Goal: Task Accomplishment & Management: Use online tool/utility

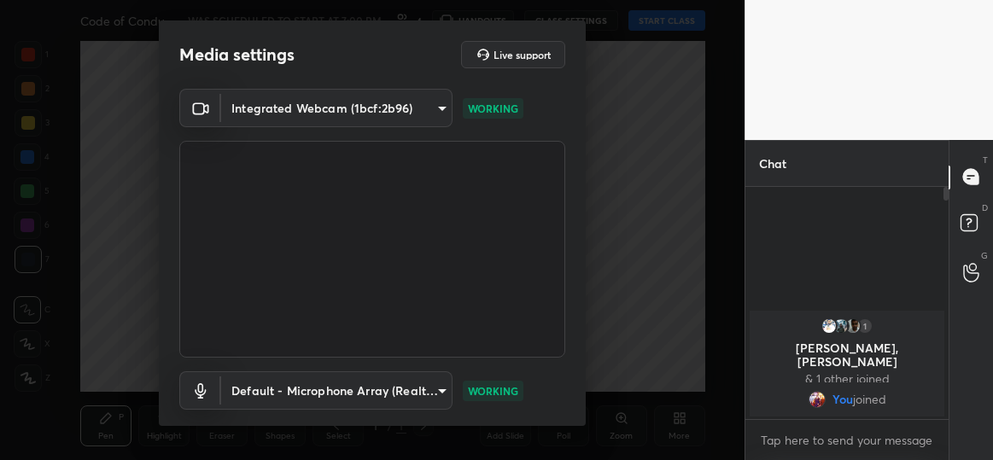
drag, startPoint x: 587, startPoint y: 229, endPoint x: 585, endPoint y: 277, distance: 47.9
click at [585, 277] on div "Media settings Live support Integrated Webcam (1bcf:2b96) eac44032abd328e7eba21…" at bounding box center [372, 230] width 745 height 460
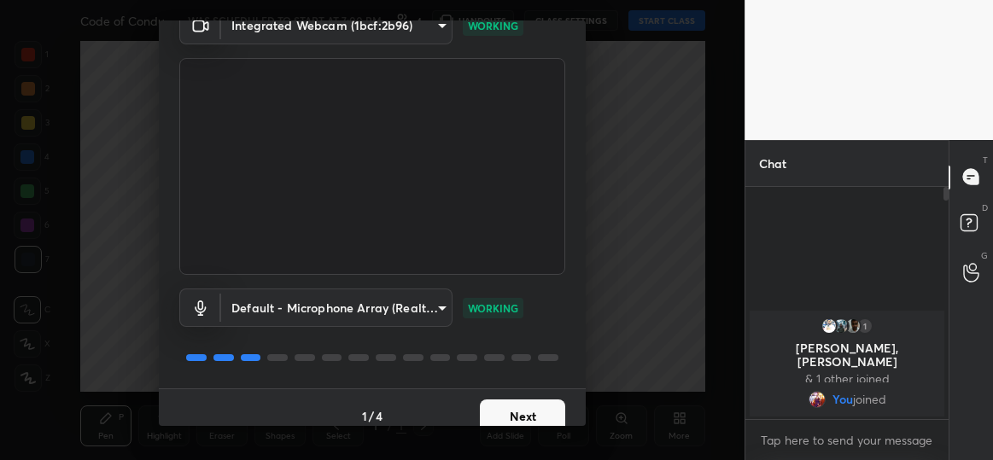
scroll to position [99, 0]
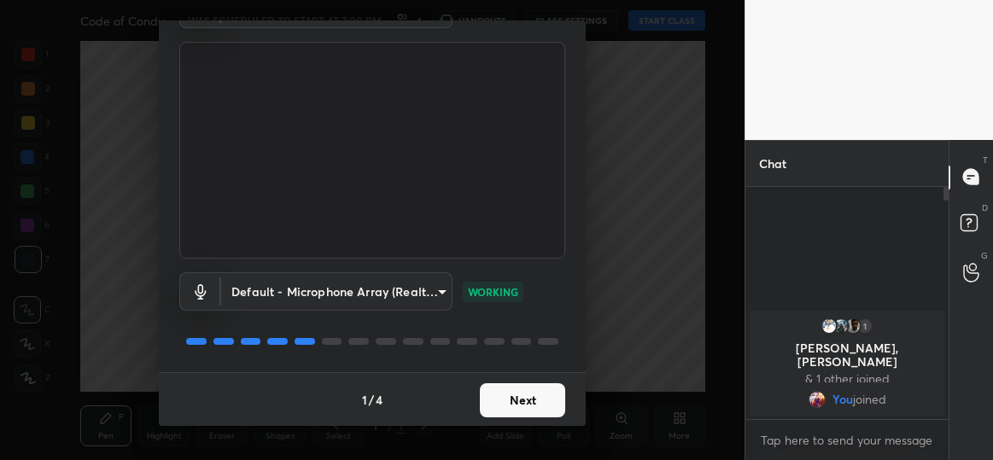
click at [512, 407] on button "Next" at bounding box center [522, 400] width 85 height 34
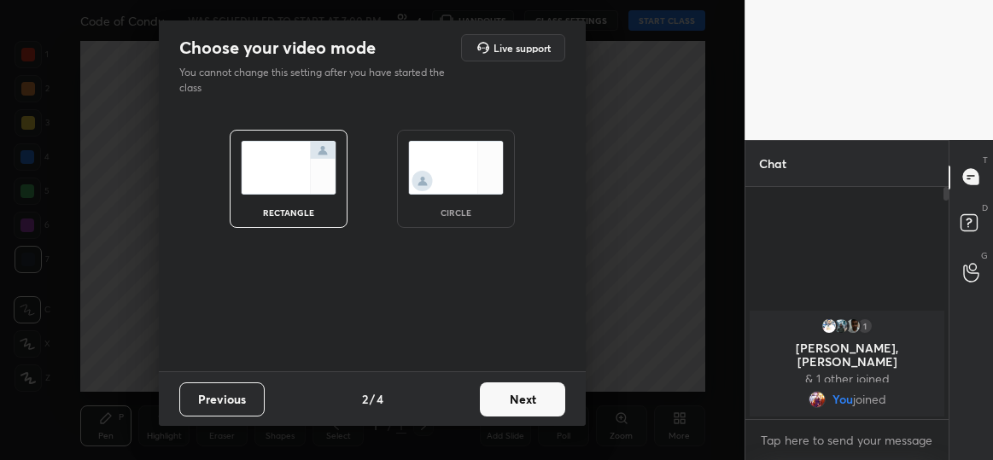
click at [462, 180] on img at bounding box center [456, 168] width 96 height 54
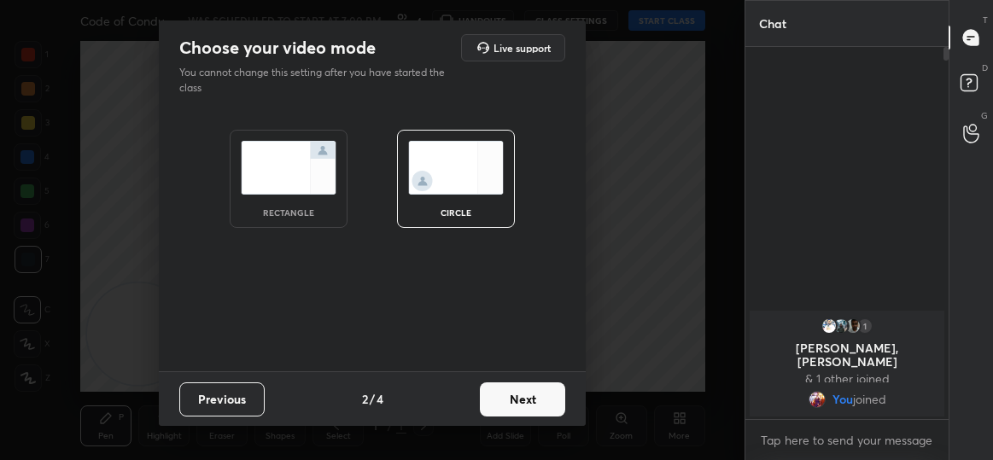
scroll to position [227, 198]
click at [520, 400] on button "Next" at bounding box center [522, 400] width 85 height 34
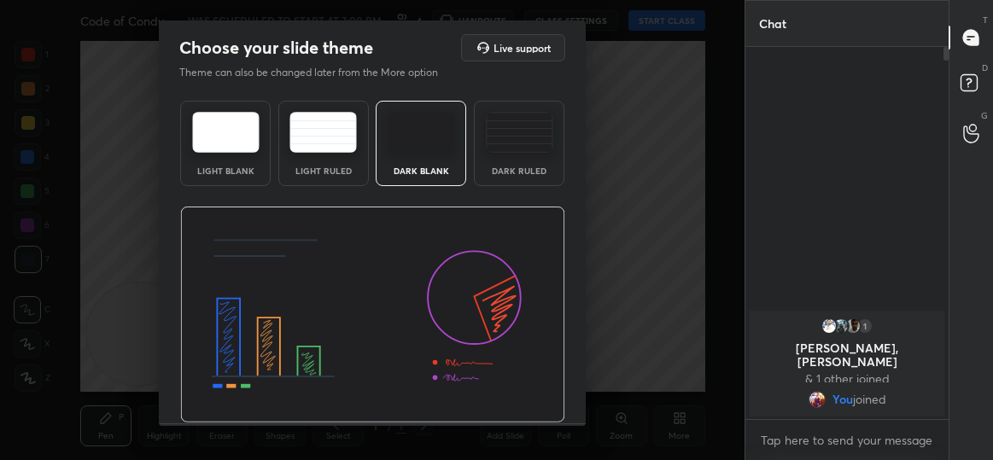
scroll to position [50, 0]
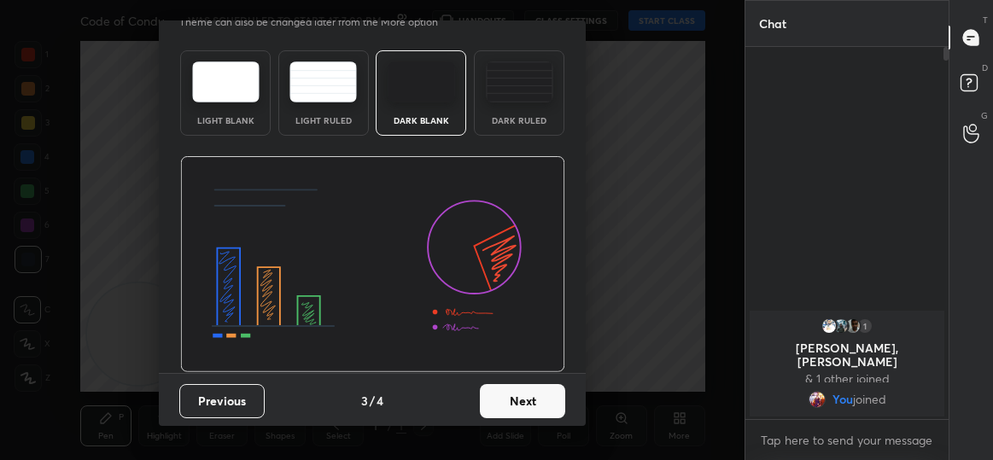
click at [509, 411] on button "Next" at bounding box center [522, 401] width 85 height 34
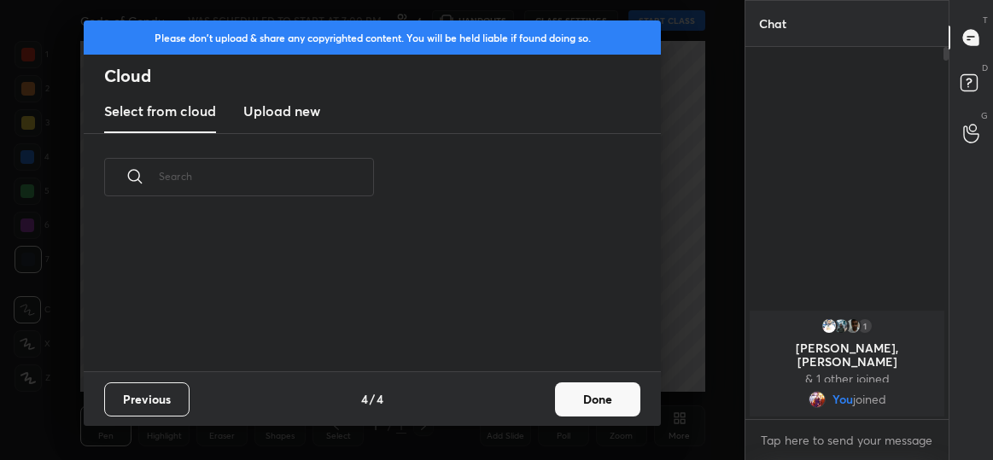
scroll to position [151, 548]
click at [569, 396] on button "Done" at bounding box center [597, 400] width 85 height 34
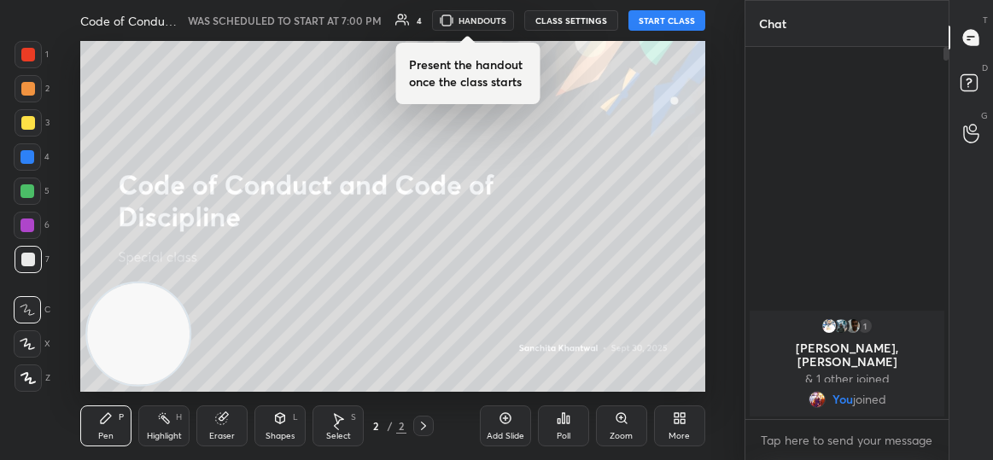
click at [664, 24] on button "START CLASS" at bounding box center [667, 20] width 77 height 20
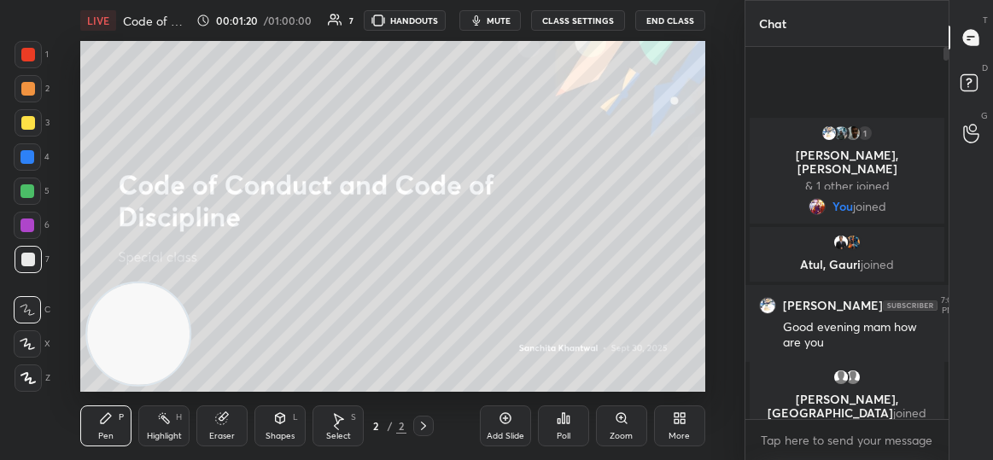
click at [697, 418] on div "More" at bounding box center [679, 426] width 51 height 41
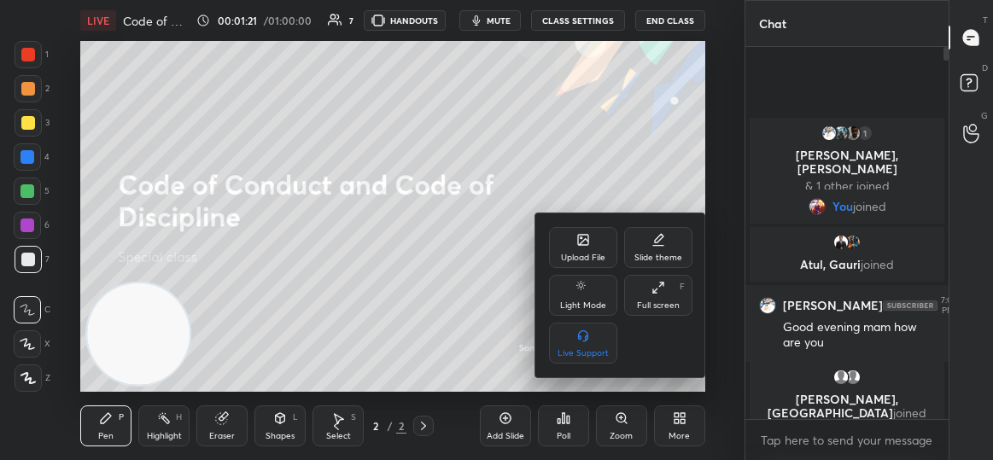
click at [575, 246] on div "Upload File" at bounding box center [583, 247] width 68 height 41
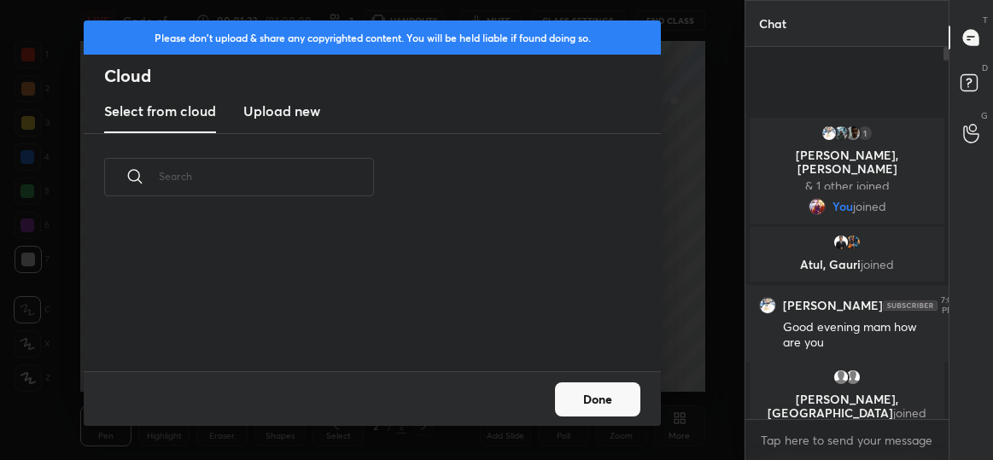
click at [291, 117] on h3 "Upload new" at bounding box center [281, 111] width 77 height 20
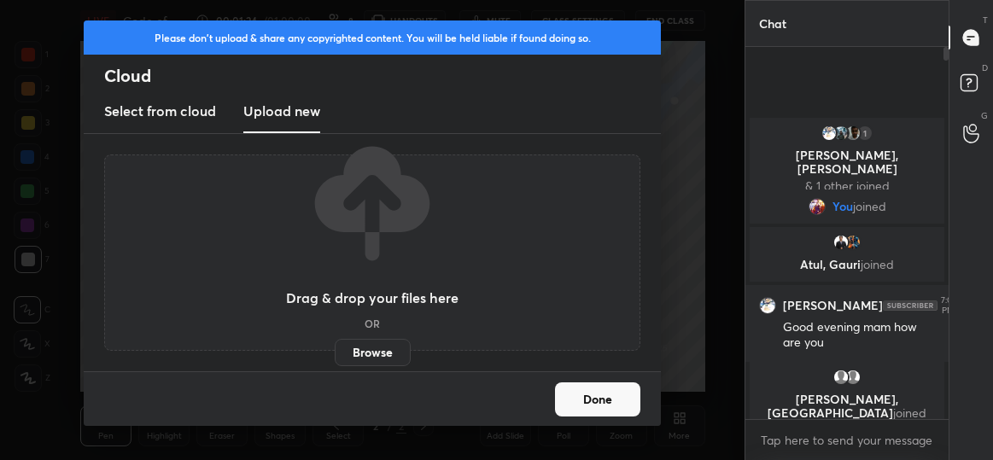
click at [392, 357] on label "Browse" at bounding box center [373, 352] width 76 height 27
click at [335, 357] on input "Browse" at bounding box center [335, 352] width 0 height 27
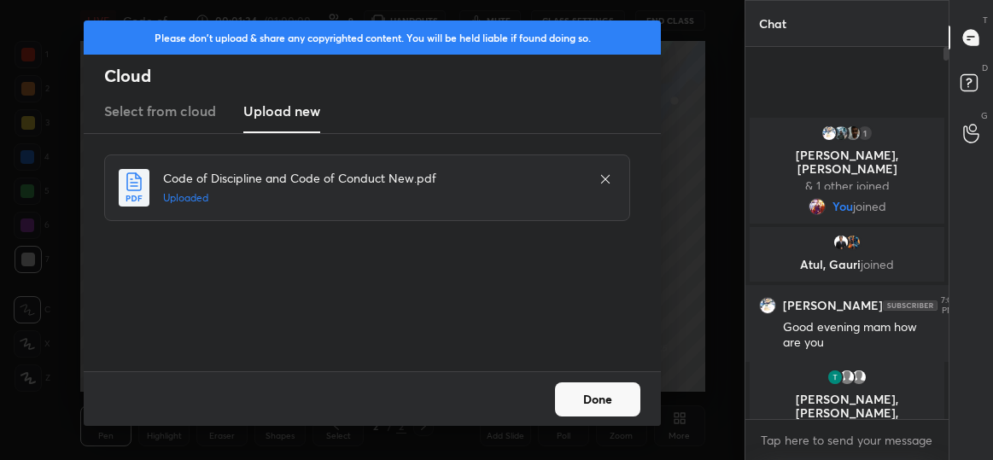
click at [610, 395] on button "Done" at bounding box center [597, 400] width 85 height 34
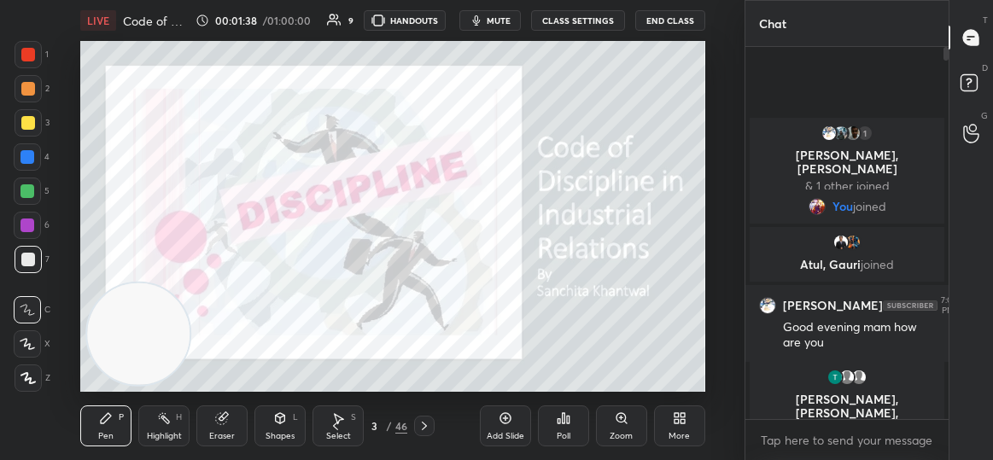
click at [369, 427] on div "3" at bounding box center [374, 426] width 17 height 10
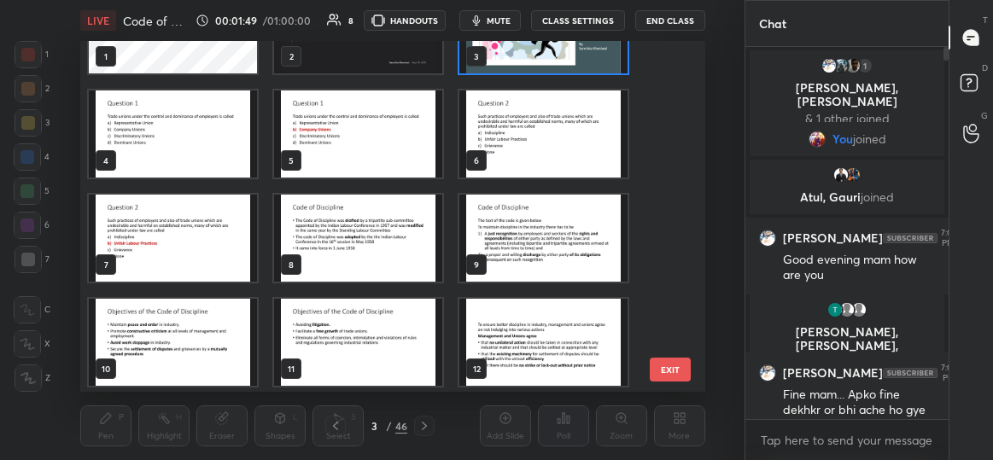
scroll to position [0, 0]
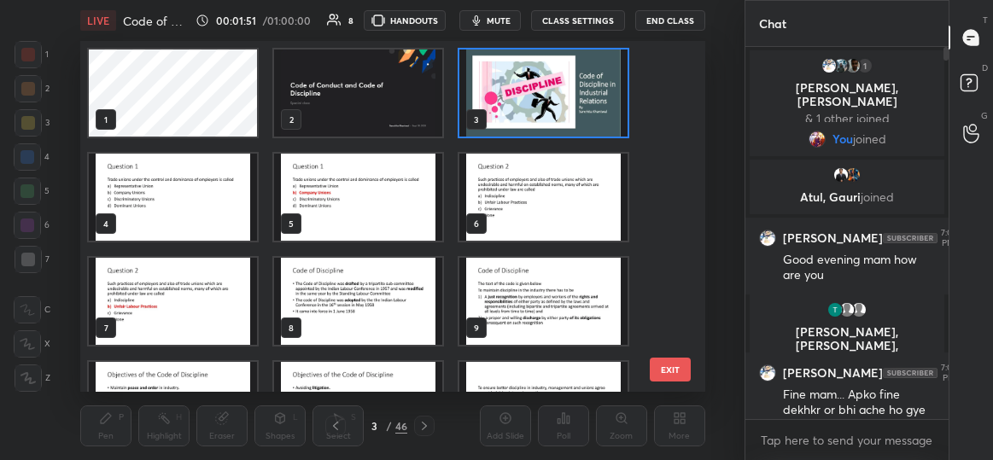
click at [387, 97] on img "grid" at bounding box center [358, 93] width 168 height 87
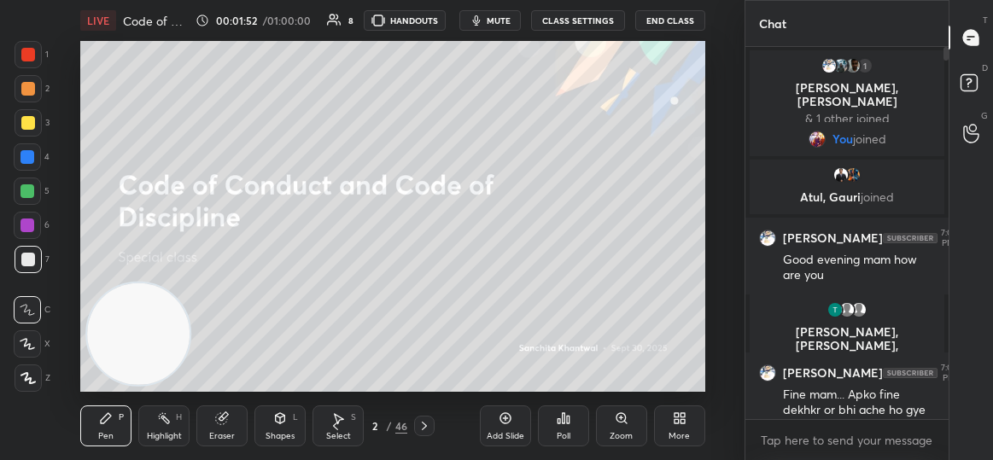
click at [387, 97] on img "grid" at bounding box center [358, 93] width 168 height 87
click at [675, 429] on div "More" at bounding box center [679, 426] width 51 height 41
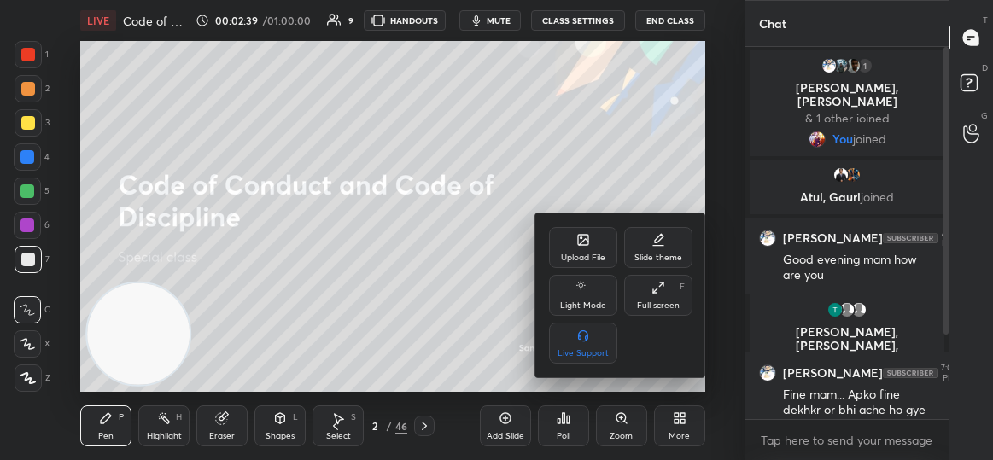
click at [588, 237] on icon at bounding box center [583, 240] width 10 height 10
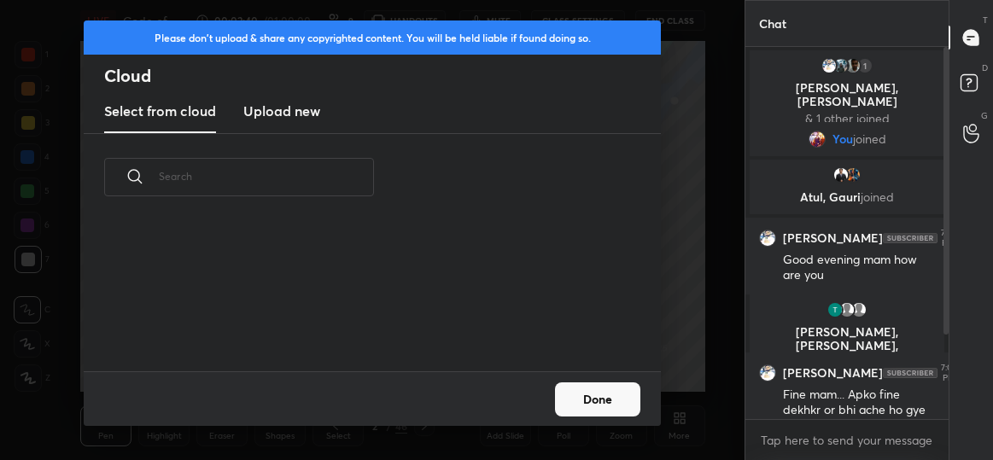
scroll to position [151, 548]
click at [274, 116] on h3 "Upload new" at bounding box center [281, 111] width 77 height 20
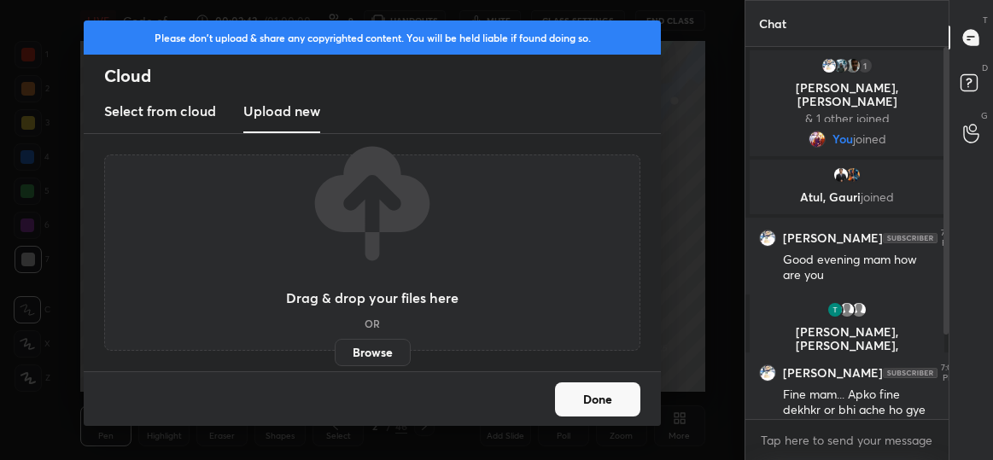
click at [377, 343] on label "Browse" at bounding box center [373, 352] width 76 height 27
click at [335, 343] on input "Browse" at bounding box center [335, 352] width 0 height 27
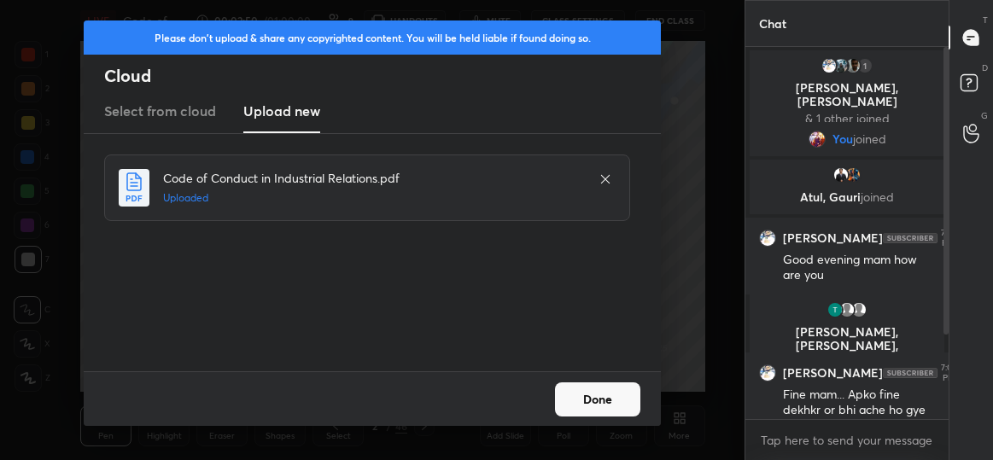
click at [599, 397] on button "Done" at bounding box center [597, 400] width 85 height 34
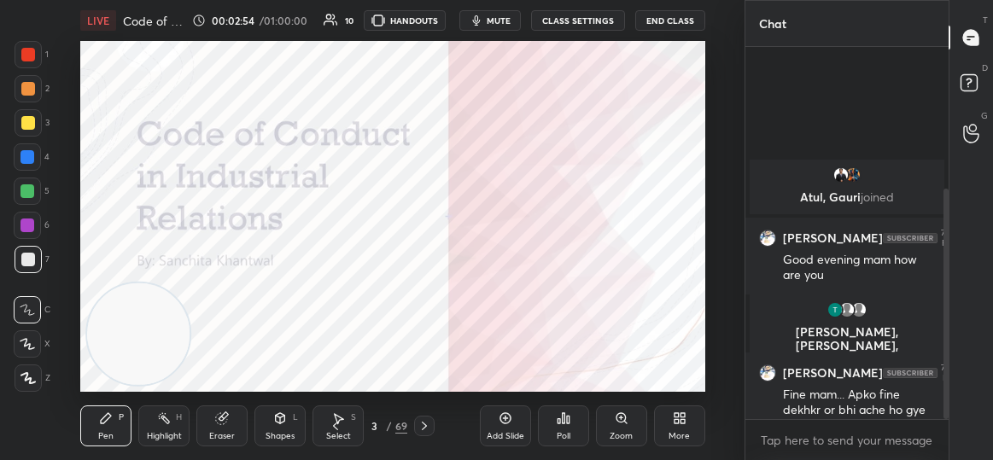
scroll to position [230, 0]
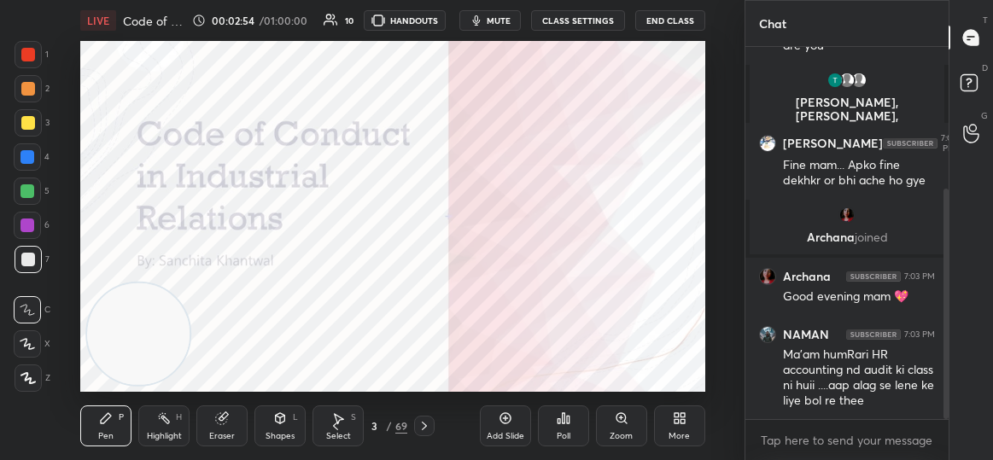
drag, startPoint x: 945, startPoint y: 241, endPoint x: 945, endPoint y: 409, distance: 168.2
click at [945, 409] on div at bounding box center [946, 304] width 5 height 231
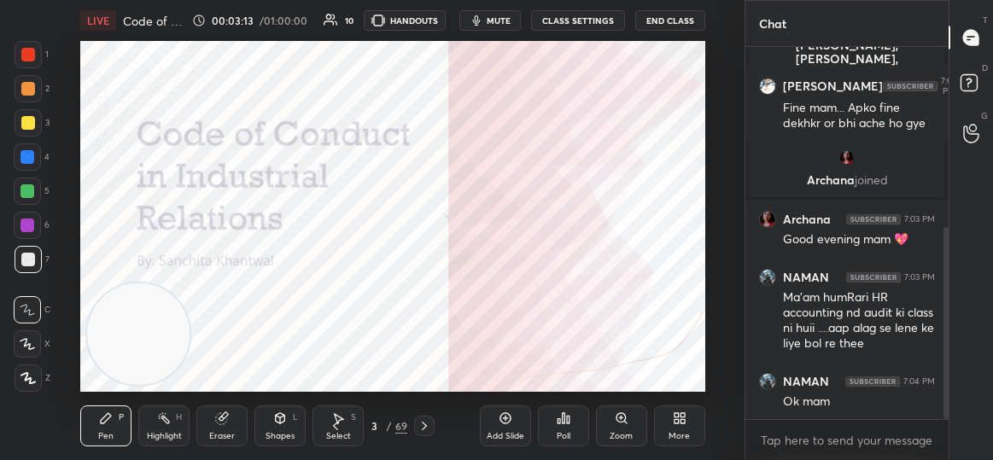
scroll to position [349, 0]
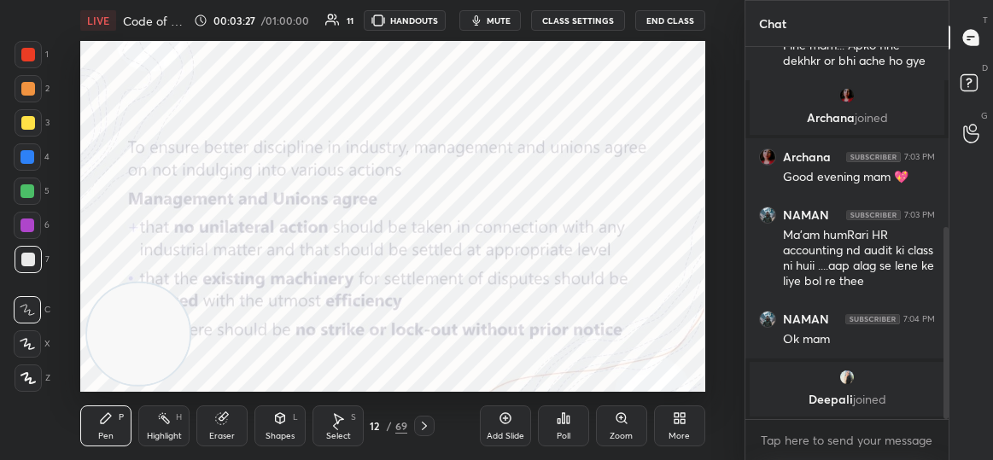
click at [377, 424] on div "12" at bounding box center [374, 426] width 17 height 10
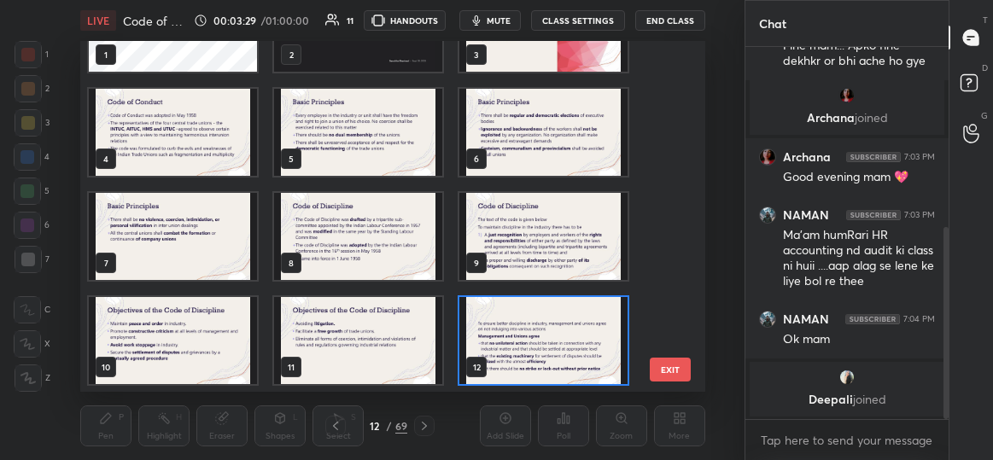
scroll to position [0, 0]
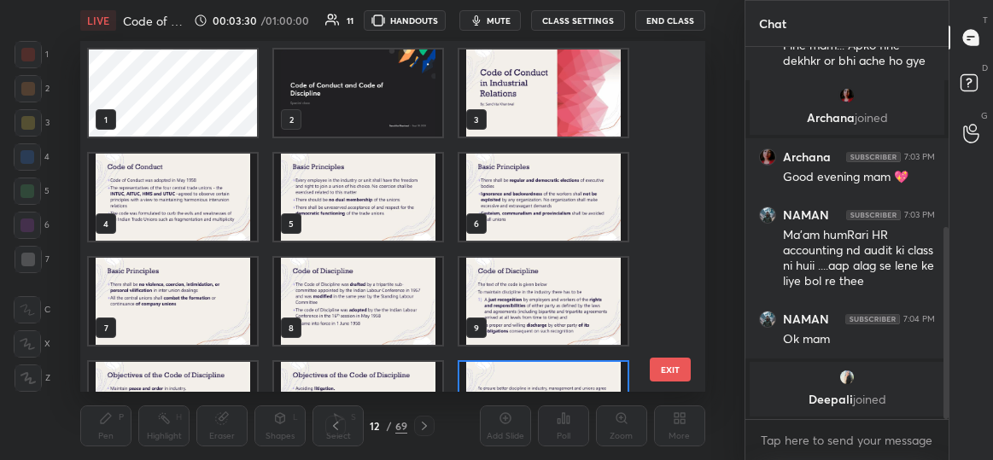
click at [172, 192] on img "grid" at bounding box center [173, 197] width 168 height 87
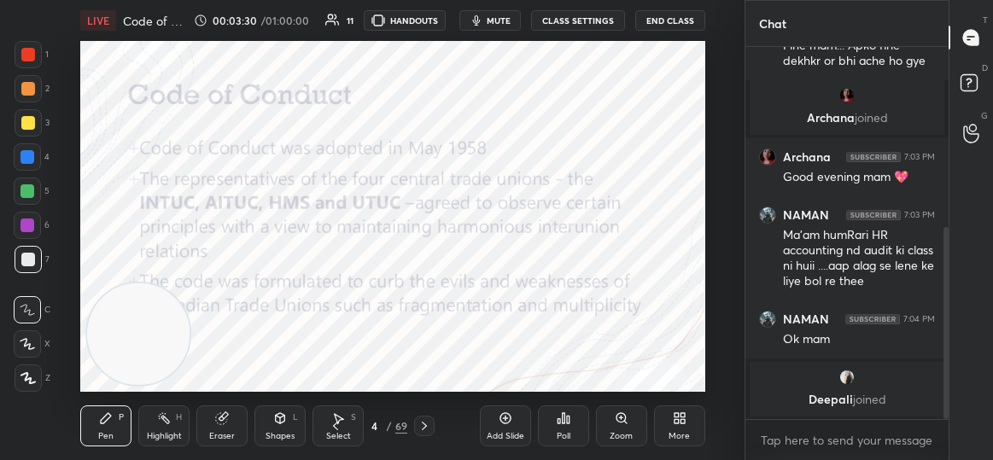
click at [172, 192] on img "grid" at bounding box center [173, 197] width 168 height 87
click at [143, 336] on video at bounding box center [139, 335] width 102 height 102
drag, startPoint x: 134, startPoint y: 347, endPoint x: 643, endPoint y: 91, distance: 569.9
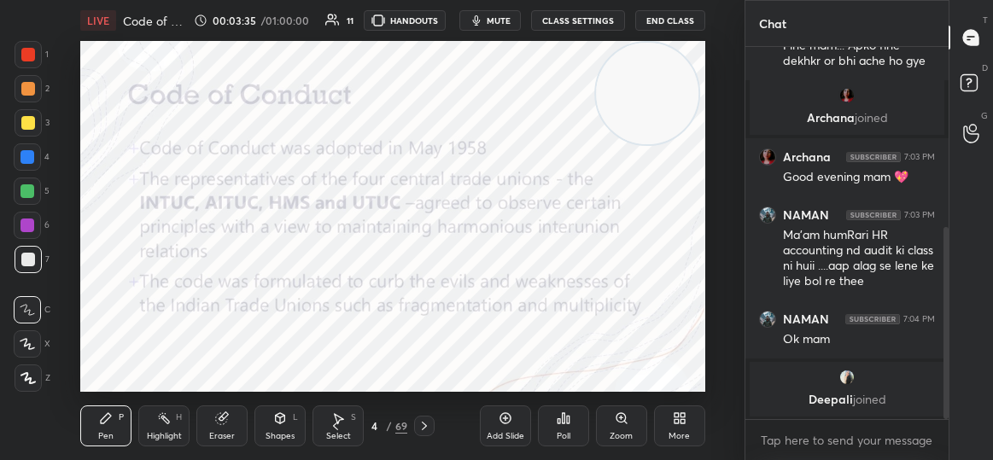
click at [643, 91] on video at bounding box center [648, 94] width 102 height 102
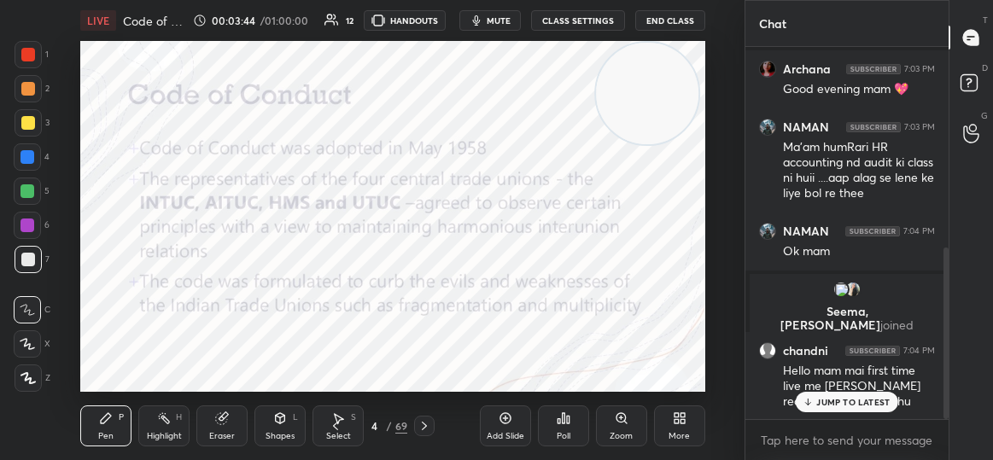
click at [821, 408] on div "JUMP TO LATEST" at bounding box center [847, 402] width 102 height 20
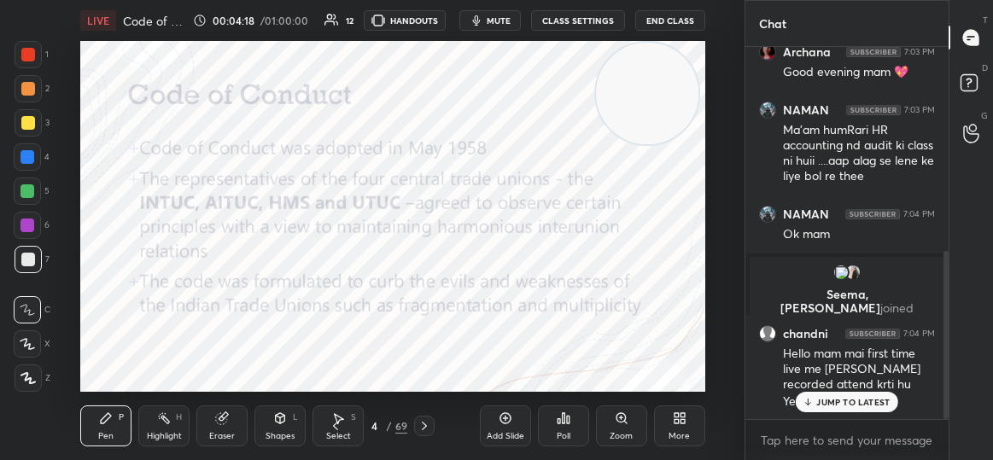
click at [831, 395] on div "JUMP TO LATEST" at bounding box center [847, 402] width 102 height 20
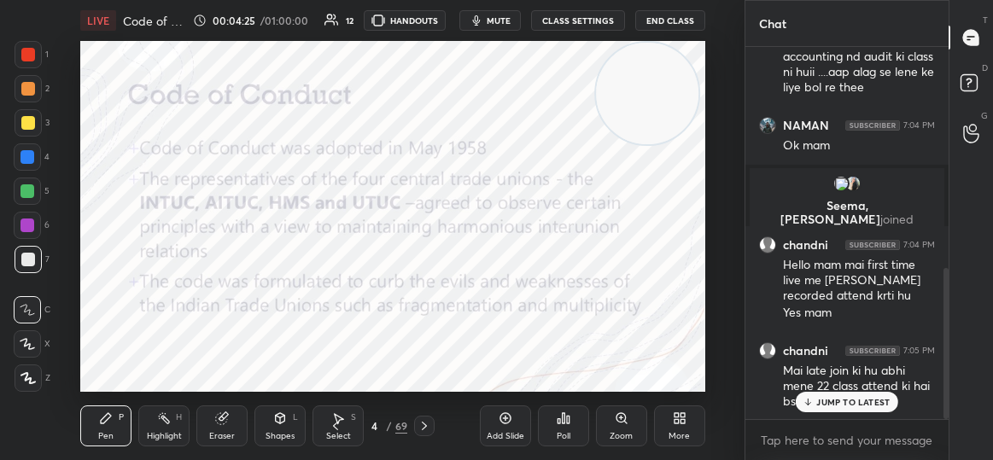
click at [869, 400] on p "JUMP TO LATEST" at bounding box center [852, 402] width 73 height 10
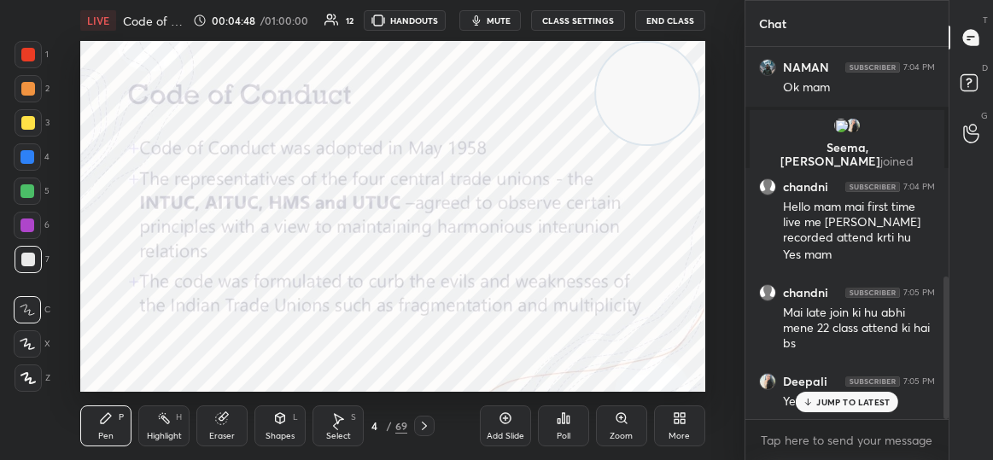
click at [859, 394] on div "JUMP TO LATEST" at bounding box center [847, 402] width 102 height 20
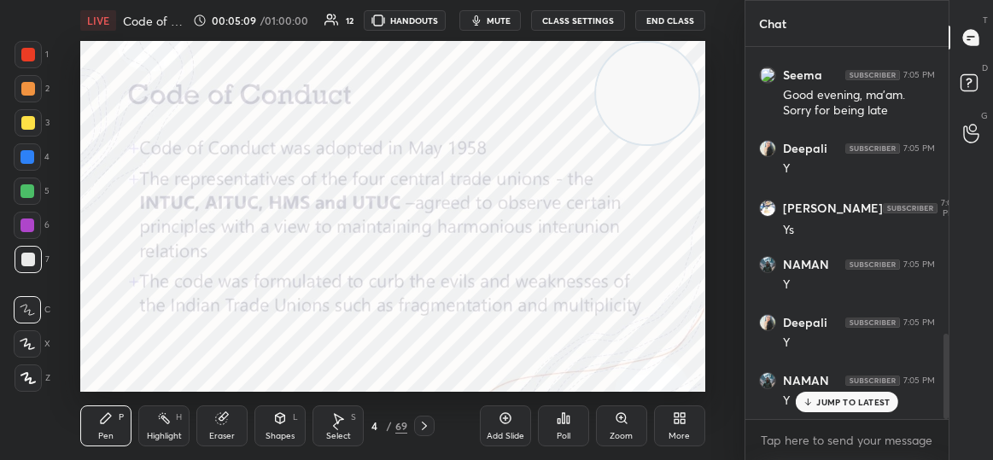
scroll to position [1255, 0]
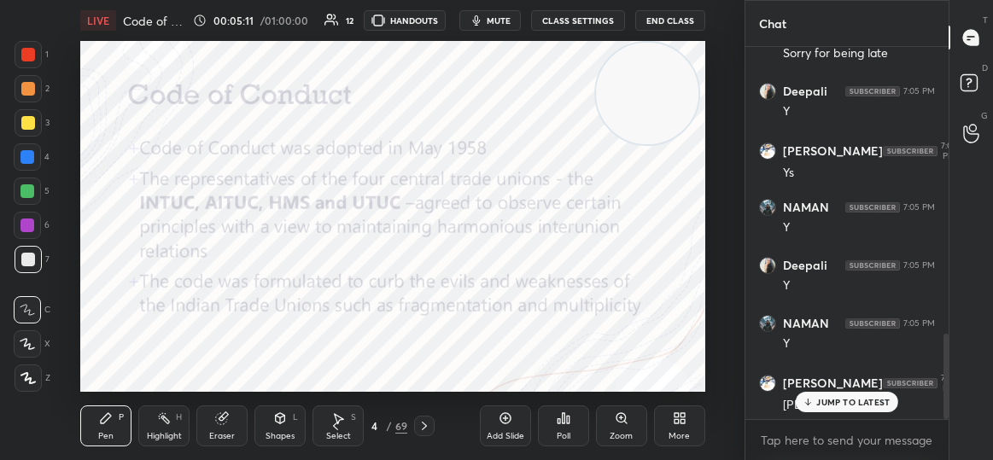
click at [845, 407] on div "JUMP TO LATEST" at bounding box center [847, 402] width 102 height 20
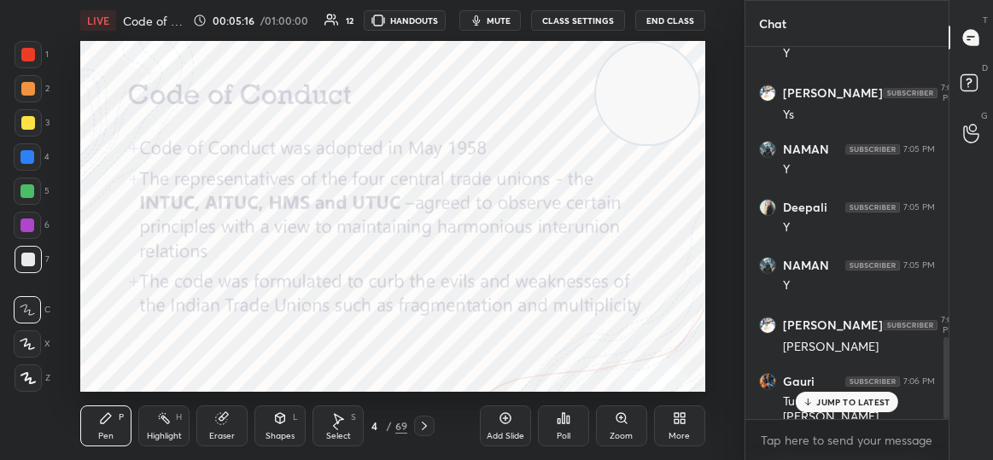
click at [809, 397] on icon at bounding box center [808, 402] width 11 height 10
click at [16, 56] on div at bounding box center [28, 54] width 27 height 27
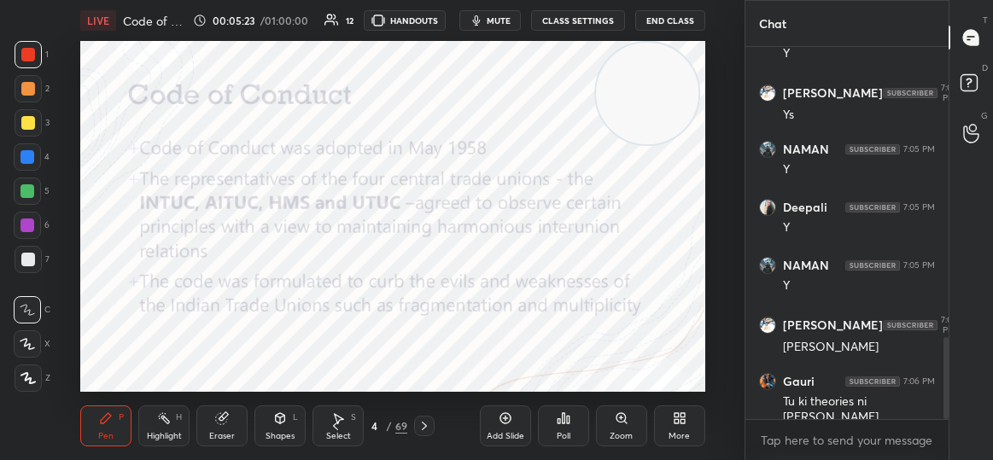
scroll to position [1375, 0]
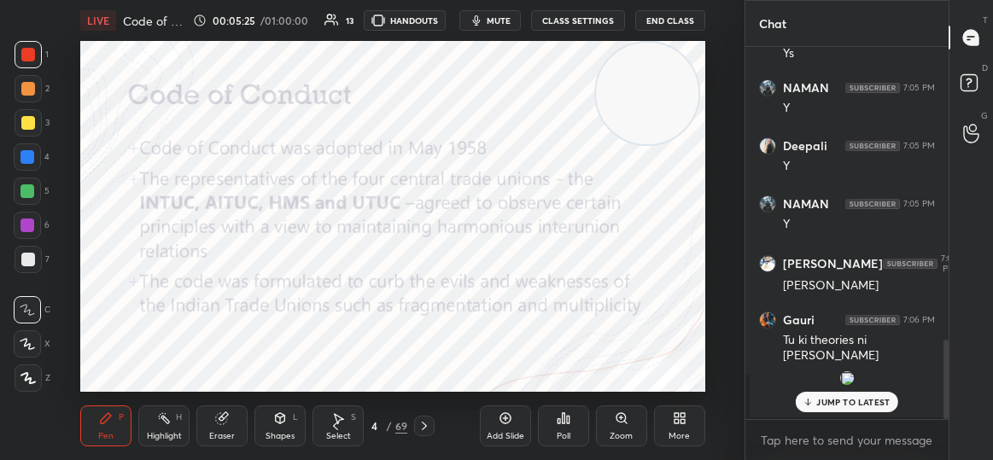
click at [821, 407] on p "JUMP TO LATEST" at bounding box center [852, 402] width 73 height 10
click at [1, 198] on div "1 2 3 4 5 6 7 C X Z C X Z E E Erase all H H" at bounding box center [27, 216] width 55 height 351
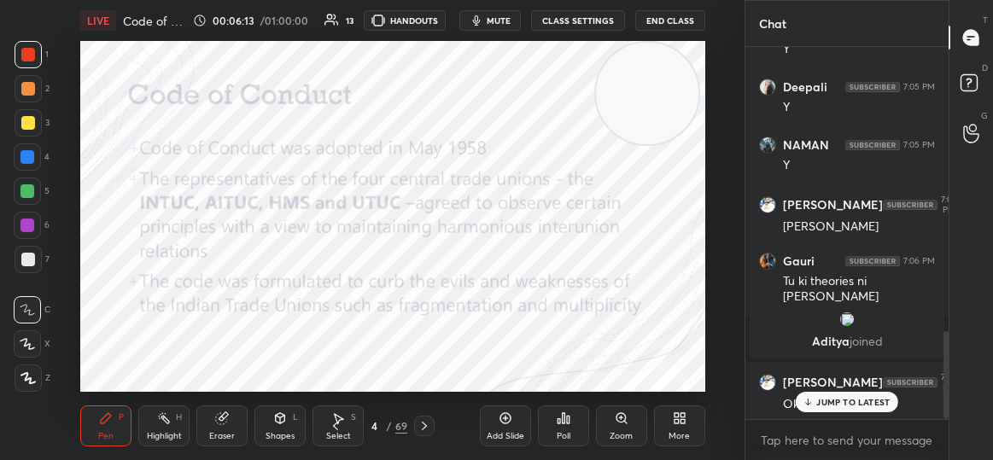
scroll to position [1199, 0]
click at [866, 401] on p "JUMP TO LATEST" at bounding box center [852, 402] width 73 height 10
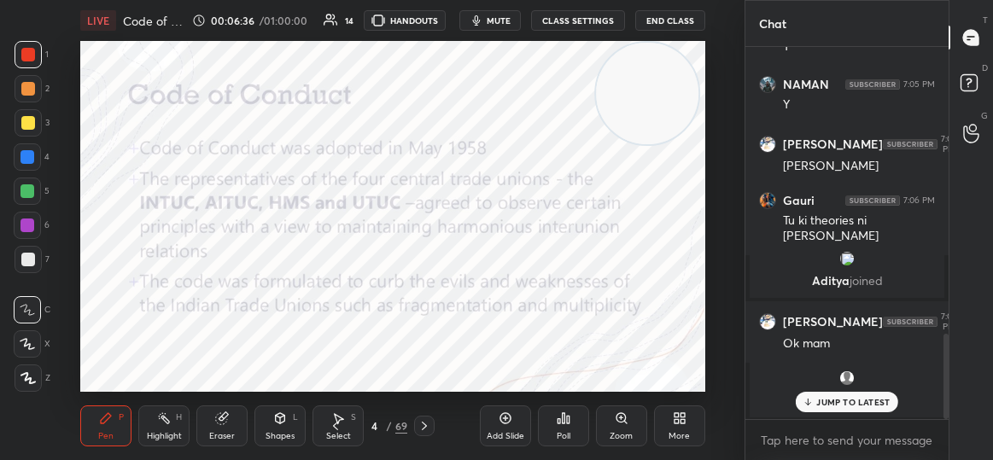
click at [825, 410] on div "JUMP TO LATEST" at bounding box center [847, 402] width 102 height 20
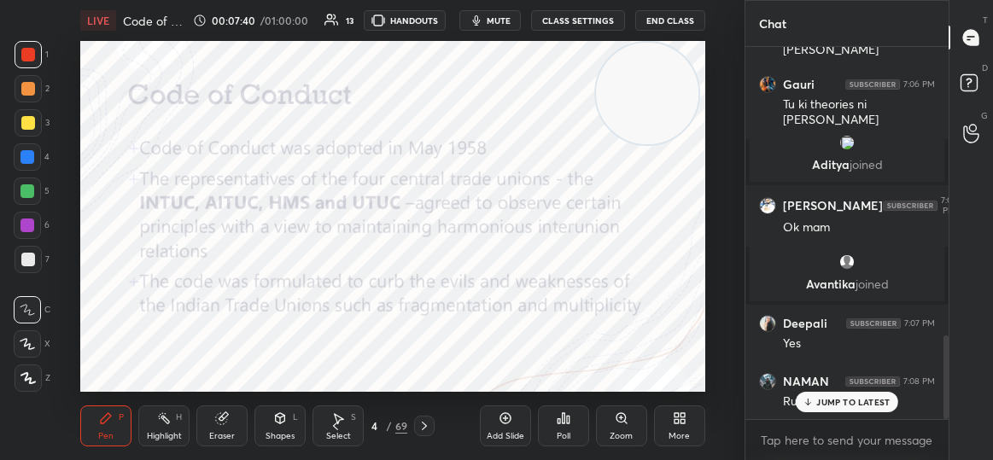
scroll to position [1353, 0]
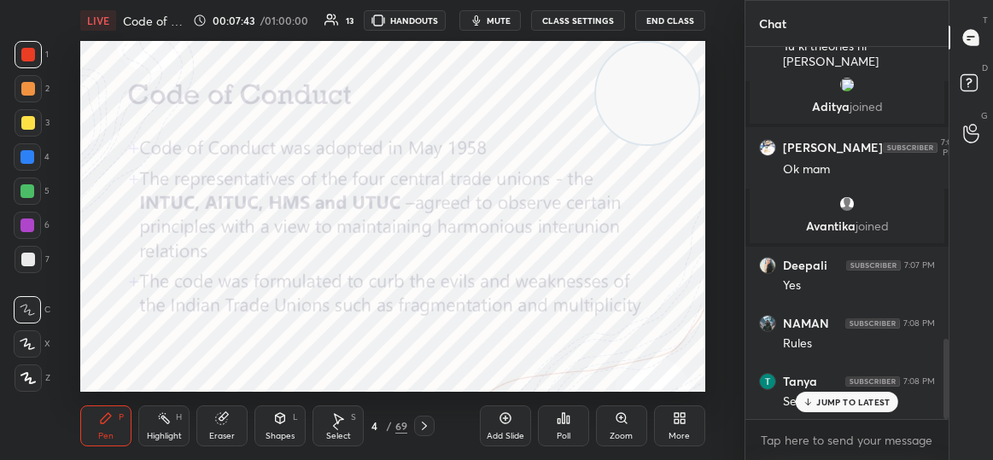
click at [816, 407] on div "JUMP TO LATEST" at bounding box center [847, 402] width 102 height 20
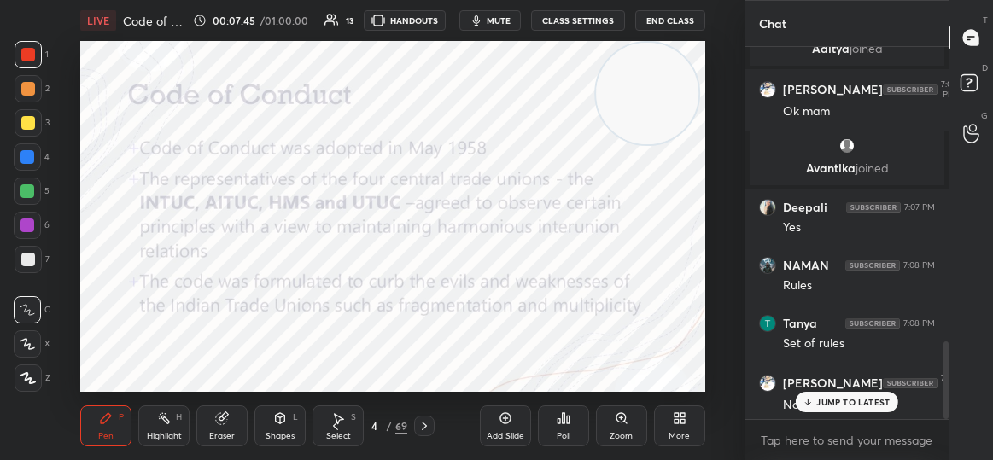
click at [816, 407] on div "JUMP TO LATEST" at bounding box center [847, 402] width 102 height 20
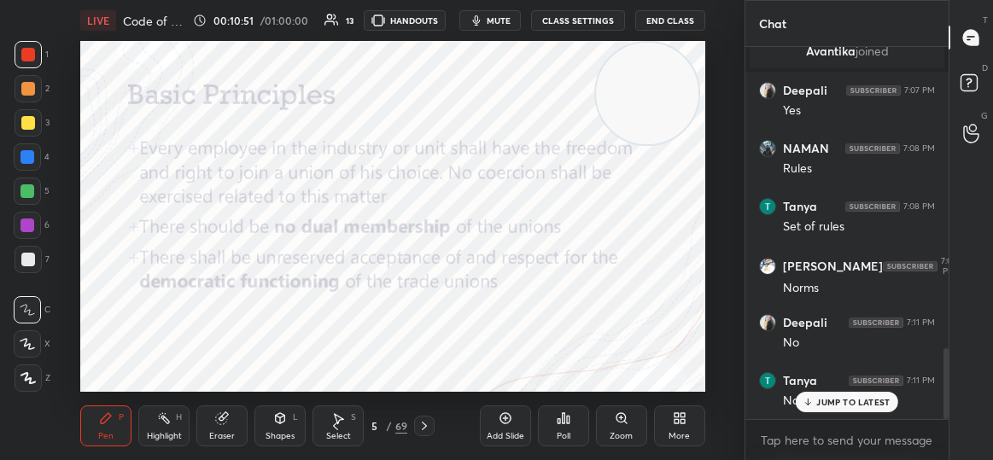
scroll to position [1585, 0]
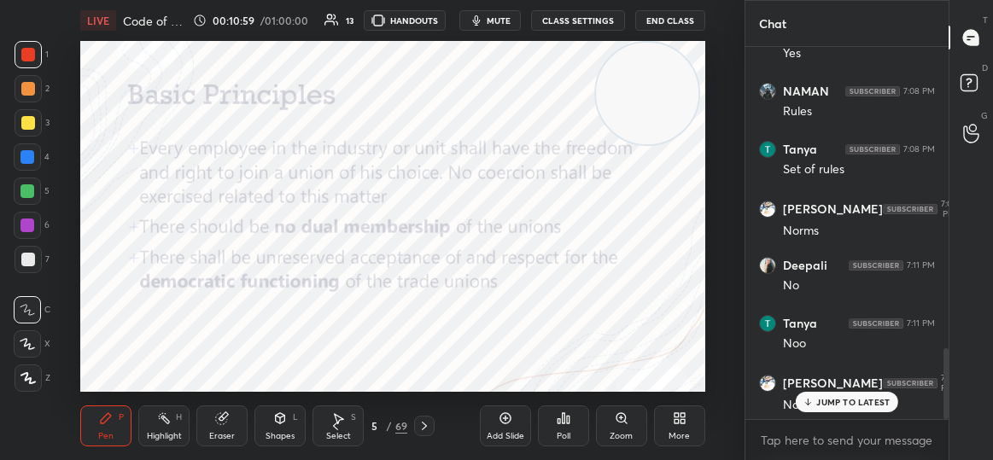
click at [859, 402] on p "JUMP TO LATEST" at bounding box center [852, 402] width 73 height 10
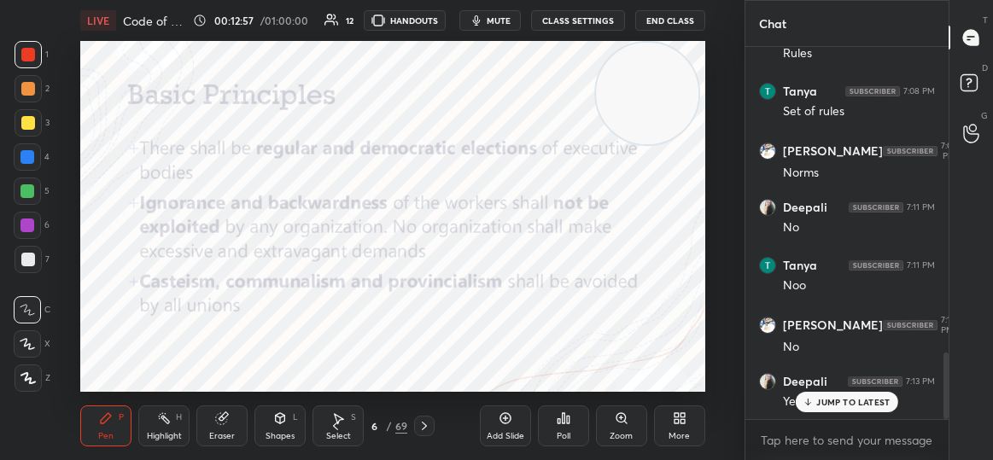
scroll to position [1701, 0]
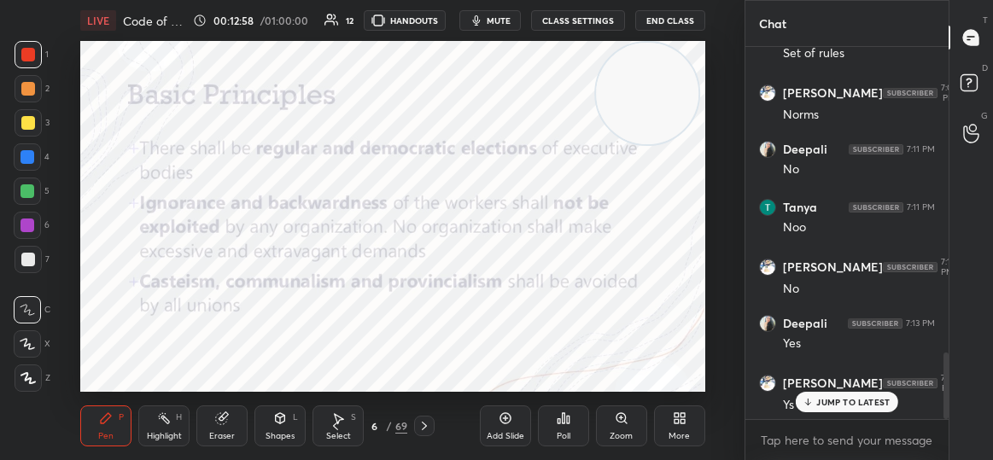
click at [826, 402] on p "JUMP TO LATEST" at bounding box center [852, 402] width 73 height 10
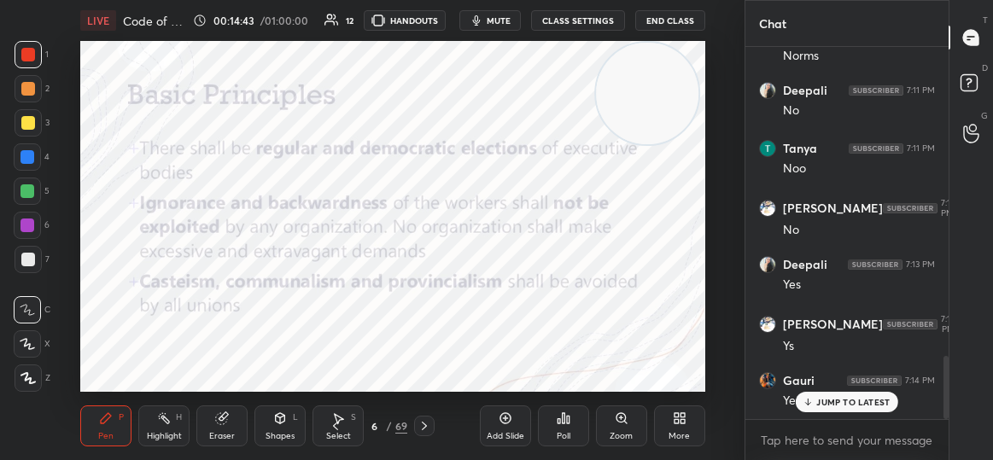
scroll to position [1821, 0]
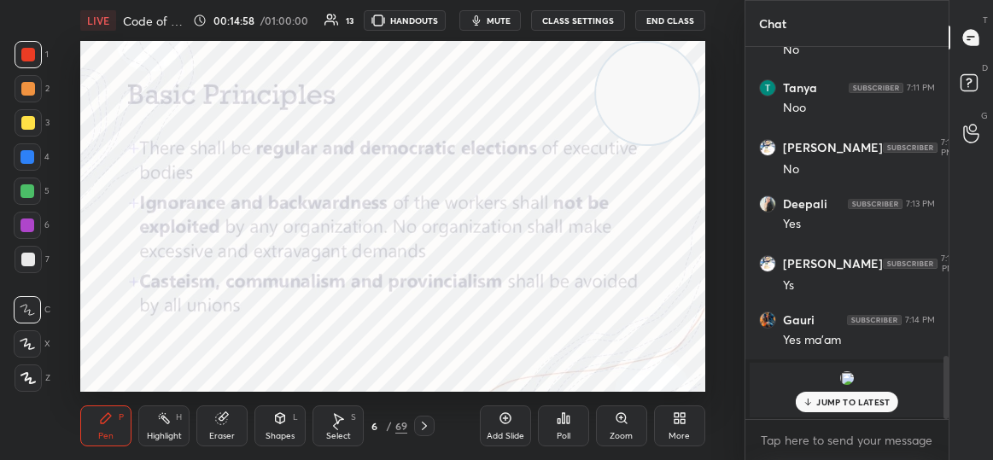
click at [814, 401] on icon at bounding box center [808, 402] width 11 height 10
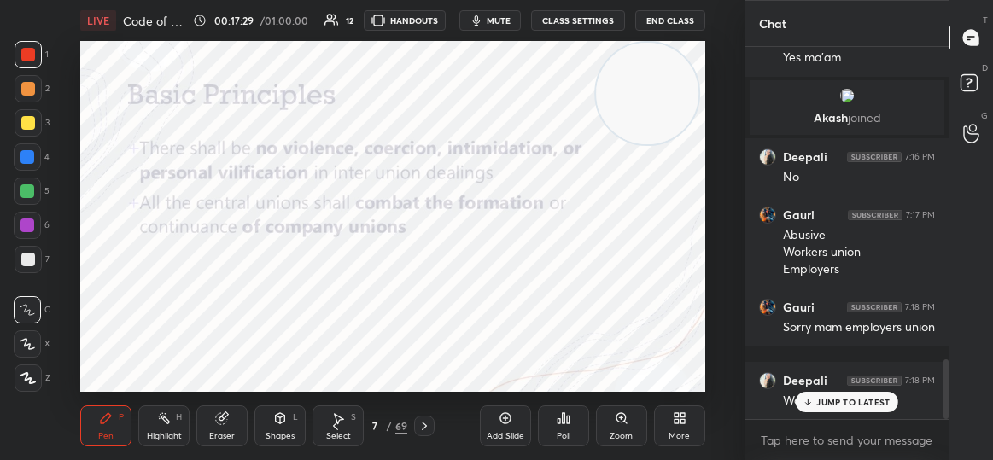
scroll to position [1961, 0]
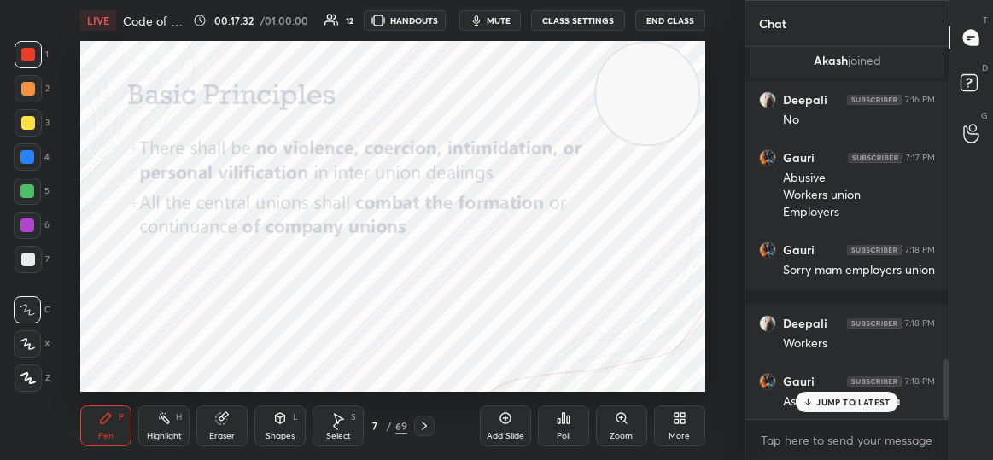
click at [831, 408] on div "JUMP TO LATEST" at bounding box center [847, 402] width 102 height 20
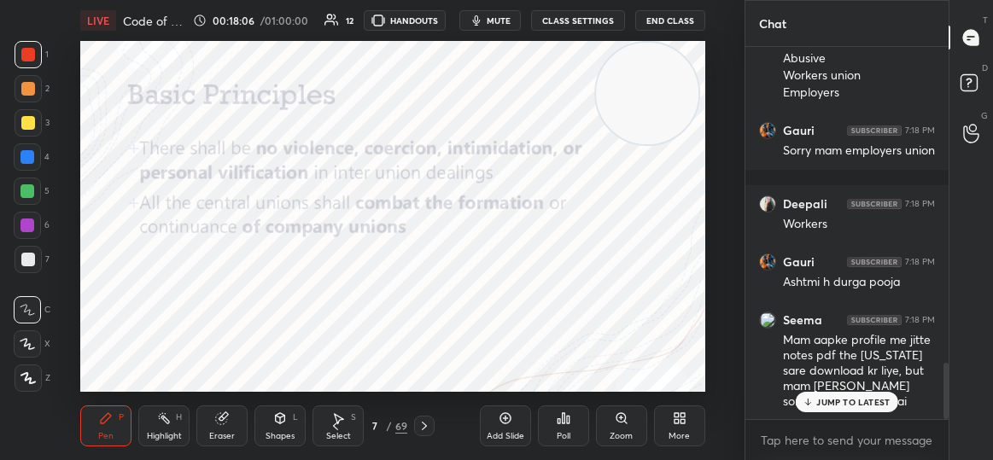
click at [847, 401] on p "JUMP TO LATEST" at bounding box center [852, 402] width 73 height 10
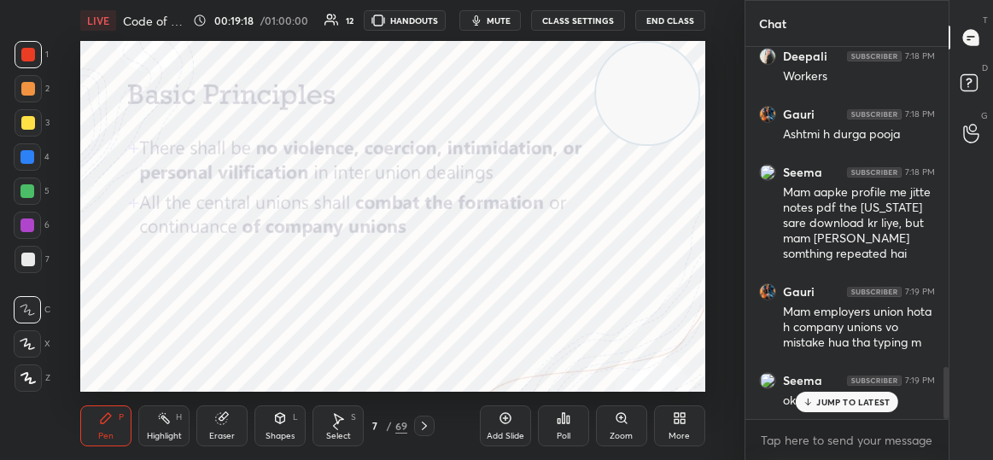
scroll to position [2285, 0]
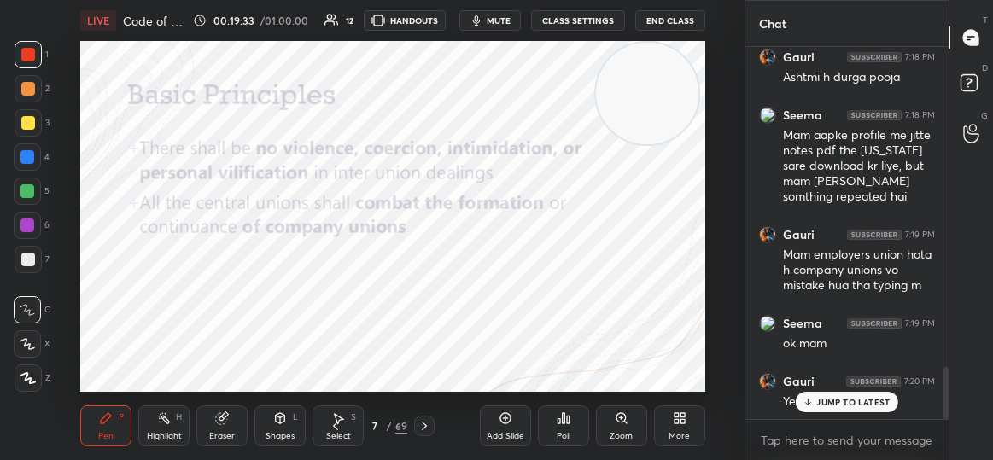
click at [825, 410] on div "JUMP TO LATEST" at bounding box center [847, 402] width 102 height 20
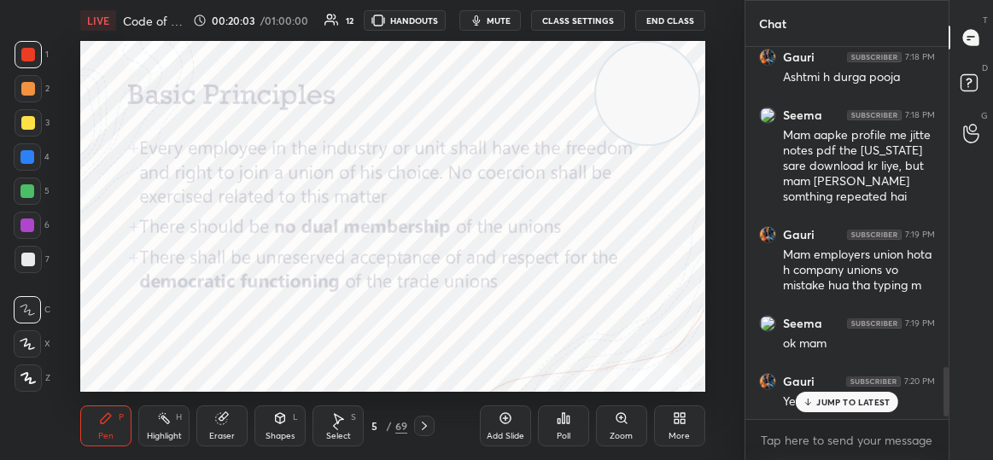
click at [868, 399] on p "JUMP TO LATEST" at bounding box center [852, 402] width 73 height 10
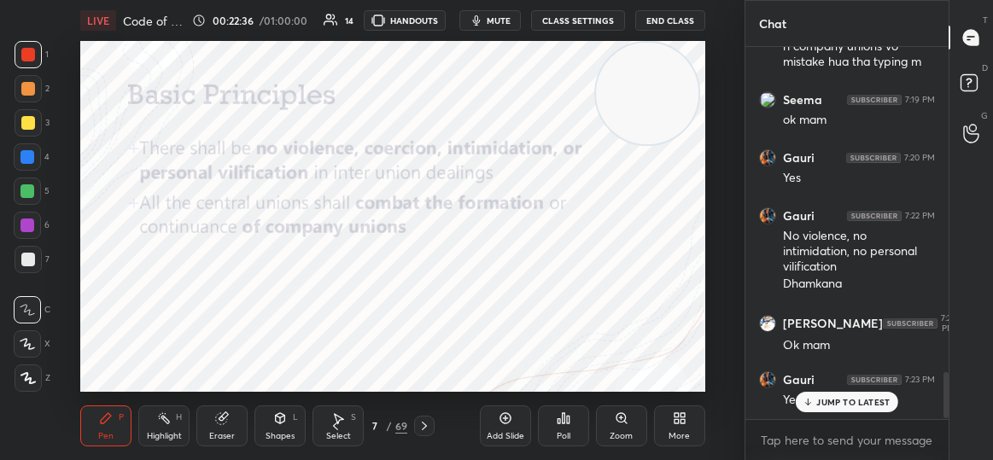
scroll to position [2507, 0]
click at [838, 400] on p "JUMP TO LATEST" at bounding box center [852, 402] width 73 height 10
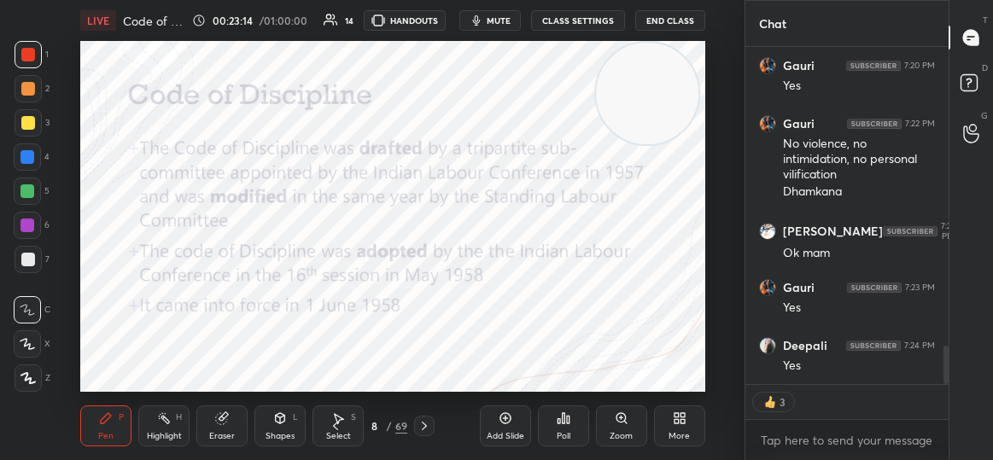
scroll to position [2659, 0]
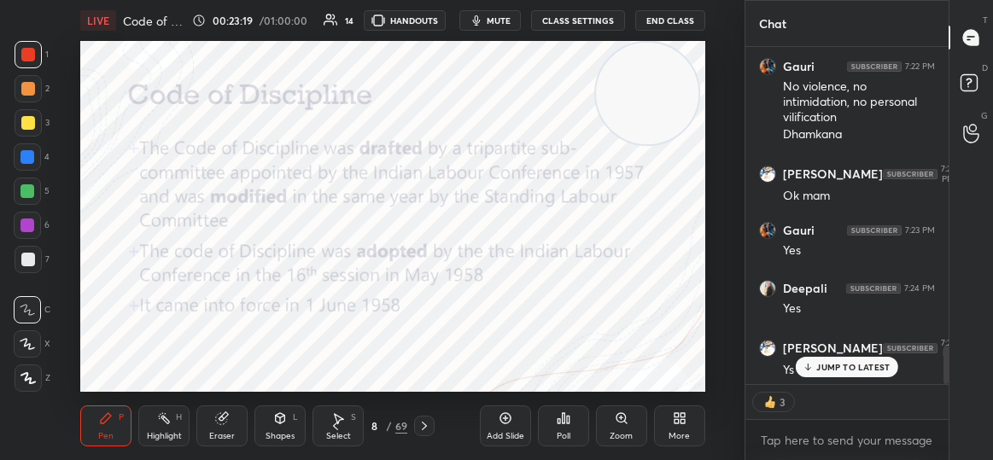
click at [868, 366] on p "JUMP TO LATEST" at bounding box center [852, 367] width 73 height 10
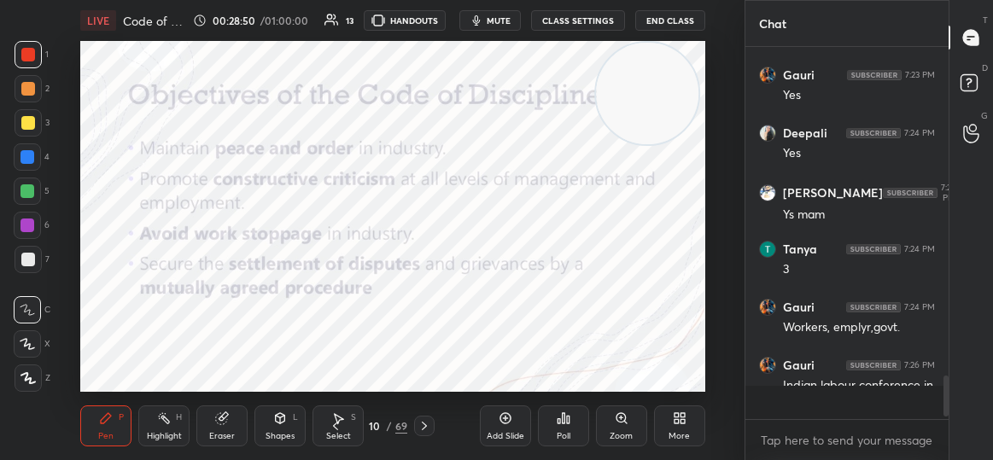
scroll to position [2814, 0]
drag, startPoint x: 650, startPoint y: 91, endPoint x: 623, endPoint y: 378, distance: 288.3
click at [623, 378] on div "LIVE Code of Conduct and Code of Discipline 00:28:52 / 01:00:00 12 HANDOUTS mut…" at bounding box center [393, 230] width 676 height 460
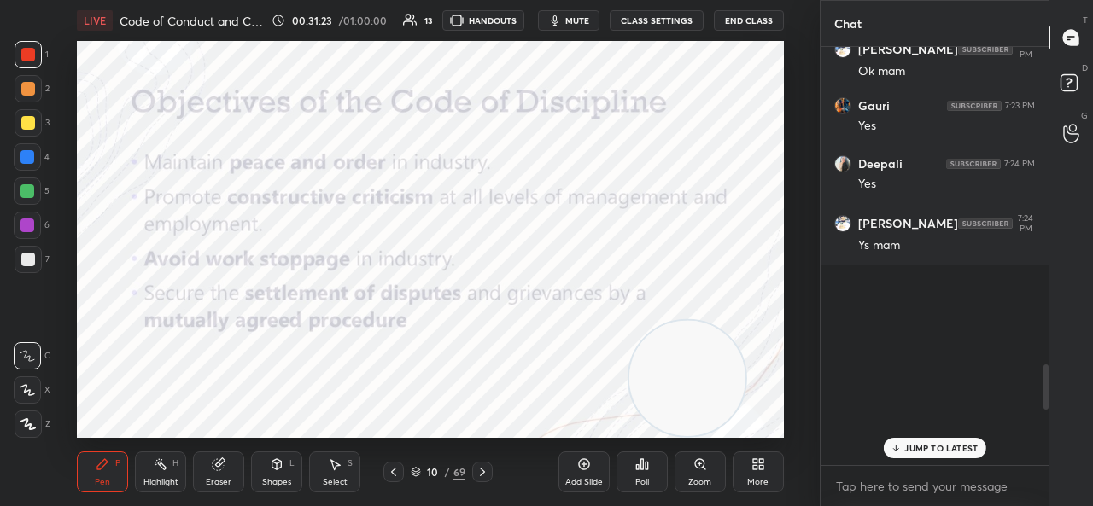
scroll to position [2227, 0]
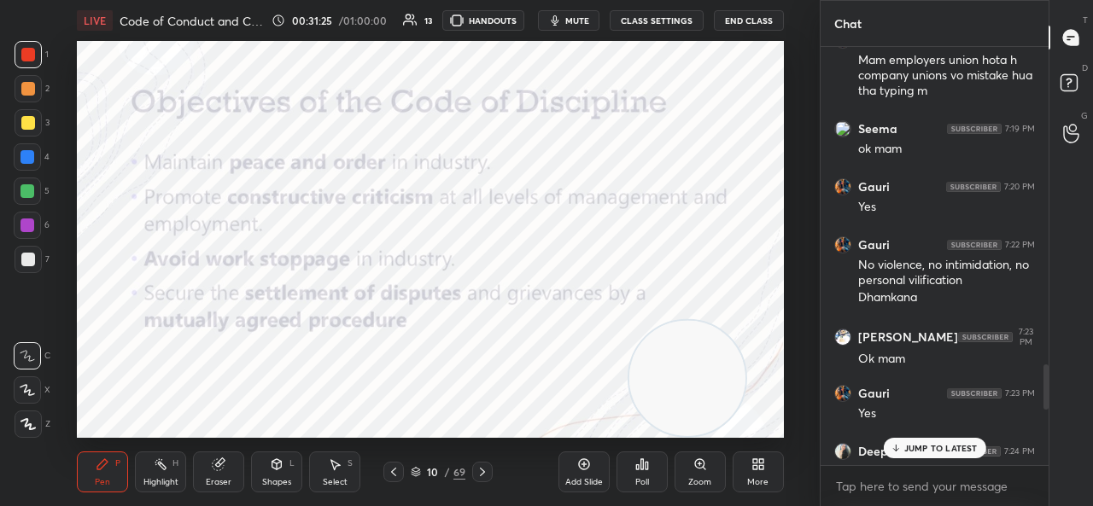
click at [955, 447] on p "JUMP TO LATEST" at bounding box center [940, 448] width 73 height 10
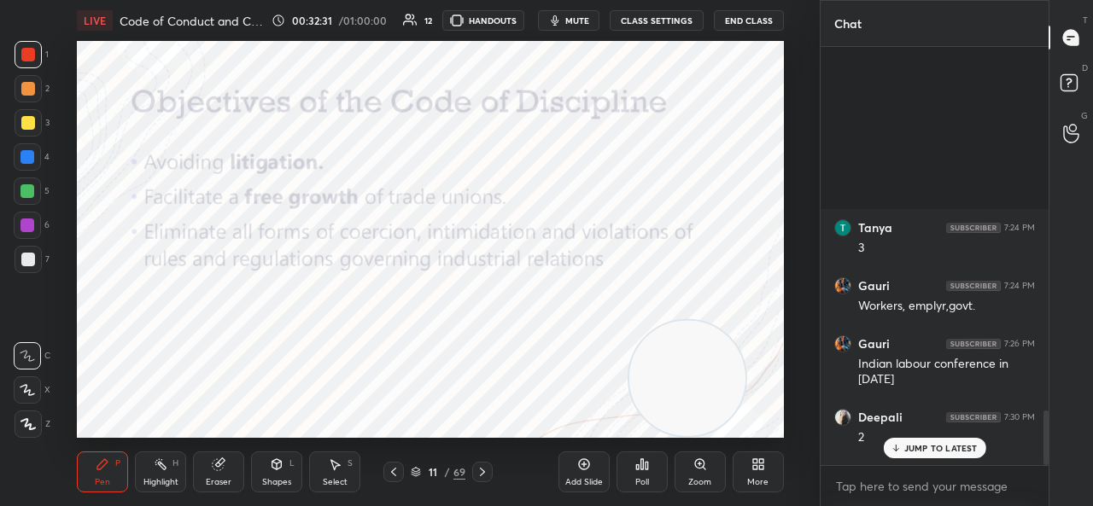
scroll to position [2789, 0]
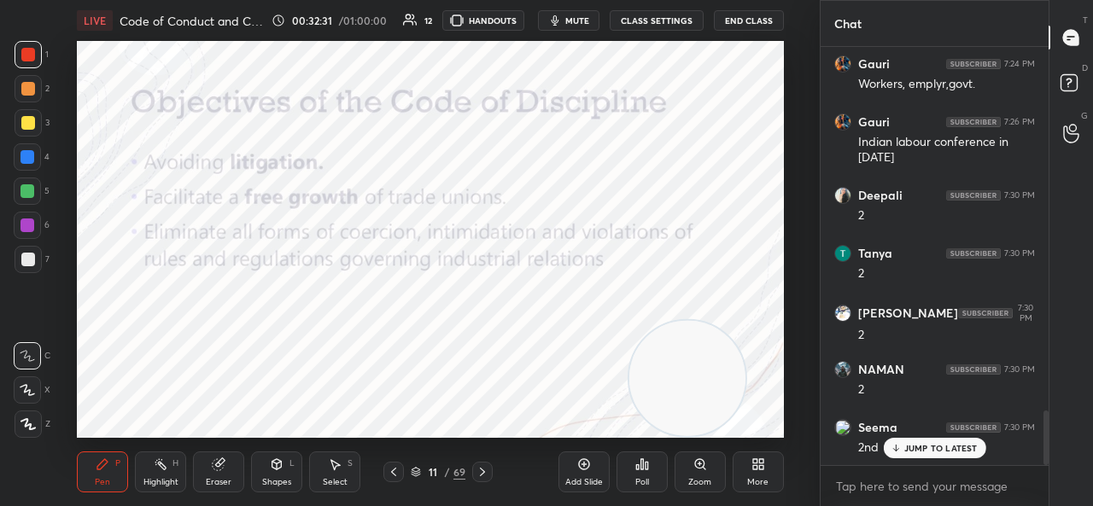
drag, startPoint x: 1048, startPoint y: 418, endPoint x: 1040, endPoint y: 482, distance: 64.5
click at [992, 459] on div "[PERSON_NAME] 7:24 PM 3 Gauri 7:24 PM Workers, emplyr,govt. Gauri 7:26 PM India…" at bounding box center [935, 276] width 228 height 459
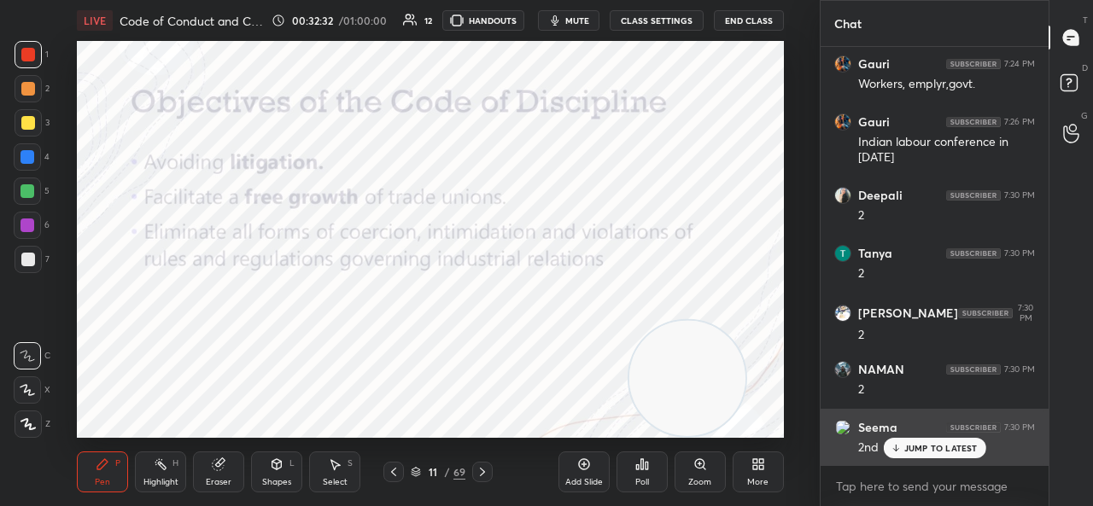
click at [932, 436] on div "2nd" at bounding box center [946, 446] width 177 height 20
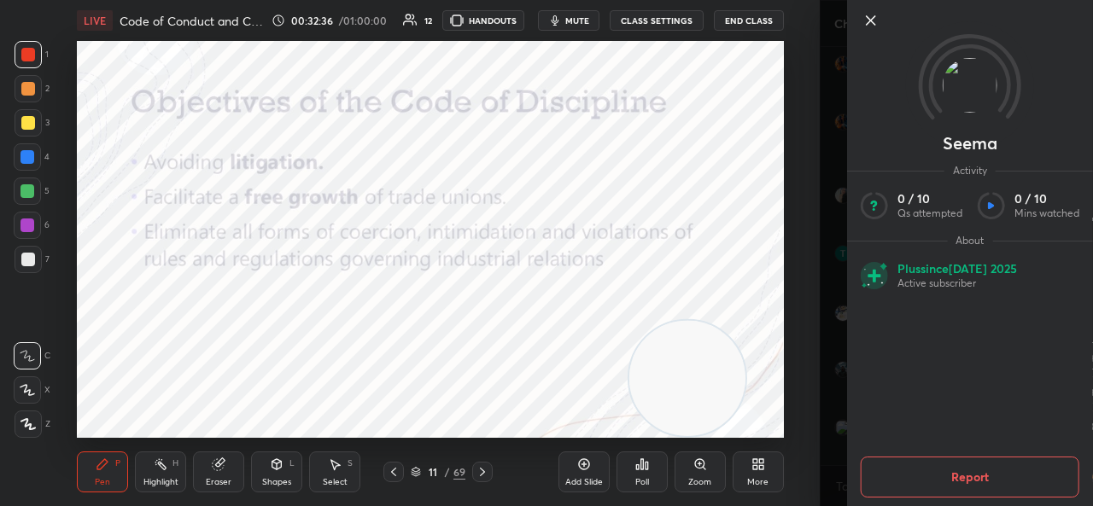
click at [874, 17] on icon at bounding box center [871, 20] width 9 height 9
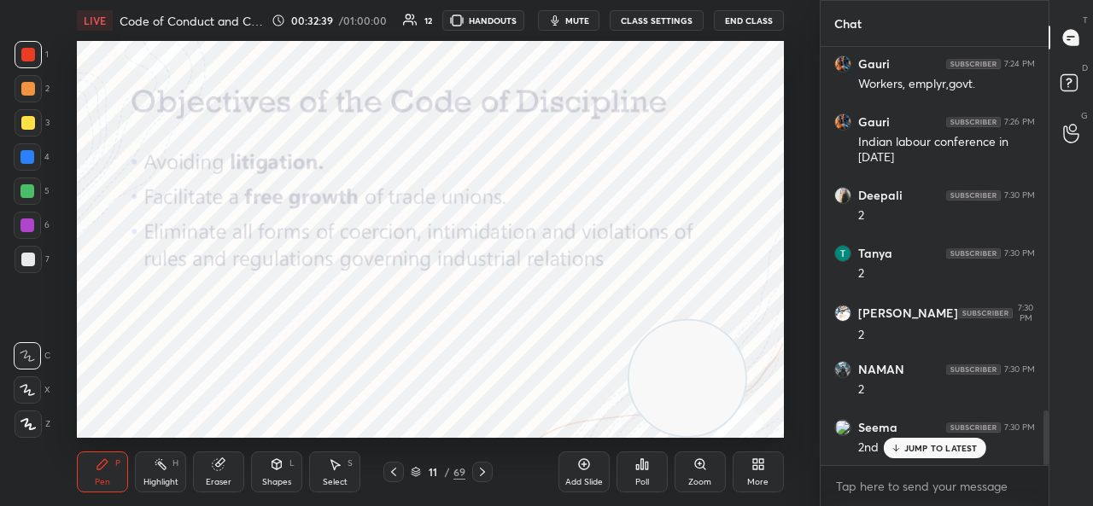
click at [948, 443] on p "JUMP TO LATEST" at bounding box center [940, 448] width 73 height 10
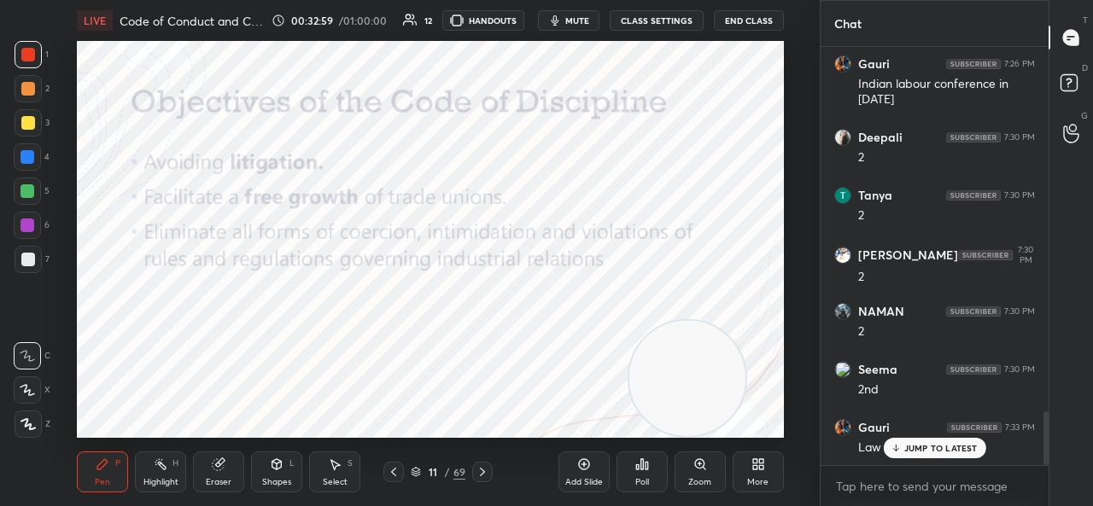
click at [930, 453] on p "JUMP TO LATEST" at bounding box center [940, 448] width 73 height 10
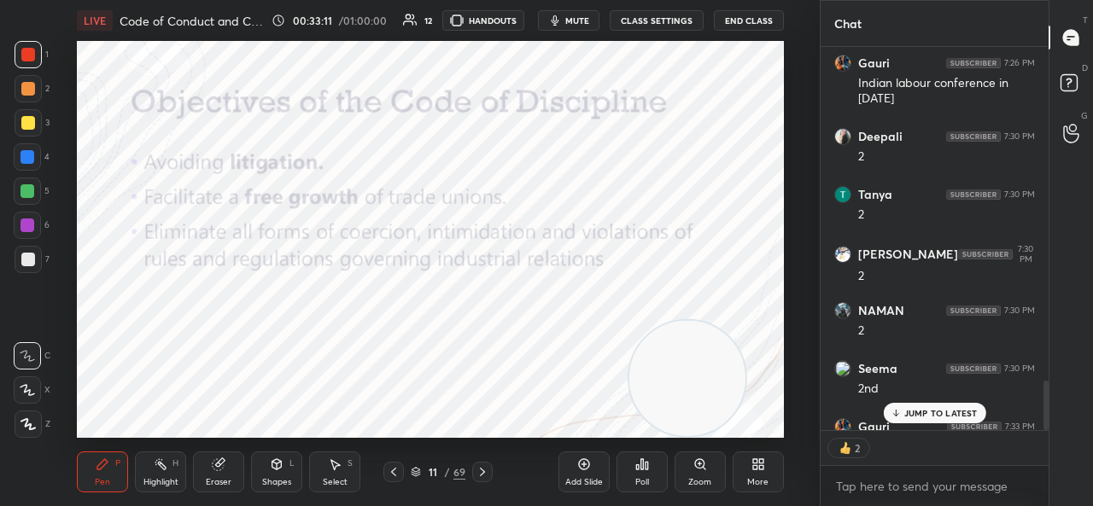
scroll to position [2941, 0]
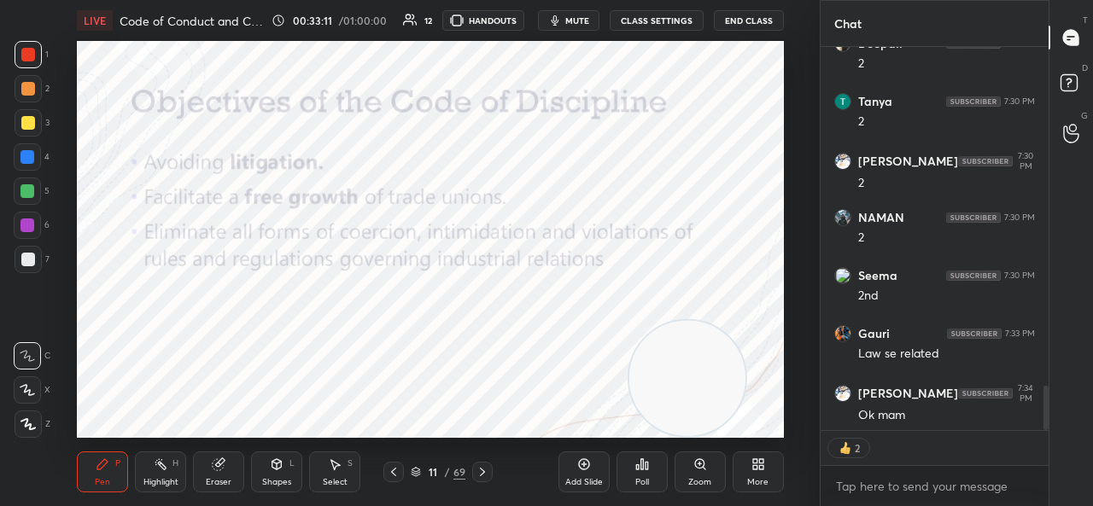
click at [911, 407] on div "Ok mam" at bounding box center [946, 415] width 177 height 17
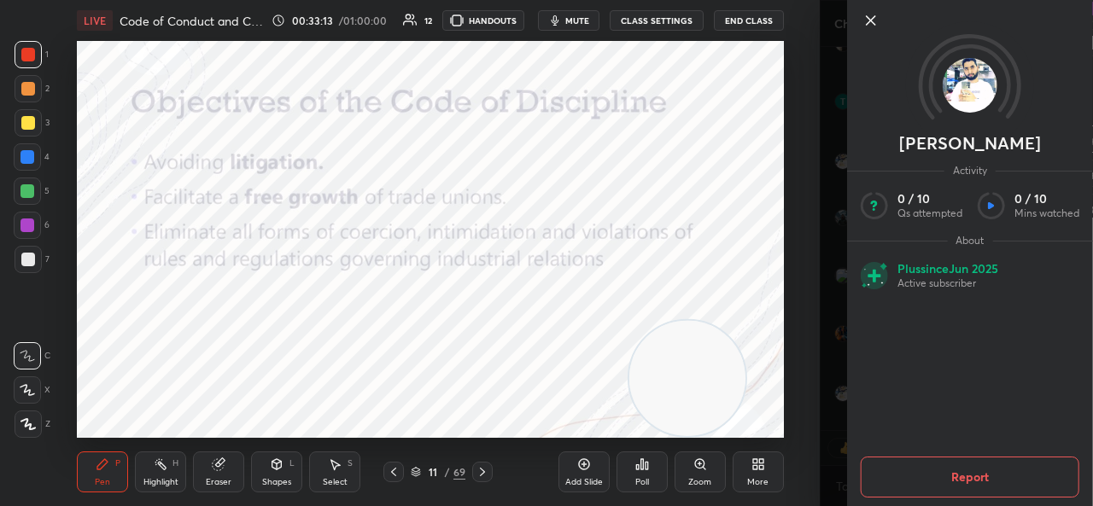
click at [870, 16] on icon at bounding box center [871, 20] width 20 height 20
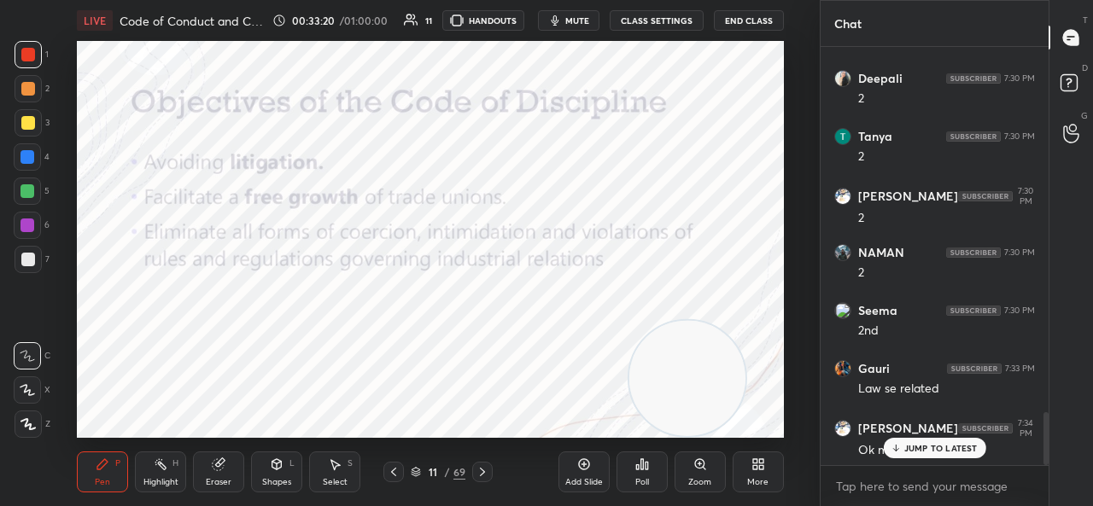
scroll to position [2905, 0]
click at [72, 204] on div "Setting up your live class Poll for secs No correct answer Start poll" at bounding box center [431, 239] width 752 height 397
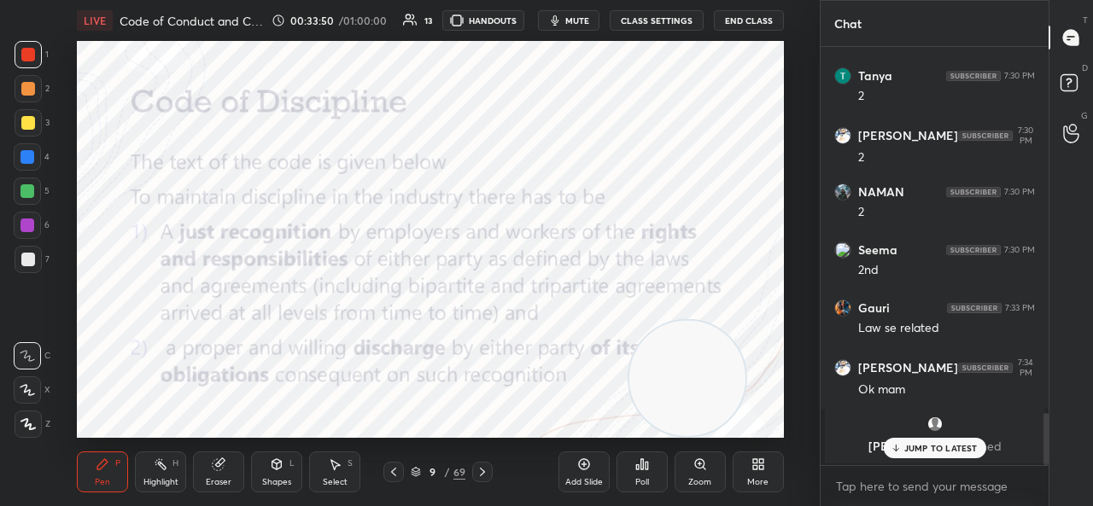
click at [932, 441] on div "JUMP TO LATEST" at bounding box center [934, 448] width 102 height 20
drag, startPoint x: 705, startPoint y: 366, endPoint x: 723, endPoint y: 52, distance: 313.9
click at [723, 100] on video at bounding box center [699, 158] width 116 height 116
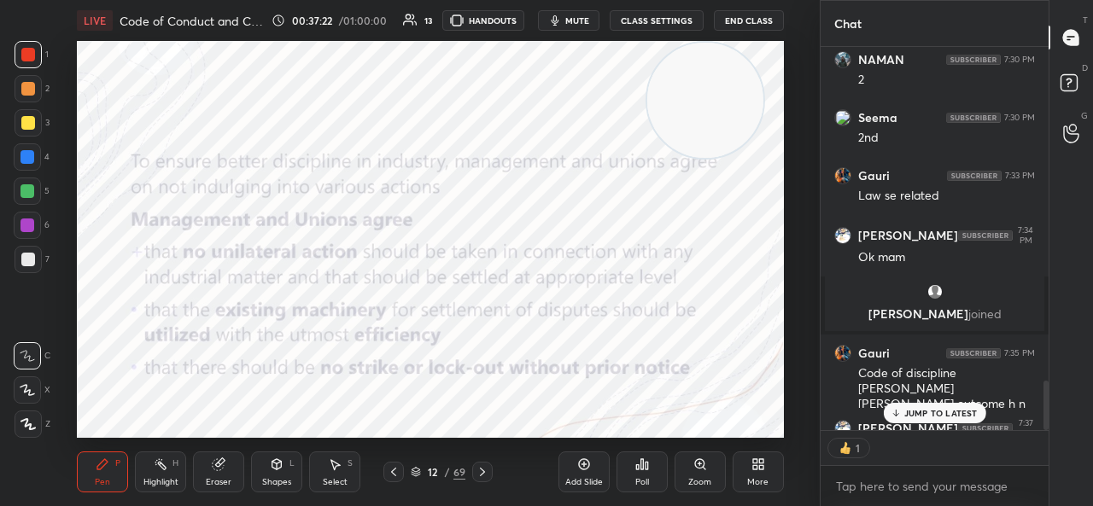
scroll to position [378, 223]
click at [936, 414] on p "JUMP TO LATEST" at bounding box center [940, 413] width 73 height 10
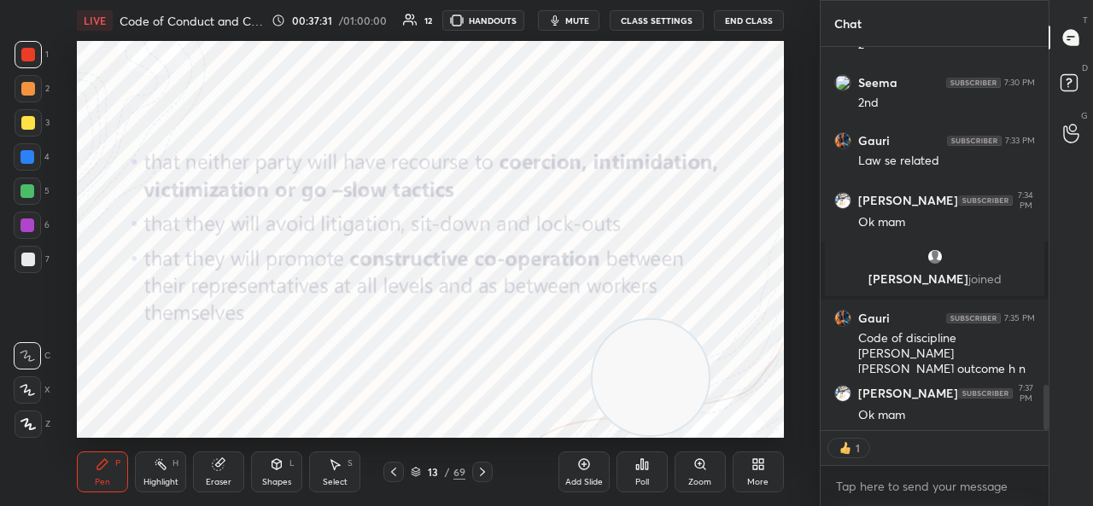
drag, startPoint x: 695, startPoint y: 129, endPoint x: 641, endPoint y: 415, distance: 291.3
click at [641, 415] on video at bounding box center [651, 378] width 116 height 116
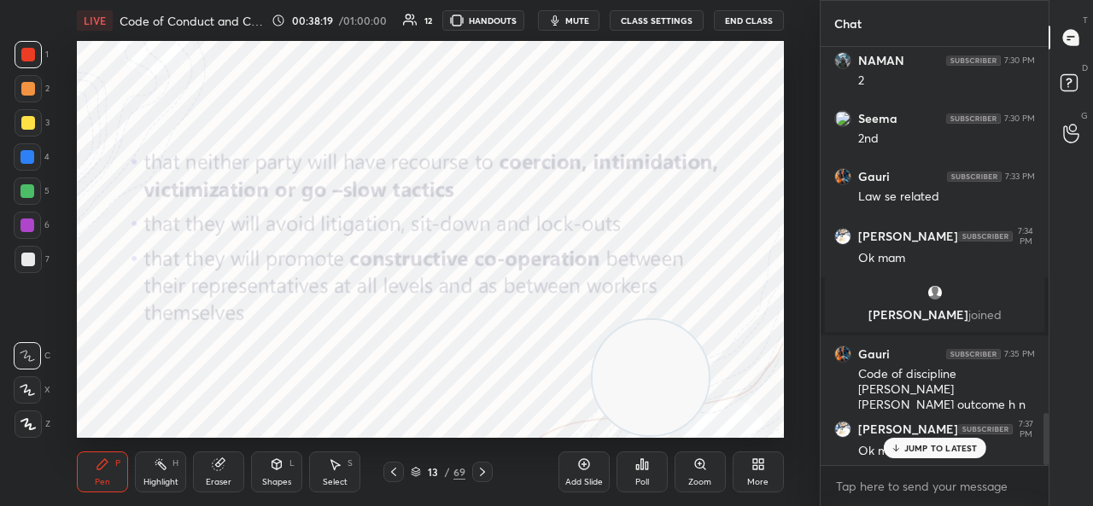
scroll to position [2931, 0]
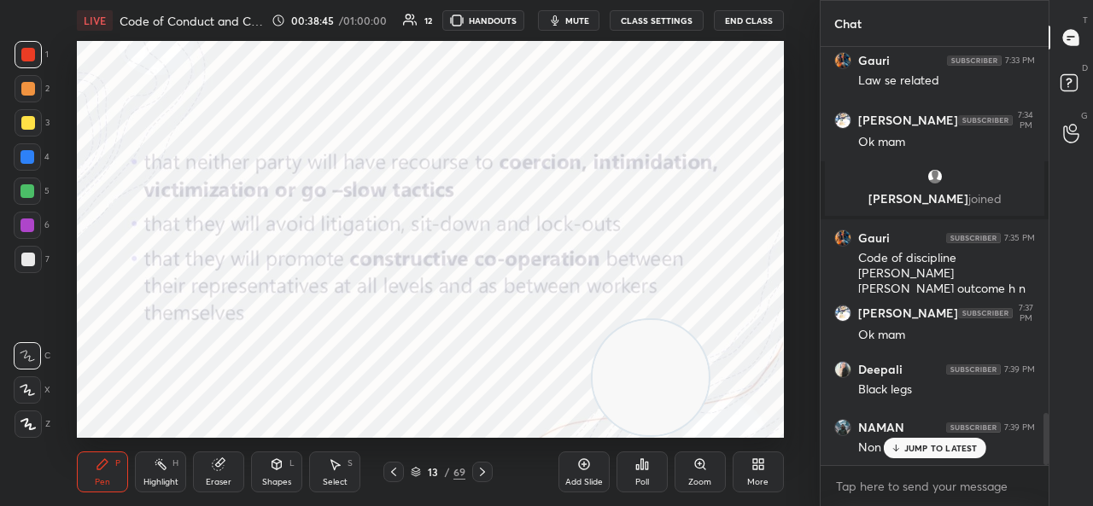
click at [951, 448] on p "JUMP TO LATEST" at bounding box center [940, 448] width 73 height 10
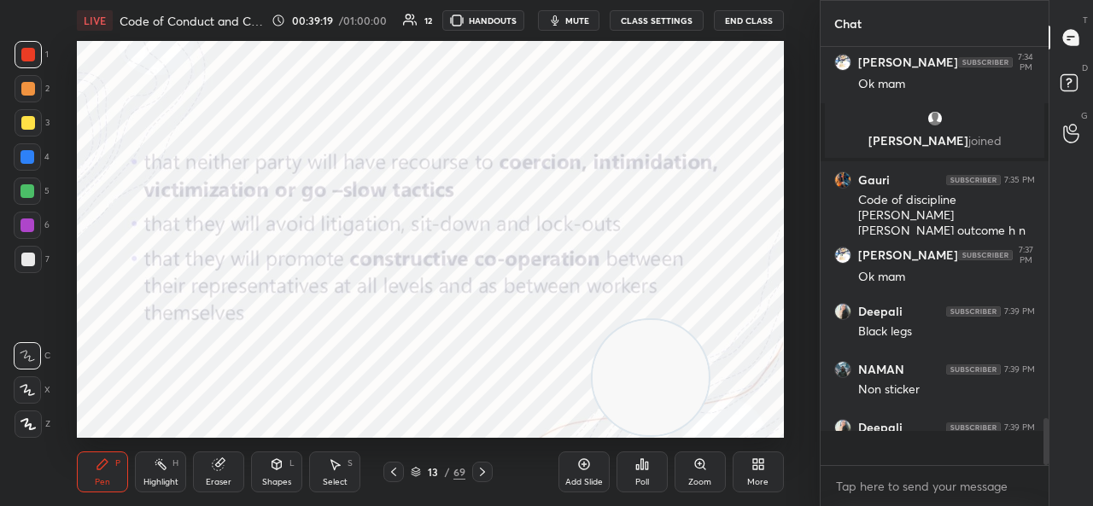
scroll to position [2989, 0]
click at [951, 448] on p "JUMP TO LATEST" at bounding box center [940, 448] width 73 height 10
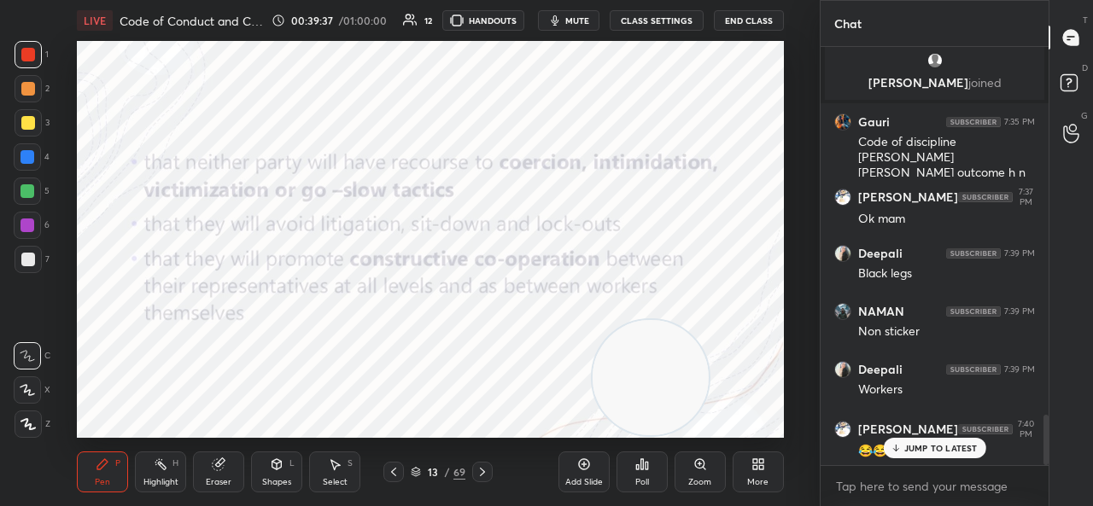
click at [951, 448] on p "JUMP TO LATEST" at bounding box center [940, 448] width 73 height 10
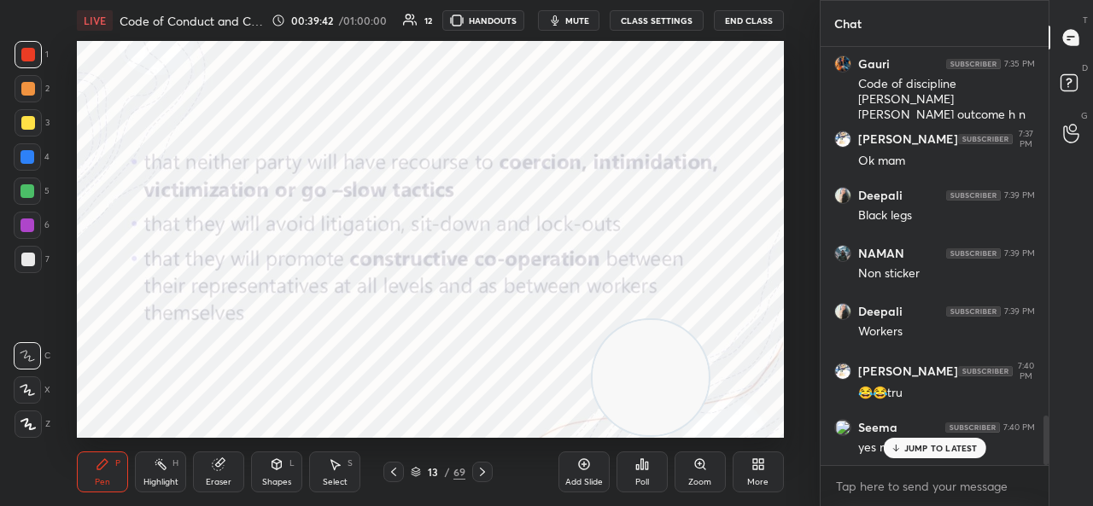
click at [951, 448] on p "JUMP TO LATEST" at bounding box center [940, 448] width 73 height 10
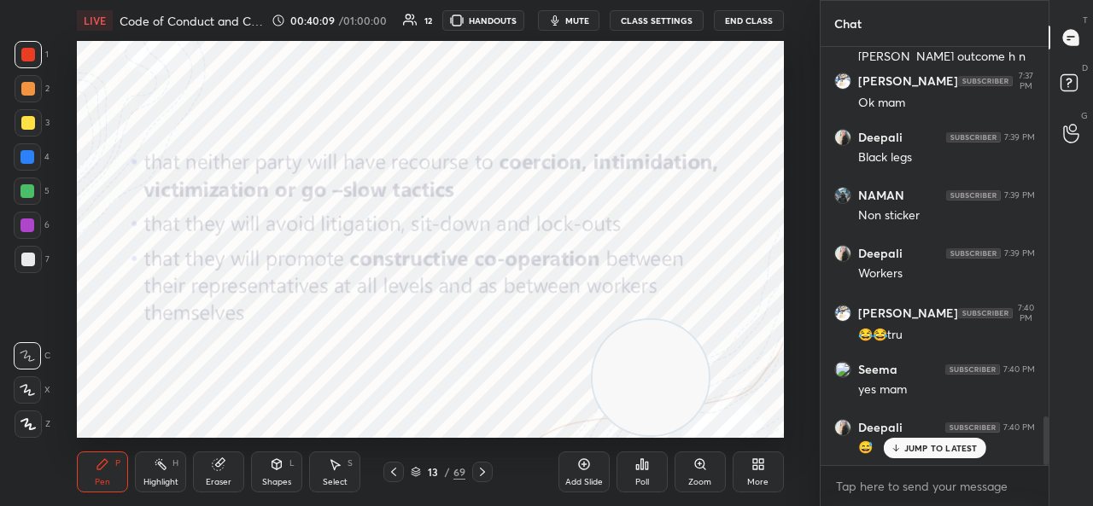
click at [943, 442] on div "JUMP TO LATEST" at bounding box center [934, 448] width 102 height 20
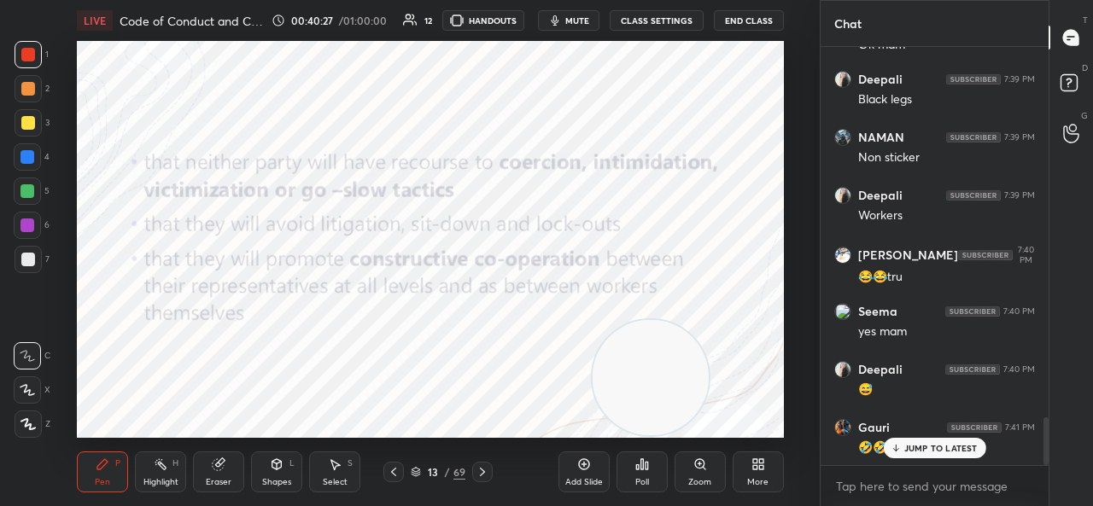
click at [911, 448] on p "JUMP TO LATEST" at bounding box center [940, 448] width 73 height 10
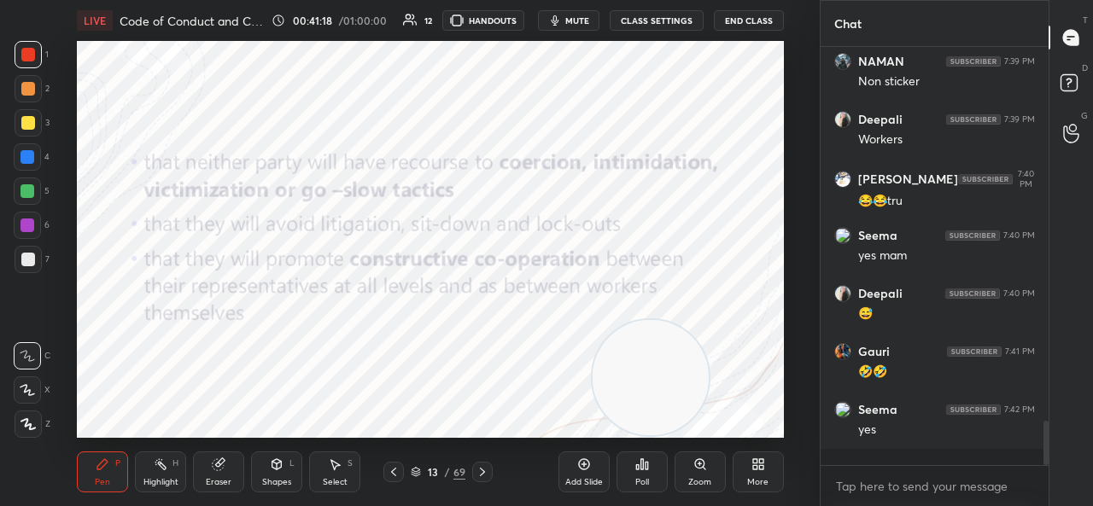
scroll to position [3280, 0]
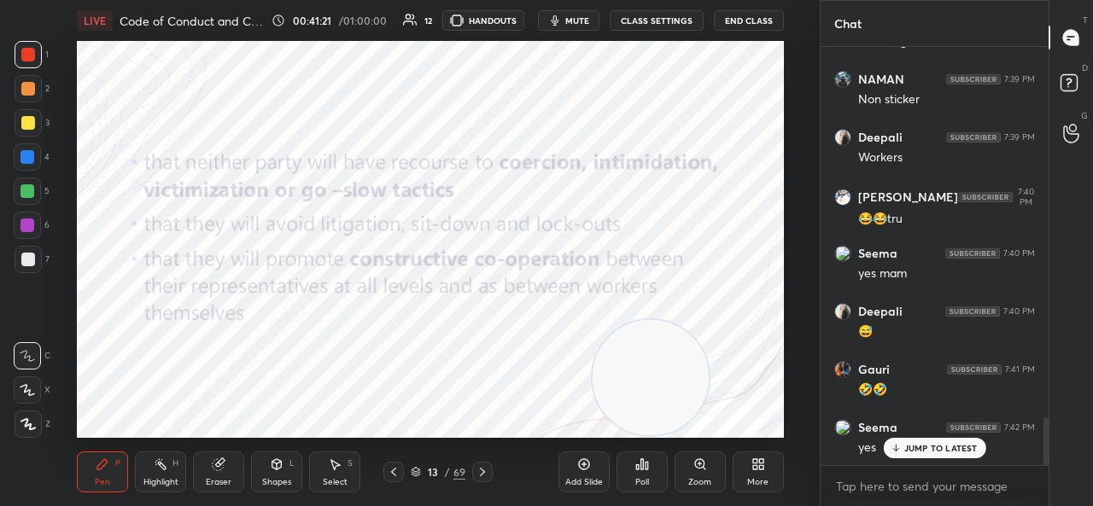
click at [929, 451] on p "JUMP TO LATEST" at bounding box center [940, 448] width 73 height 10
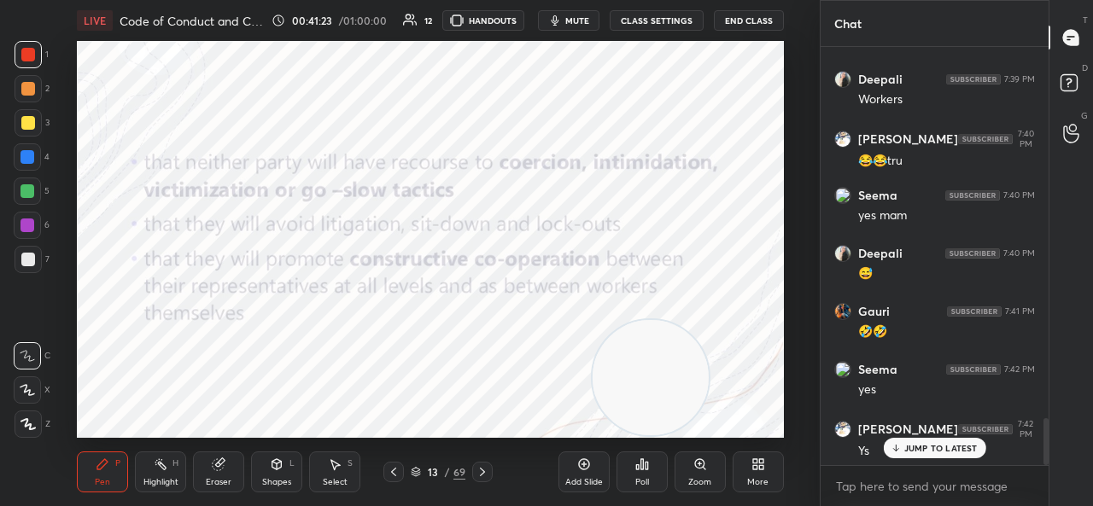
click at [941, 440] on div "JUMP TO LATEST" at bounding box center [934, 448] width 102 height 20
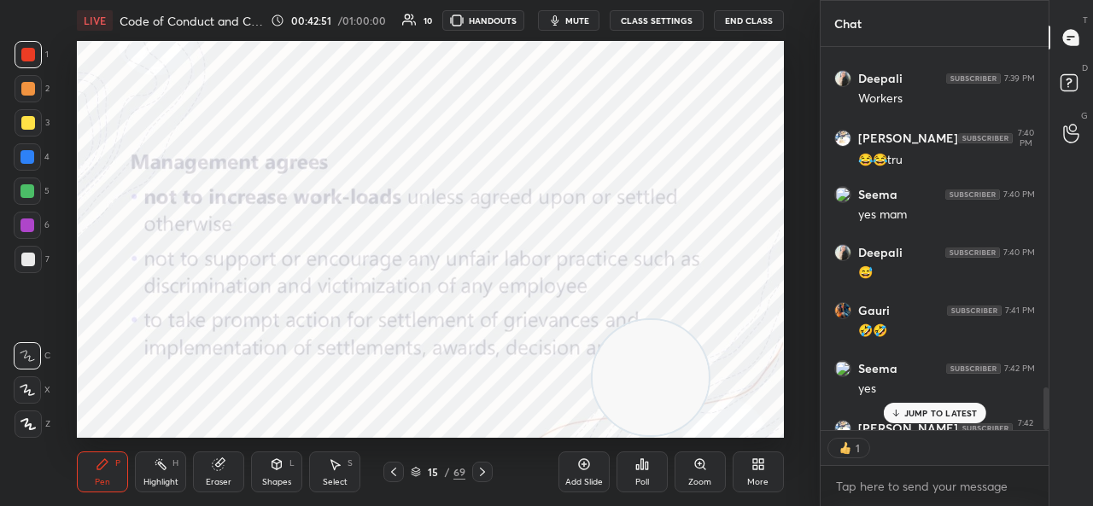
scroll to position [378, 223]
click at [948, 408] on p "JUMP TO LATEST" at bounding box center [940, 413] width 73 height 10
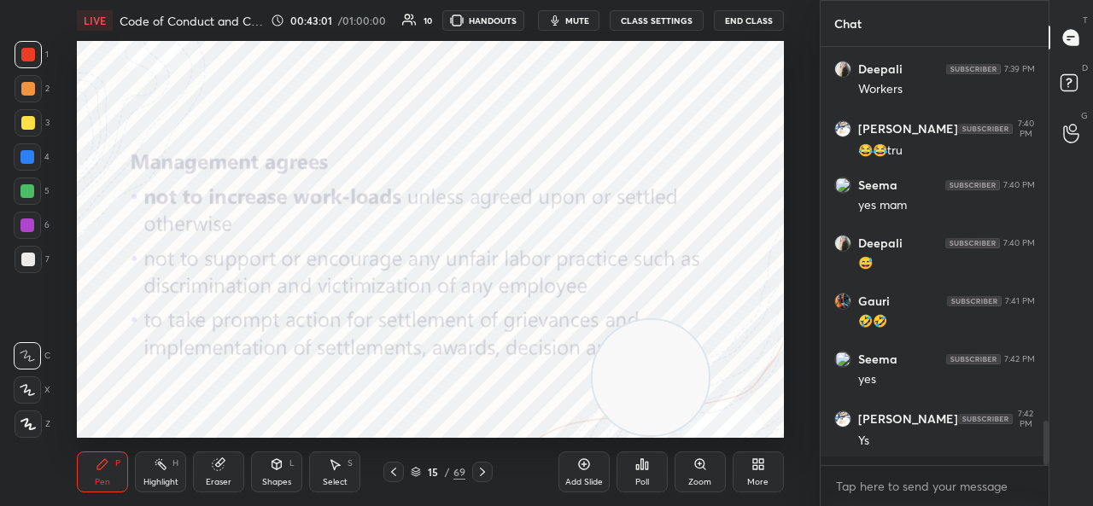
scroll to position [3338, 0]
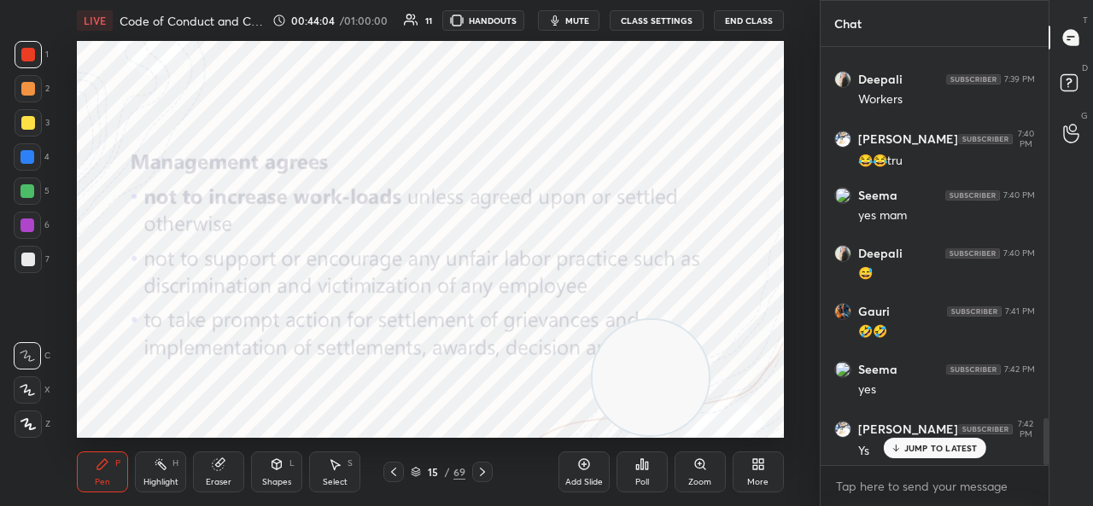
click at [942, 450] on p "JUMP TO LATEST" at bounding box center [940, 448] width 73 height 10
drag, startPoint x: 690, startPoint y: 397, endPoint x: 705, endPoint y: -18, distance: 415.3
click at [705, 0] on html "1 2 3 4 5 6 7 C X Z C X Z E E Erase all H H LIVE Code of Conduct and Code of Di…" at bounding box center [546, 0] width 1093 height 0
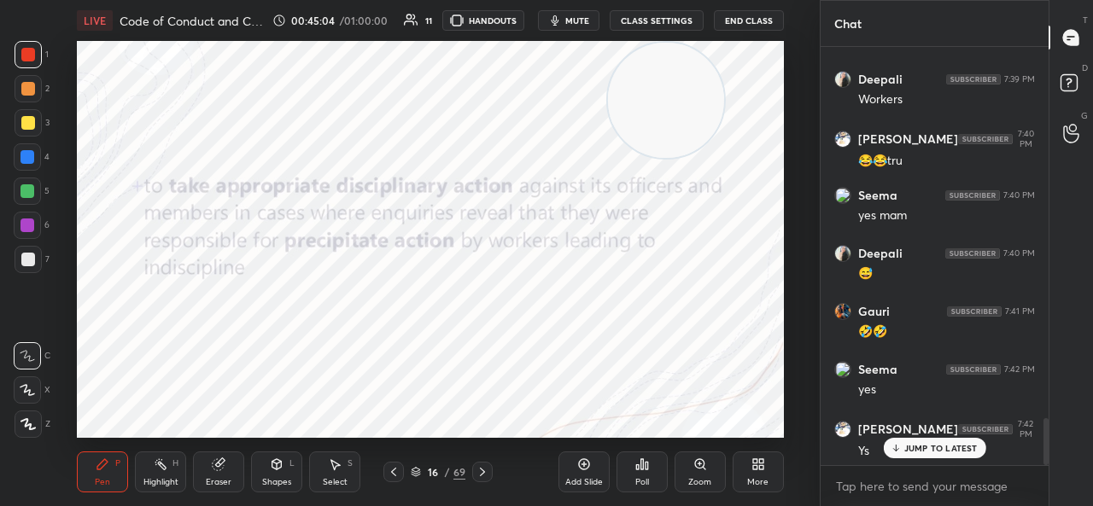
click at [962, 452] on p "JUMP TO LATEST" at bounding box center [940, 448] width 73 height 10
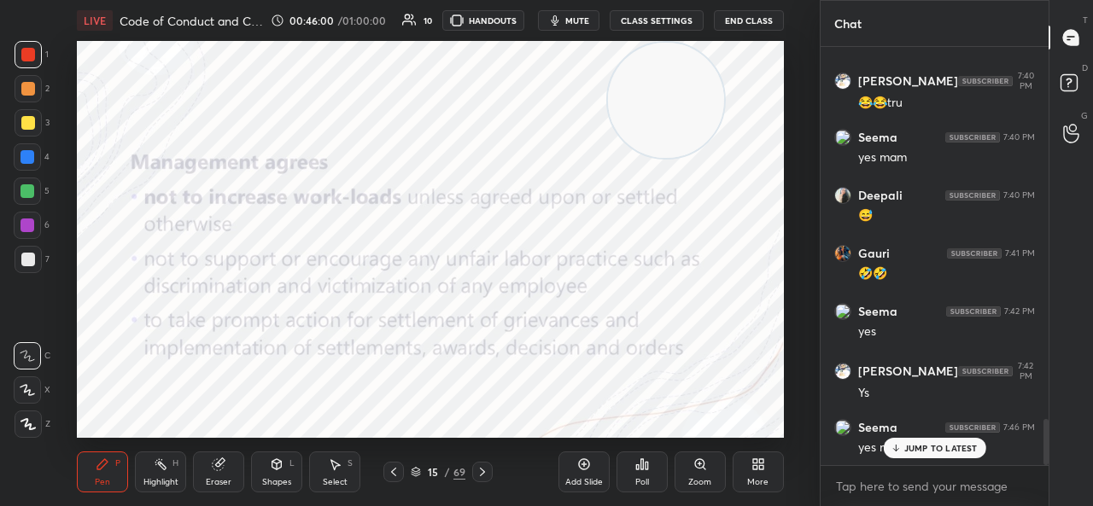
scroll to position [3396, 0]
click at [939, 452] on p "JUMP TO LATEST" at bounding box center [940, 448] width 73 height 10
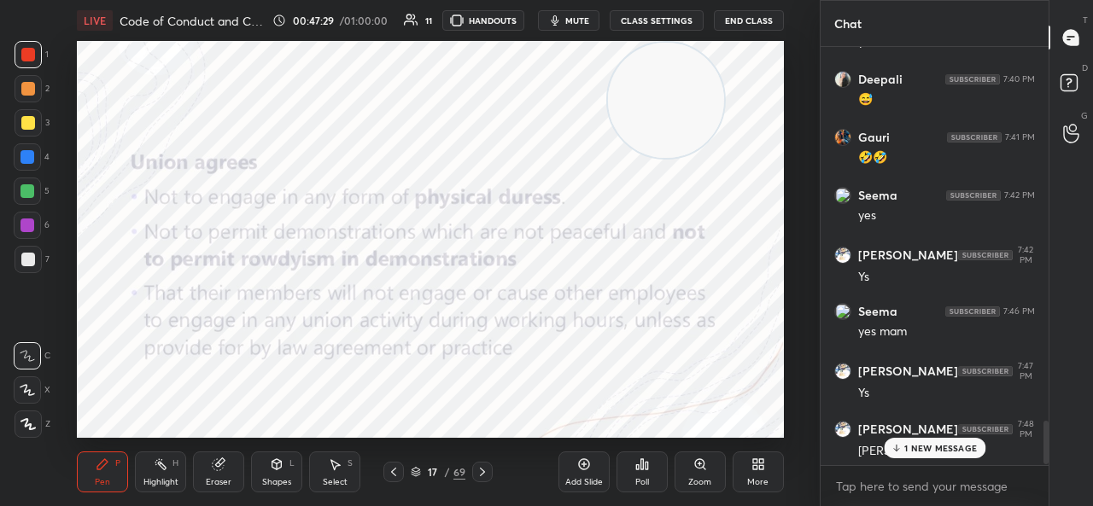
scroll to position [3570, 0]
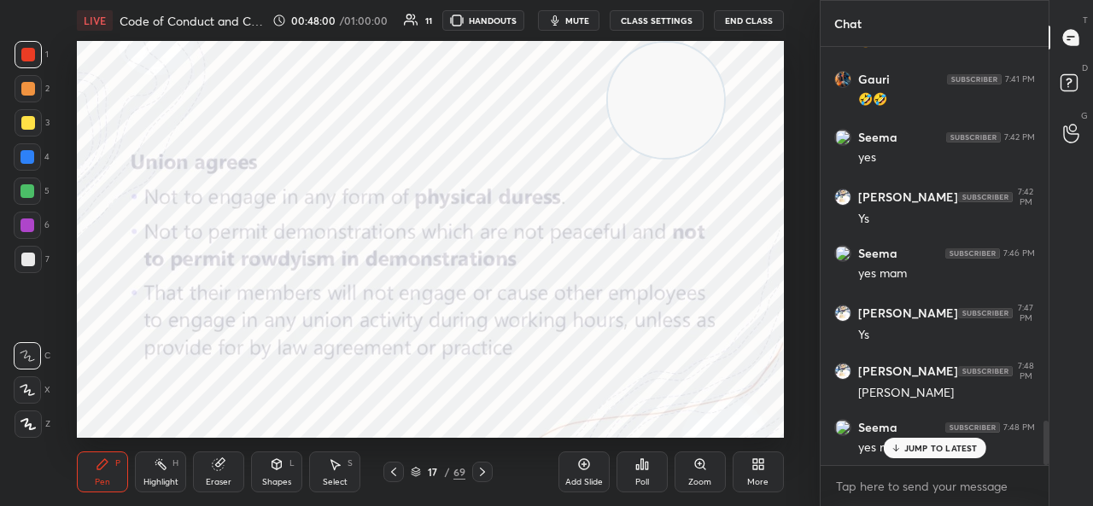
click at [939, 450] on p "JUMP TO LATEST" at bounding box center [940, 448] width 73 height 10
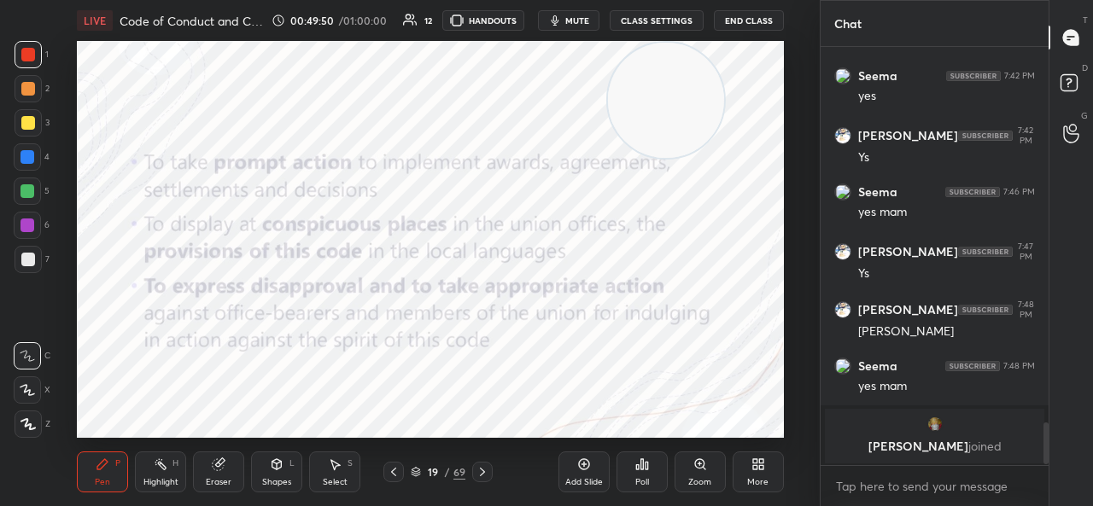
scroll to position [3631, 0]
click at [919, 448] on p "JUMP TO LATEST" at bounding box center [940, 448] width 73 height 10
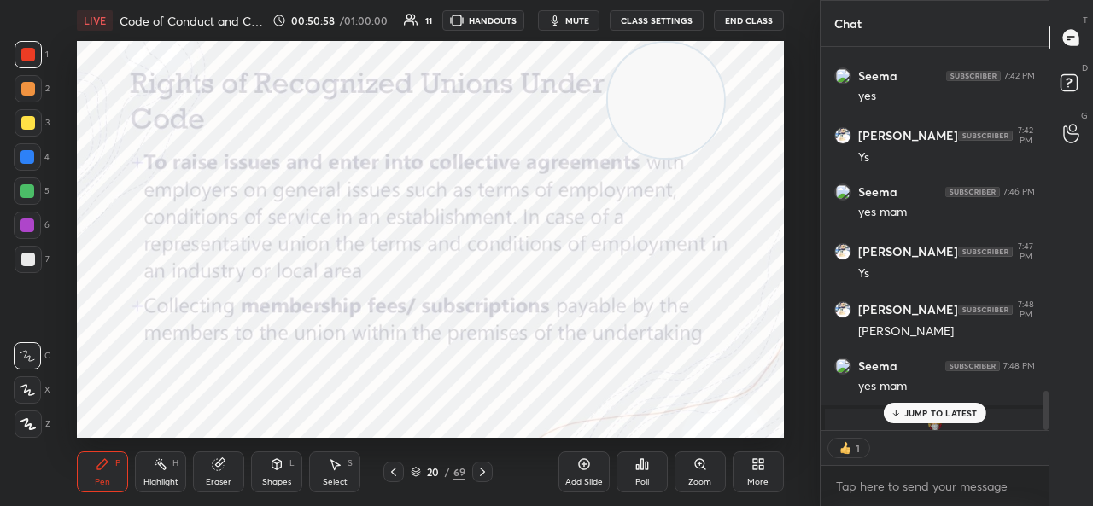
scroll to position [6, 5]
drag, startPoint x: 711, startPoint y: 119, endPoint x: 781, endPoint y: 468, distance: 356.3
click at [781, 459] on div "LIVE Code of Conduct and Code of Discipline 00:51:01 / 01:00:00 11 HANDOUTS mut…" at bounding box center [431, 253] width 752 height 506
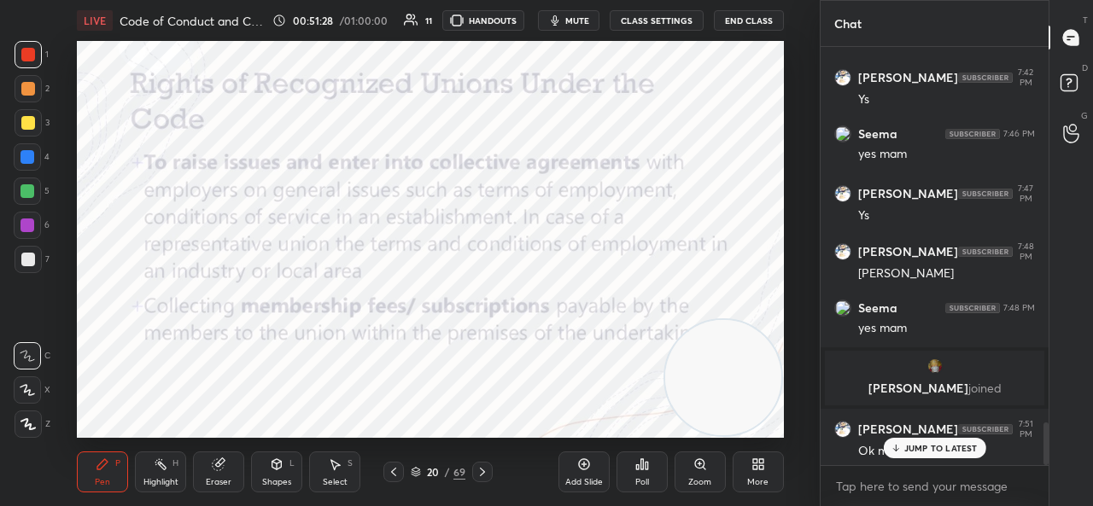
scroll to position [3748, 0]
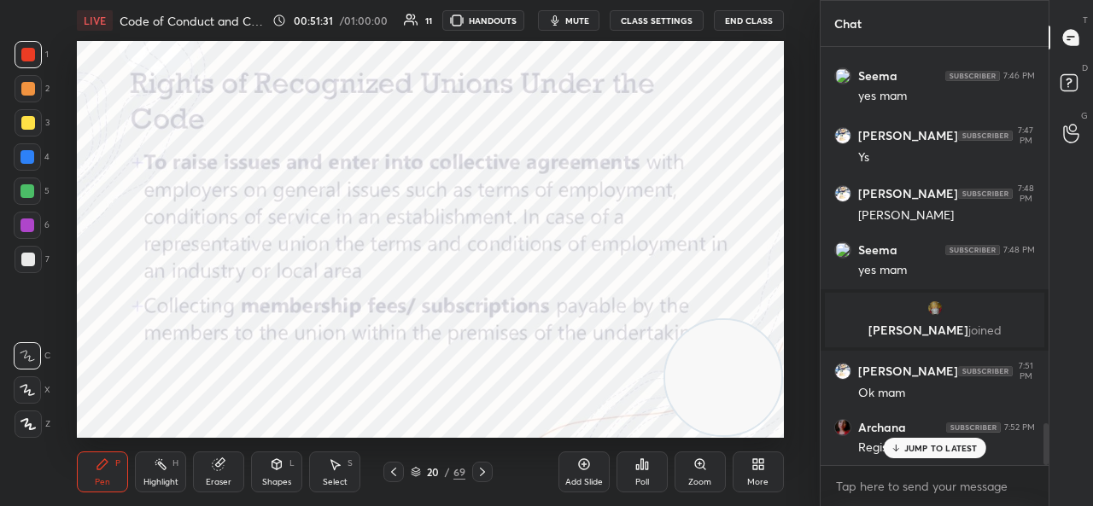
click at [931, 452] on p "JUMP TO LATEST" at bounding box center [940, 448] width 73 height 10
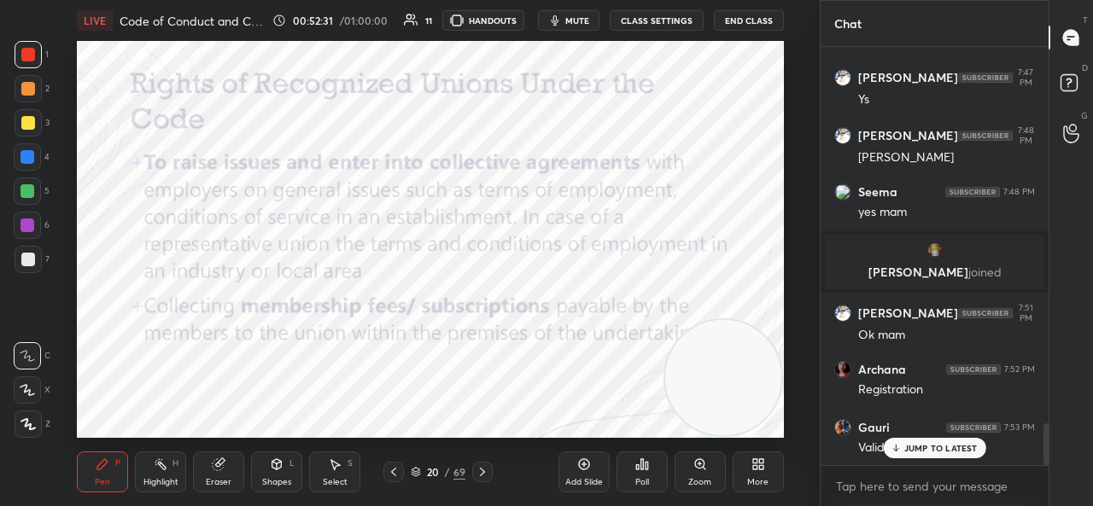
click at [905, 455] on div "JUMP TO LATEST" at bounding box center [934, 448] width 102 height 20
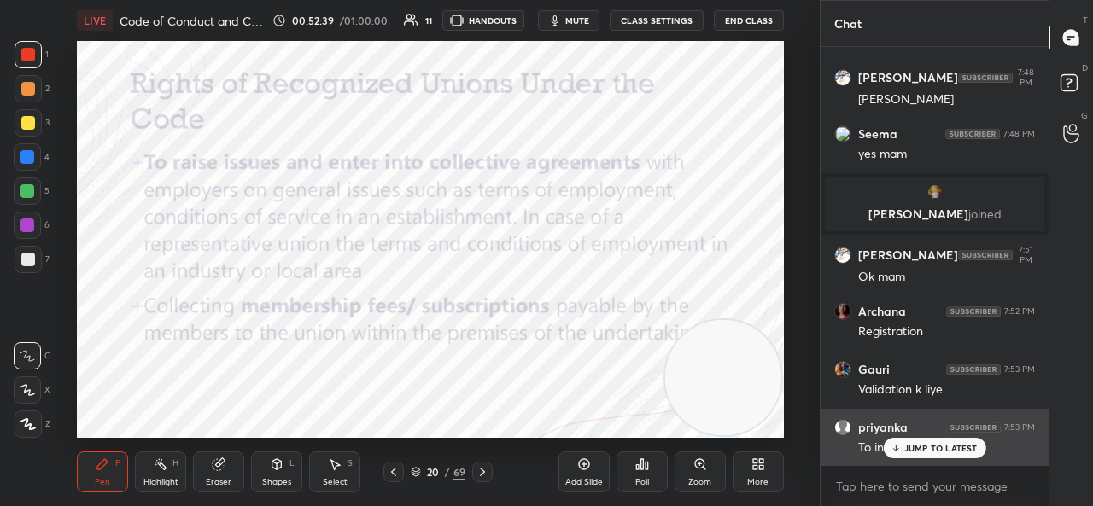
click at [907, 436] on div "To influence" at bounding box center [946, 446] width 177 height 20
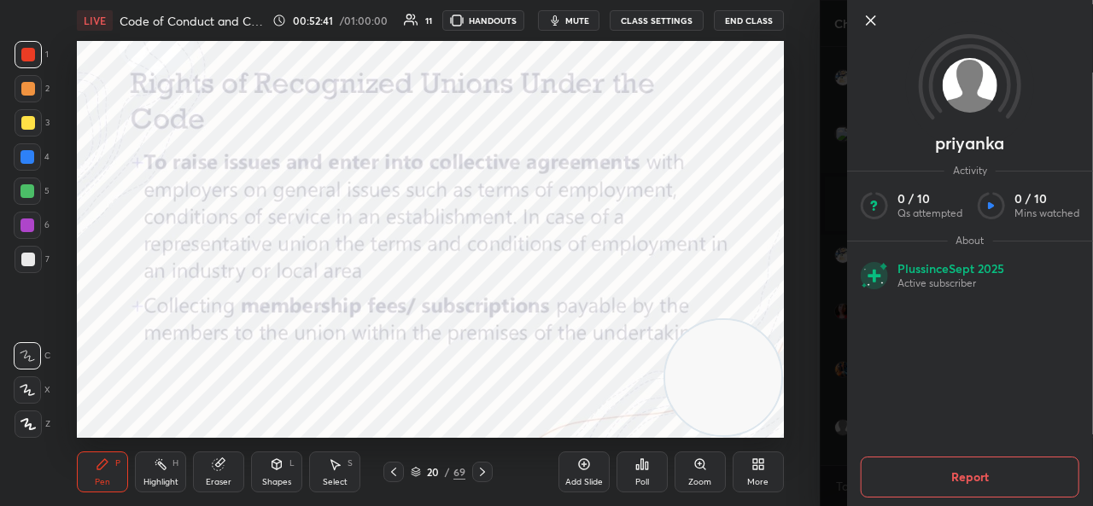
click at [867, 17] on icon at bounding box center [871, 20] width 9 height 9
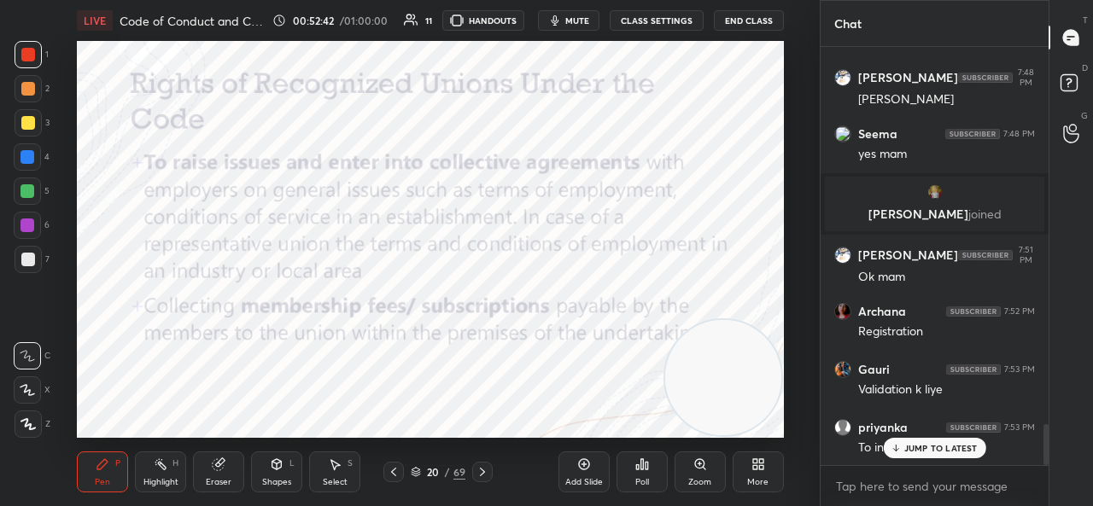
scroll to position [3937, 0]
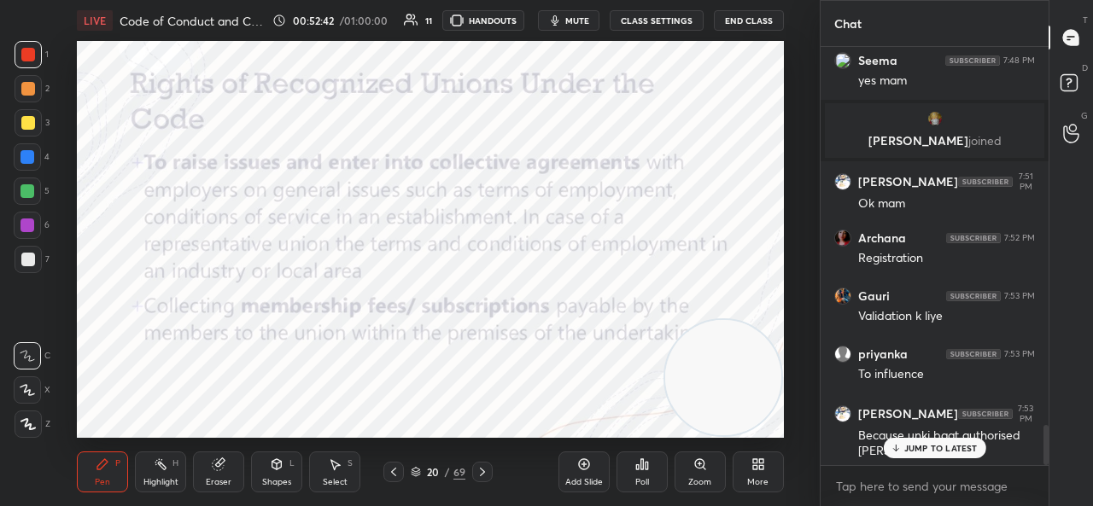
click at [922, 440] on div "JUMP TO LATEST" at bounding box center [934, 448] width 102 height 20
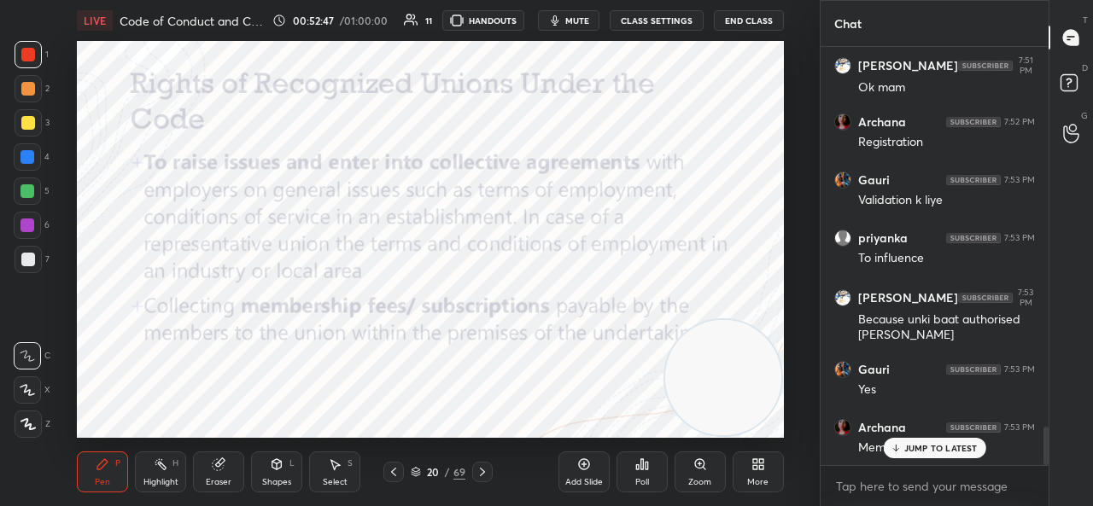
scroll to position [4169, 0]
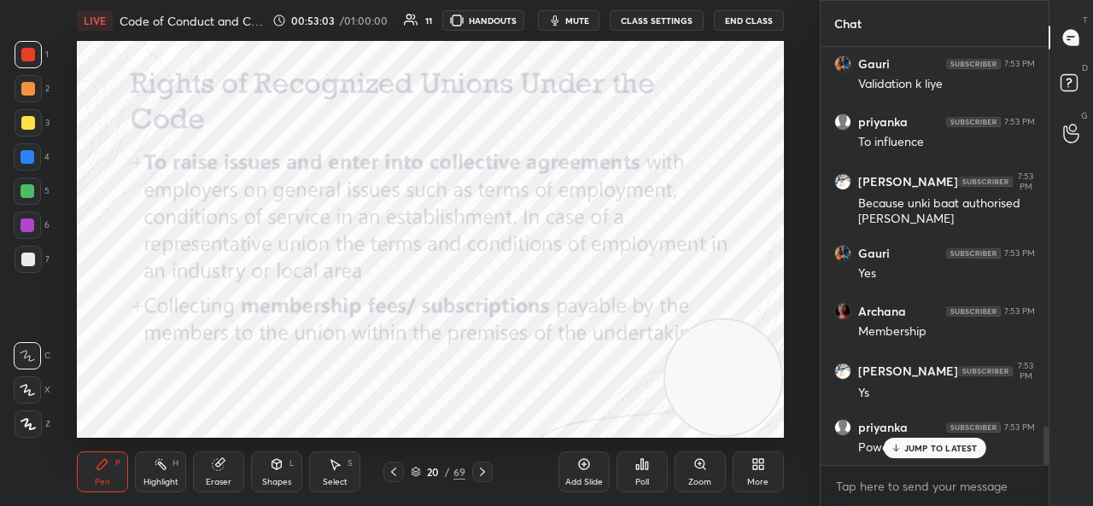
click at [934, 453] on p "JUMP TO LATEST" at bounding box center [940, 448] width 73 height 10
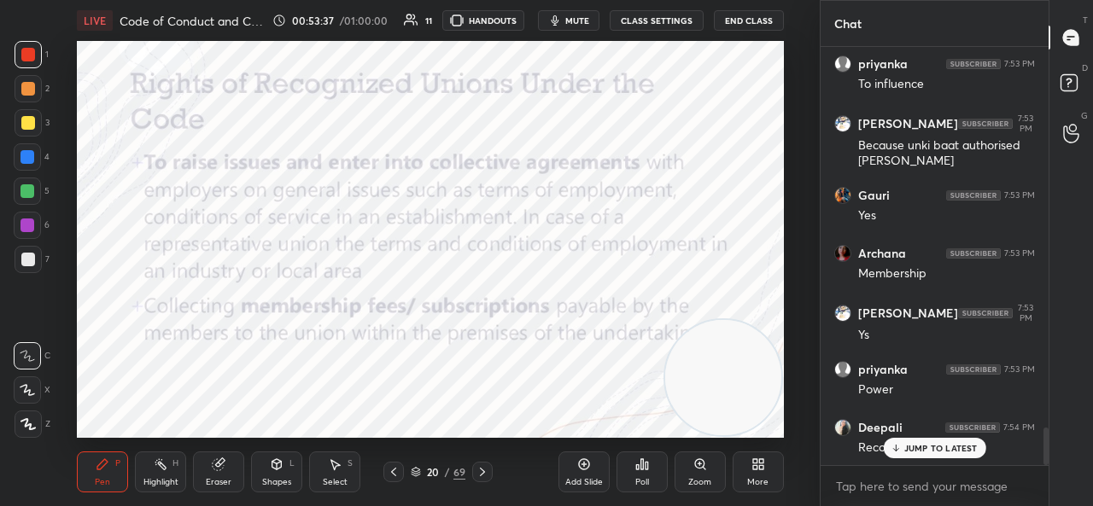
click at [934, 453] on p "JUMP TO LATEST" at bounding box center [940, 448] width 73 height 10
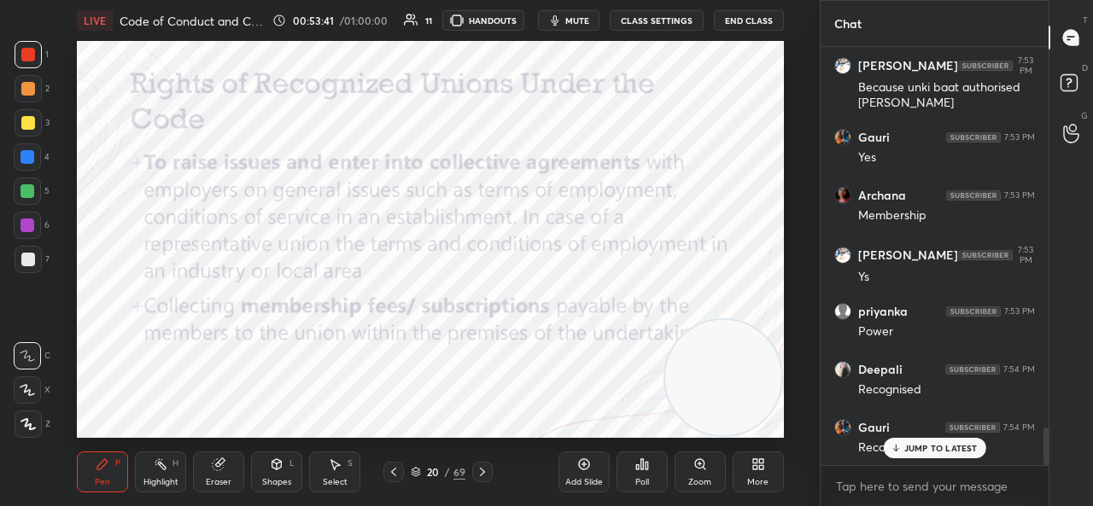
click at [927, 448] on p "JUMP TO LATEST" at bounding box center [940, 448] width 73 height 10
drag, startPoint x: 726, startPoint y: 371, endPoint x: 758, endPoint y: 45, distance: 327.0
click at [758, 45] on video at bounding box center [723, 101] width 116 height 116
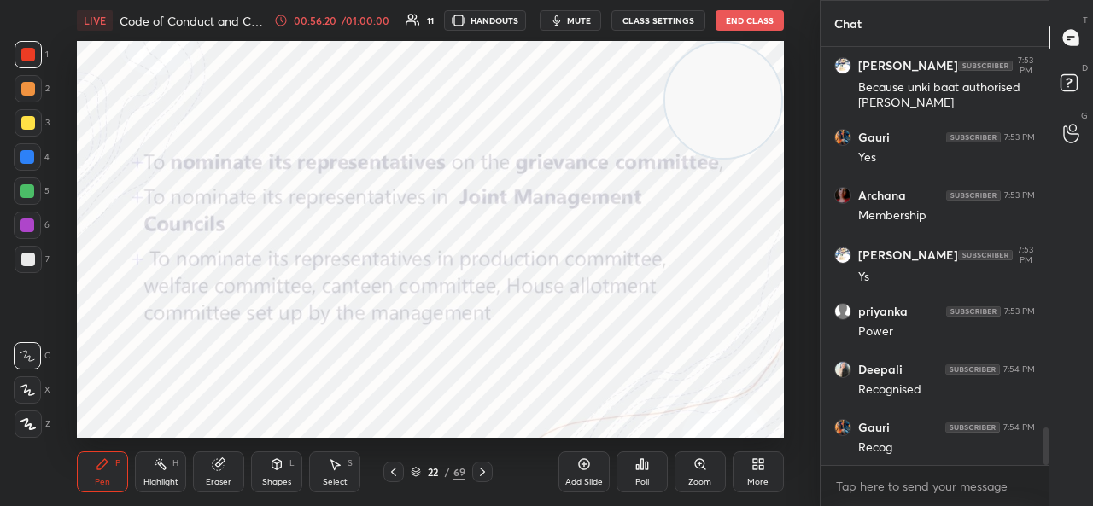
scroll to position [4344, 0]
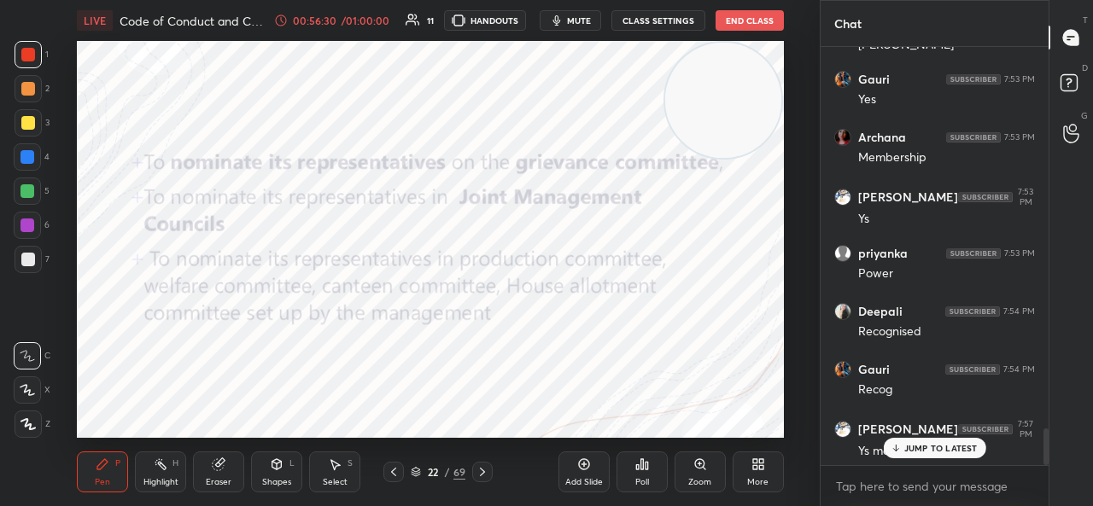
click at [911, 448] on p "JUMP TO LATEST" at bounding box center [940, 448] width 73 height 10
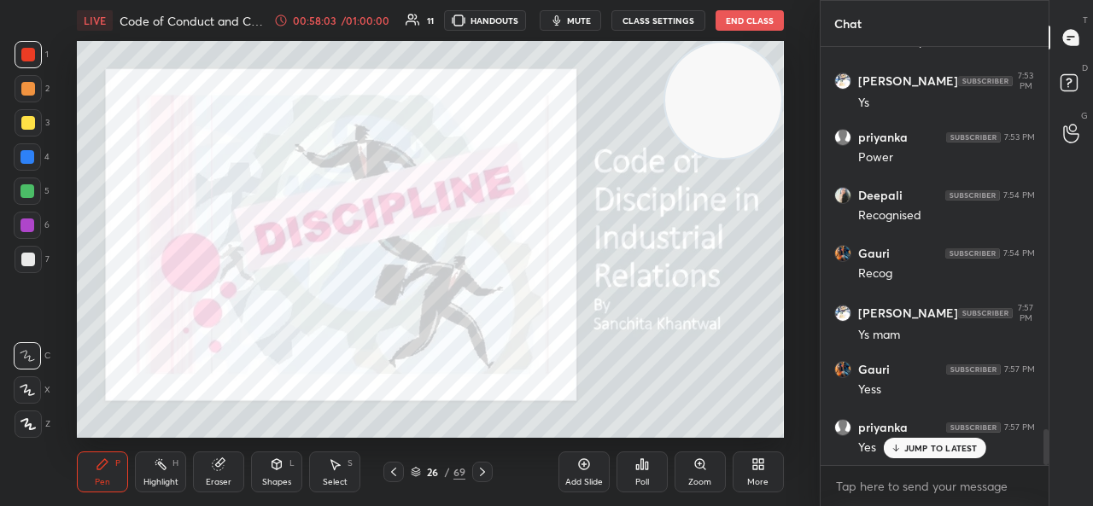
scroll to position [6, 5]
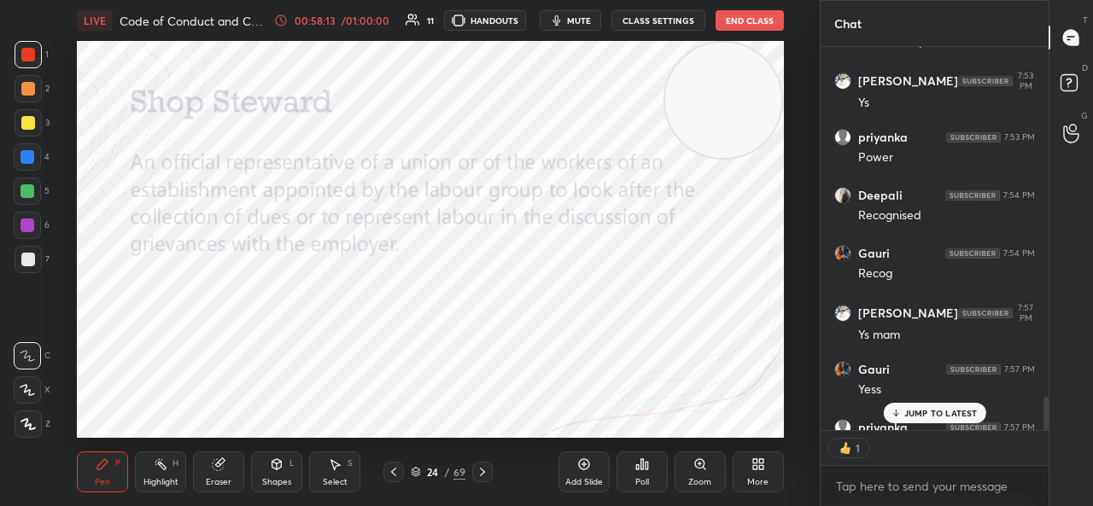
click at [930, 412] on p "JUMP TO LATEST" at bounding box center [940, 413] width 73 height 10
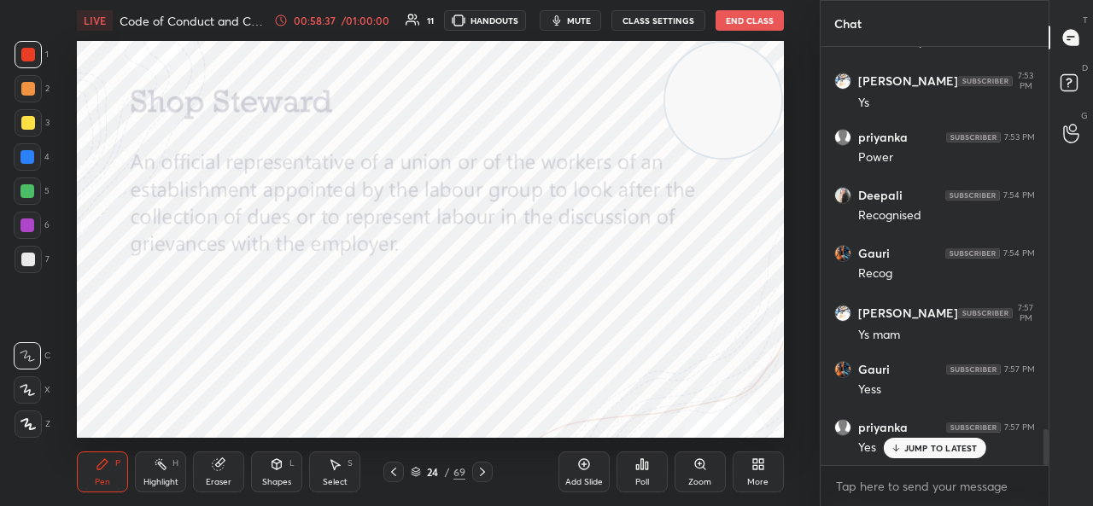
scroll to position [4518, 0]
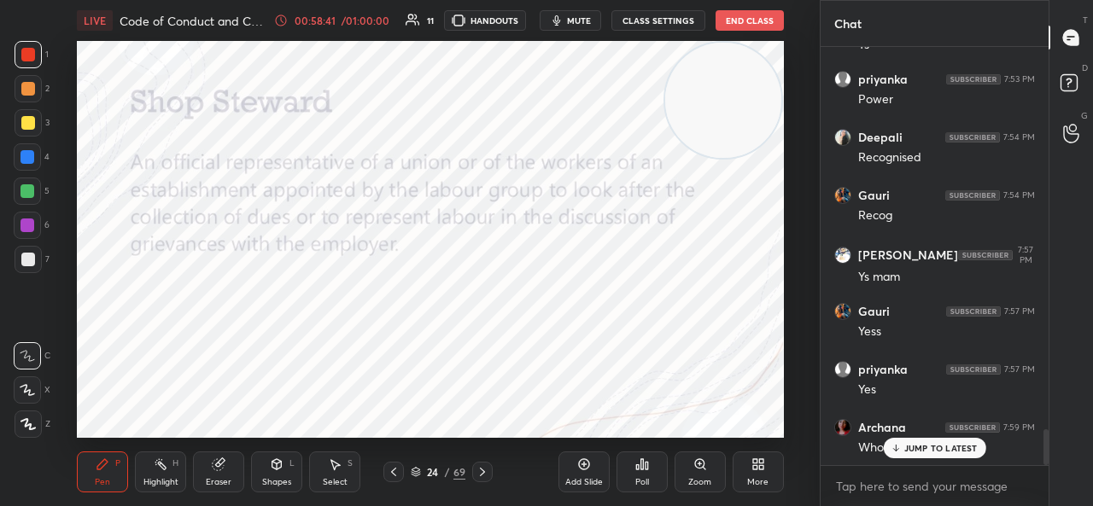
click at [920, 453] on p "JUMP TO LATEST" at bounding box center [940, 448] width 73 height 10
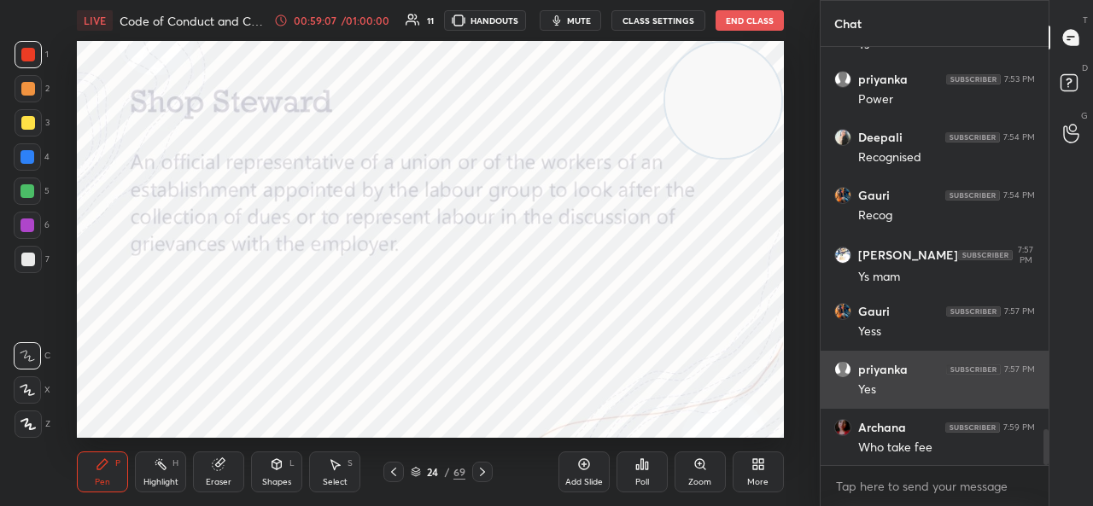
scroll to position [4579, 0]
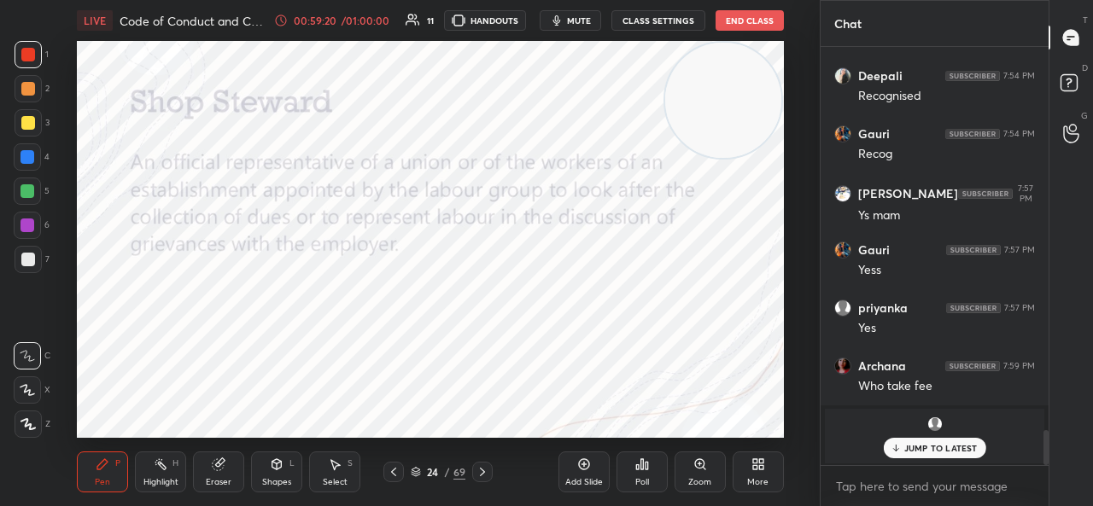
click at [955, 451] on p "JUMP TO LATEST" at bounding box center [940, 448] width 73 height 10
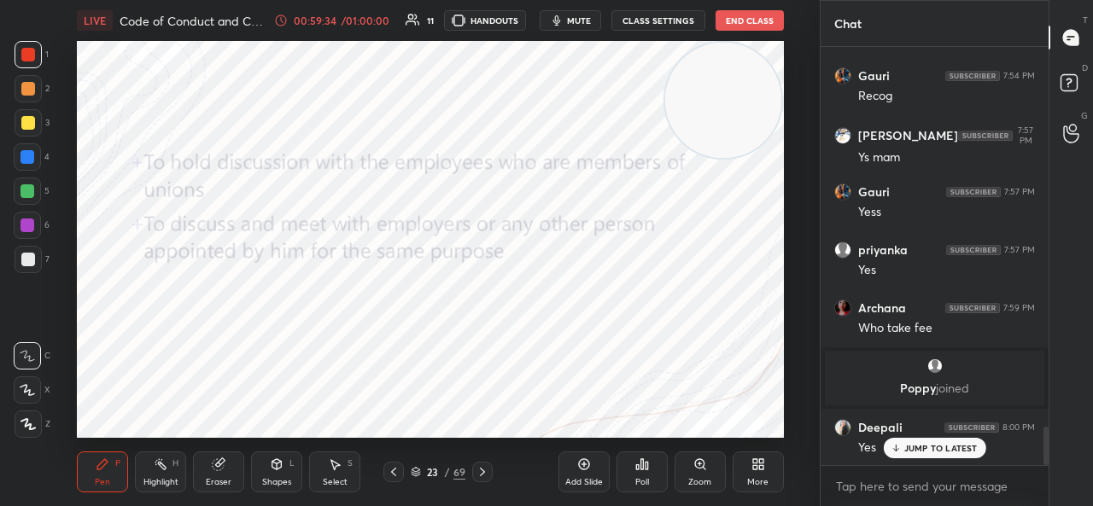
scroll to position [4137, 0]
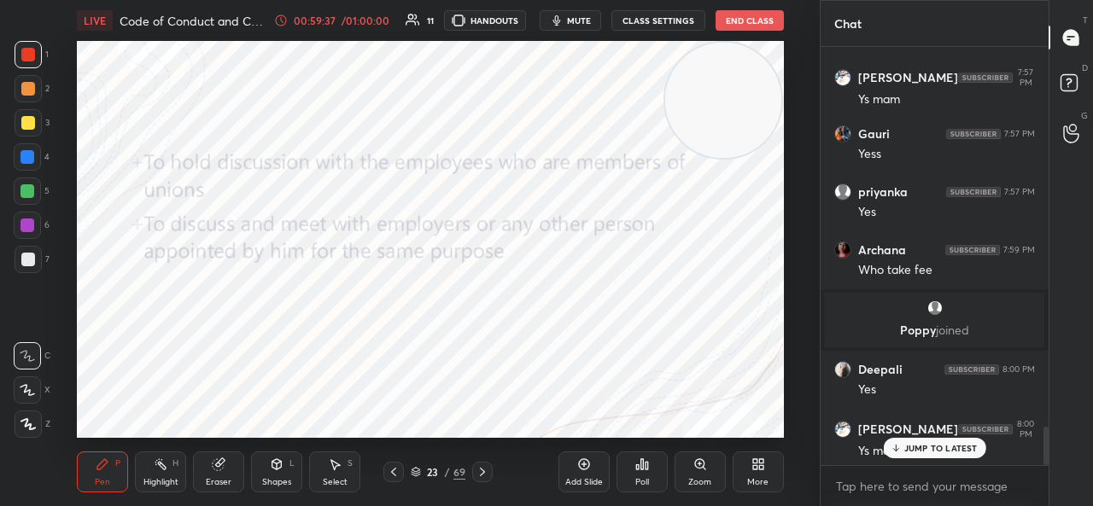
click at [957, 447] on p "JUMP TO LATEST" at bounding box center [940, 448] width 73 height 10
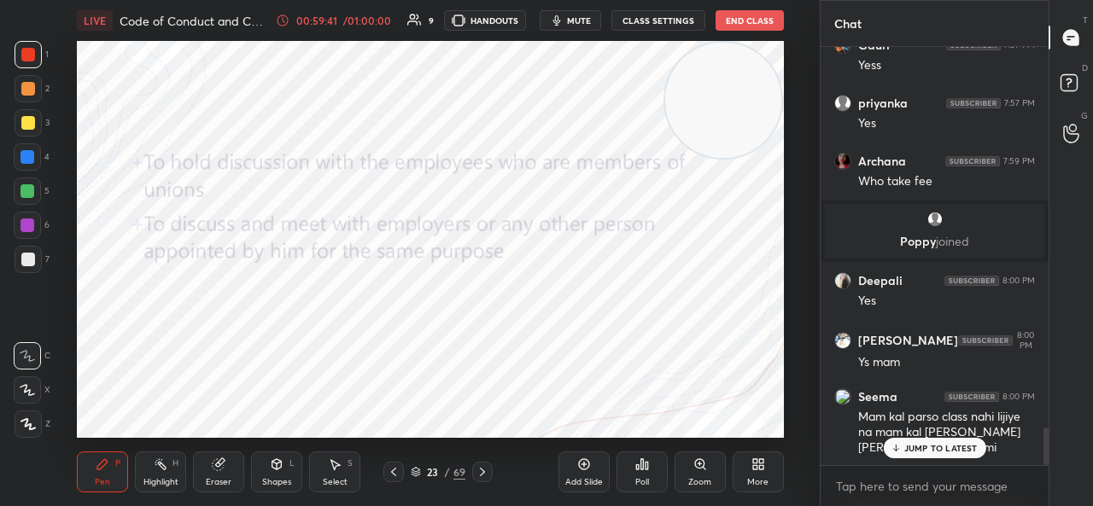
click at [915, 442] on div "JUMP TO LATEST" at bounding box center [934, 448] width 102 height 20
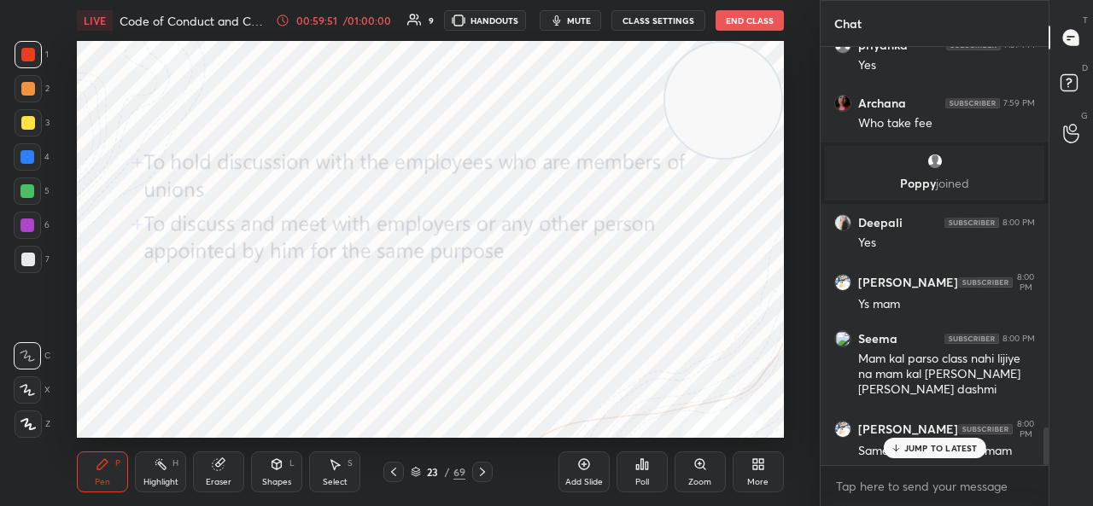
click at [962, 445] on p "JUMP TO LATEST" at bounding box center [940, 448] width 73 height 10
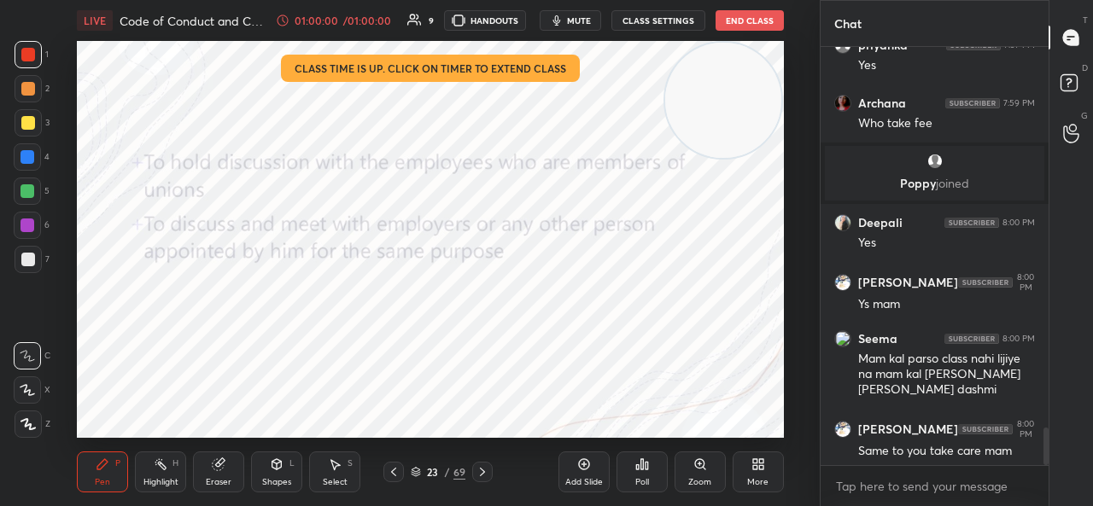
scroll to position [4342, 0]
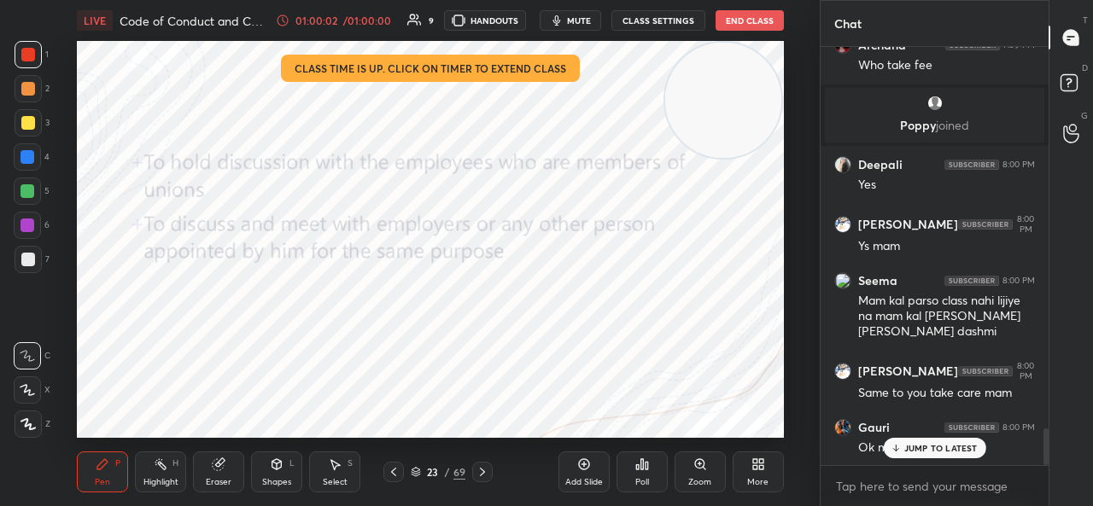
click at [920, 447] on p "JUMP TO LATEST" at bounding box center [940, 448] width 73 height 10
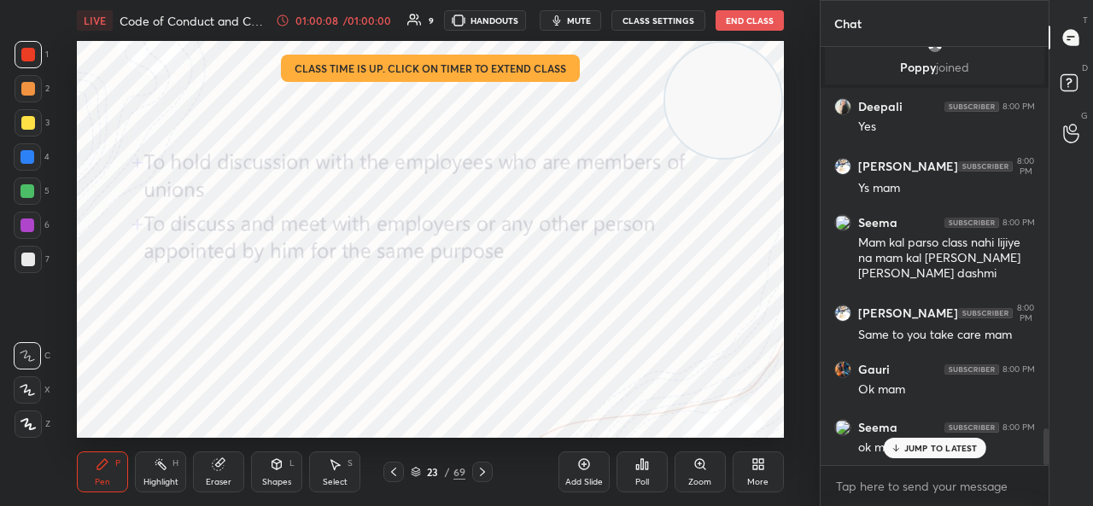
click at [902, 439] on div "JUMP TO LATEST" at bounding box center [934, 448] width 102 height 20
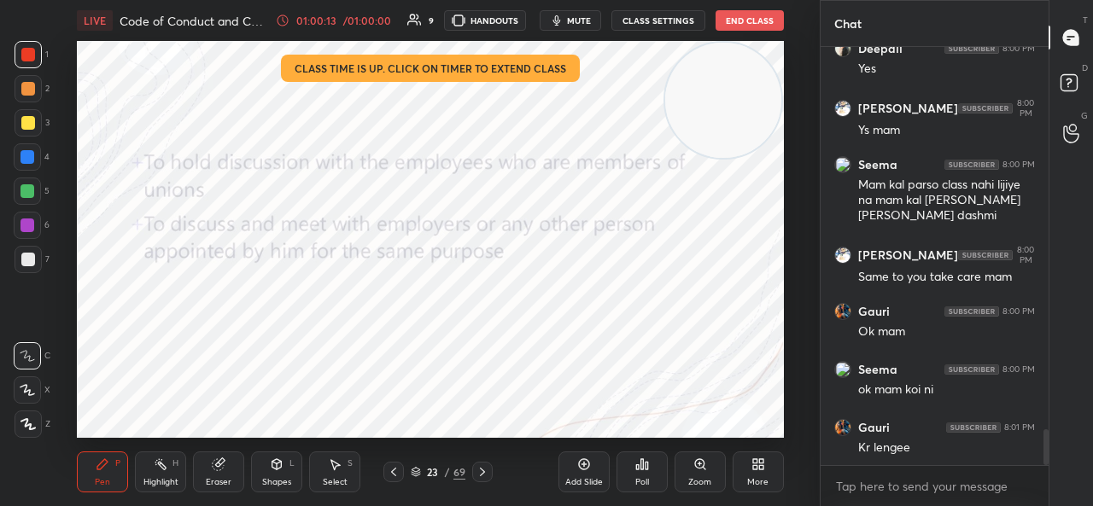
scroll to position [4516, 0]
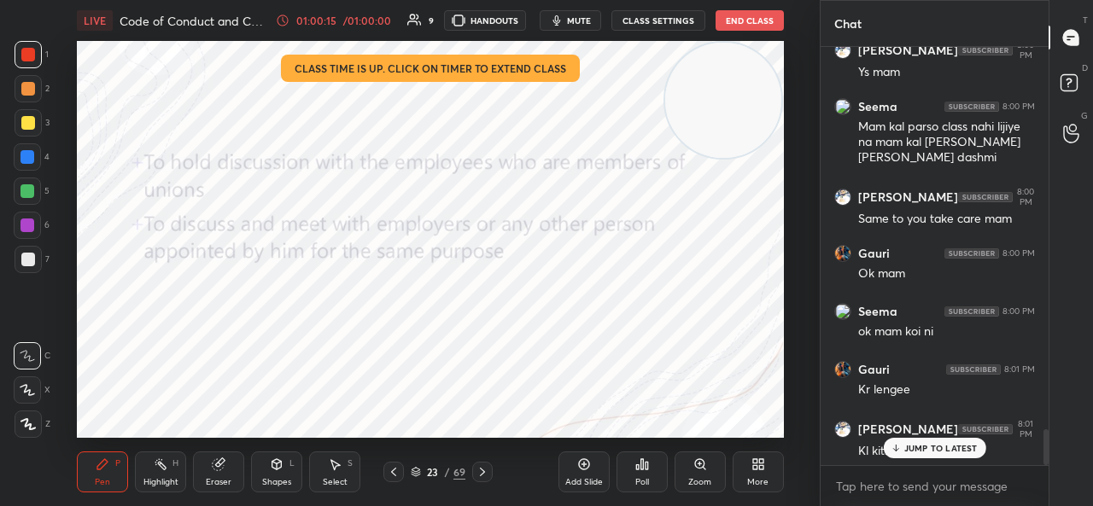
click at [912, 441] on div "JUMP TO LATEST" at bounding box center [934, 448] width 102 height 20
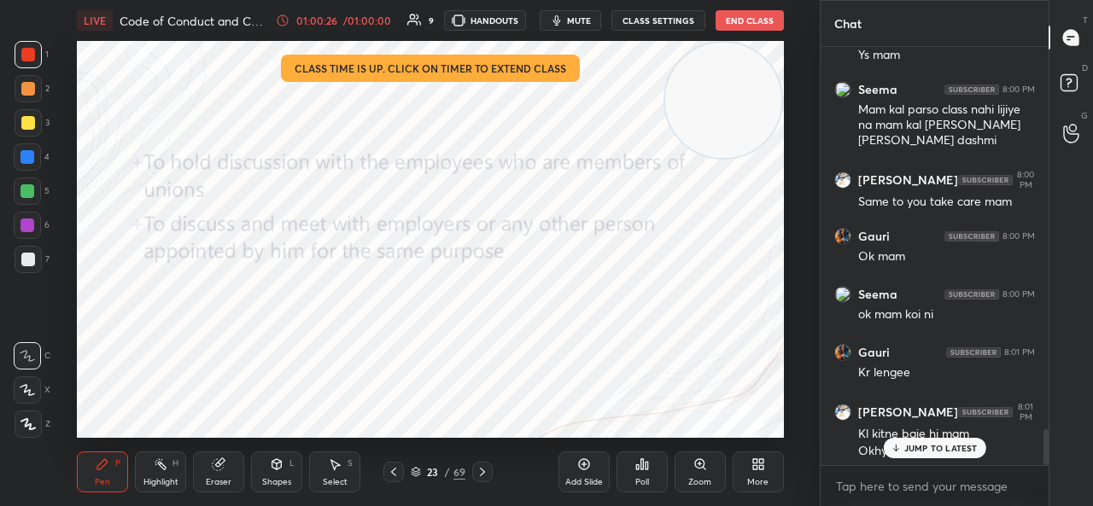
scroll to position [4591, 0]
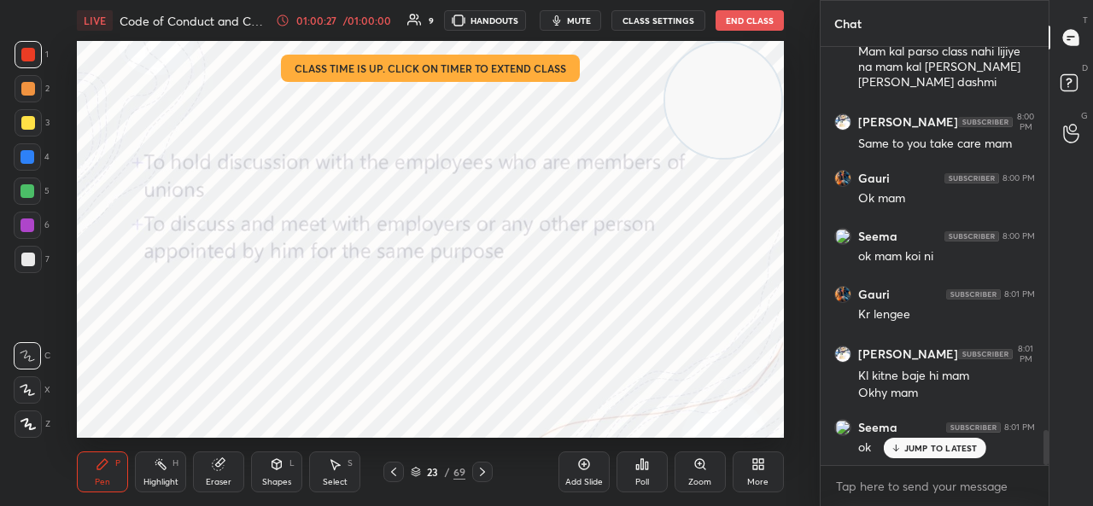
click at [927, 444] on p "JUMP TO LATEST" at bounding box center [940, 448] width 73 height 10
click at [751, 18] on button "End Class" at bounding box center [750, 20] width 68 height 20
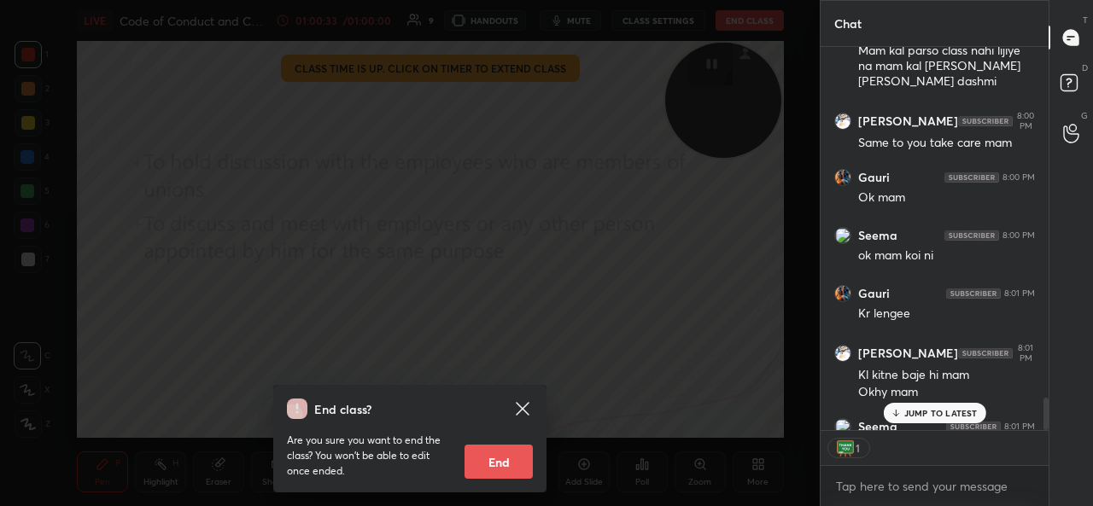
scroll to position [6, 5]
click at [509, 459] on button "End" at bounding box center [499, 462] width 68 height 34
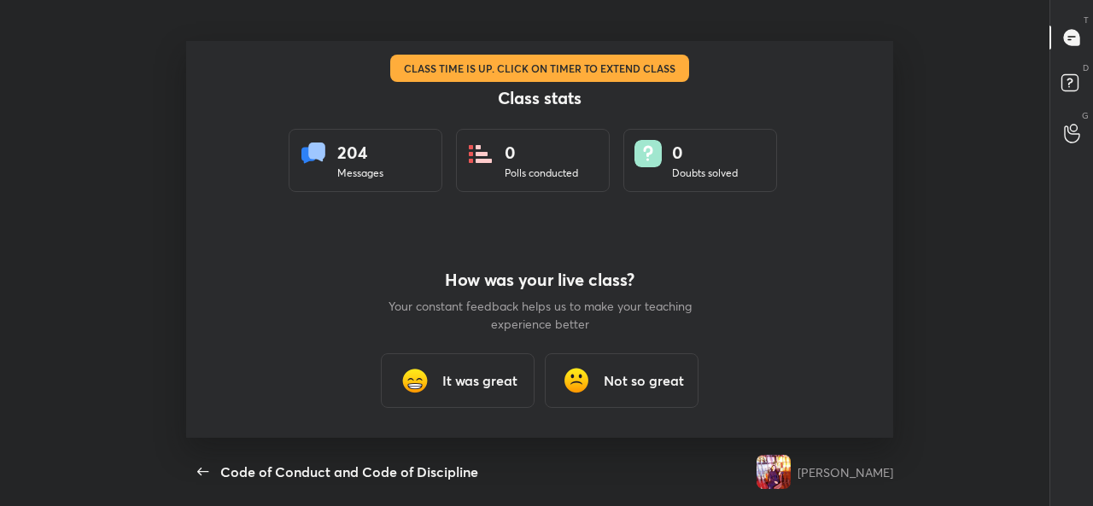
scroll to position [85006, 84324]
click at [430, 383] on img at bounding box center [415, 381] width 34 height 34
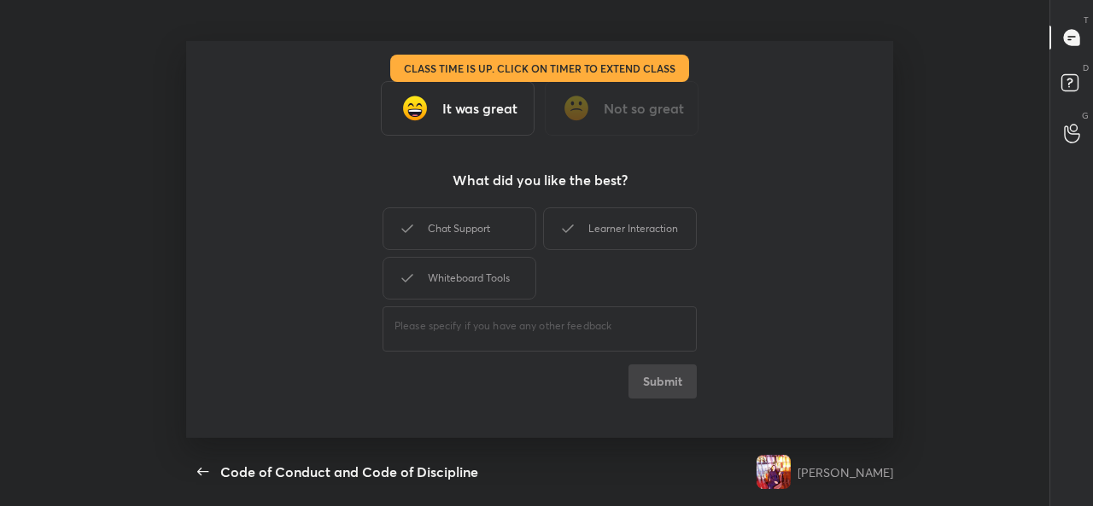
type textarea "x"
